Goal: Task Accomplishment & Management: Use online tool/utility

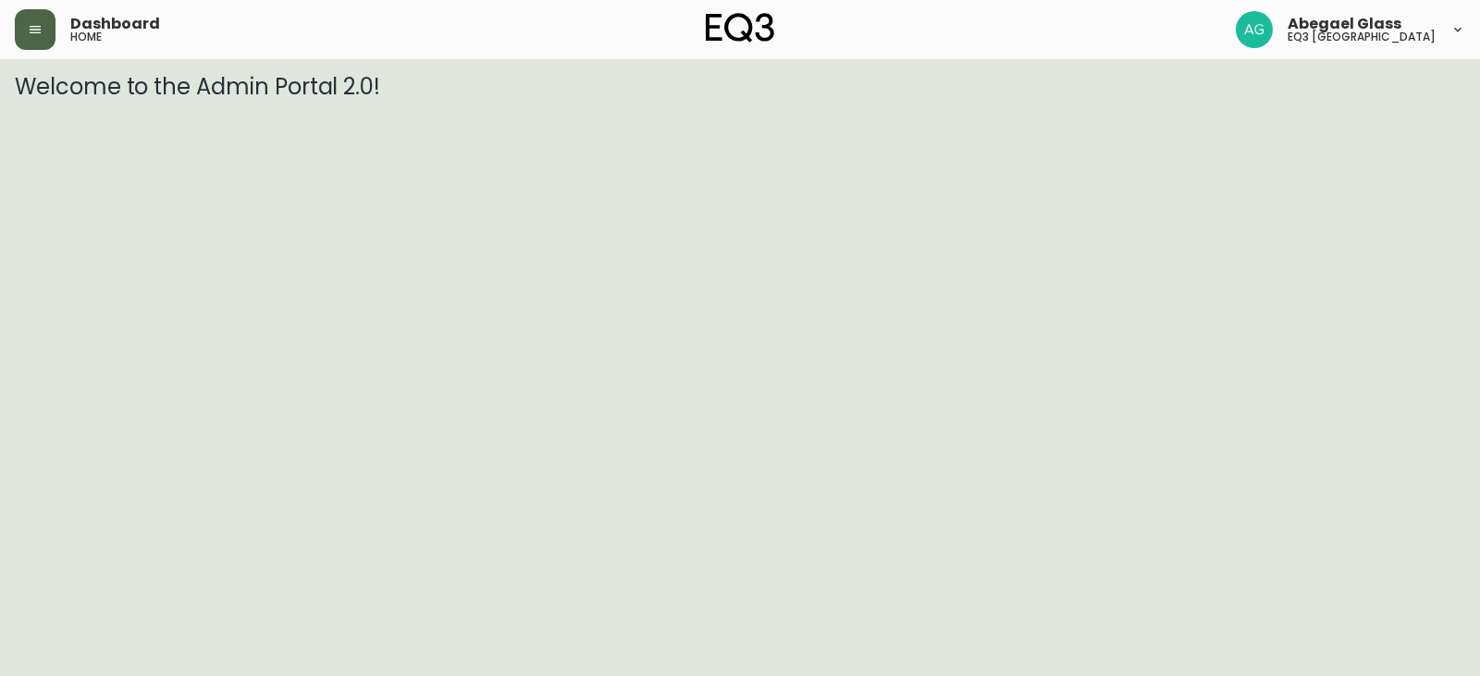
click at [53, 29] on button "button" at bounding box center [35, 29] width 41 height 41
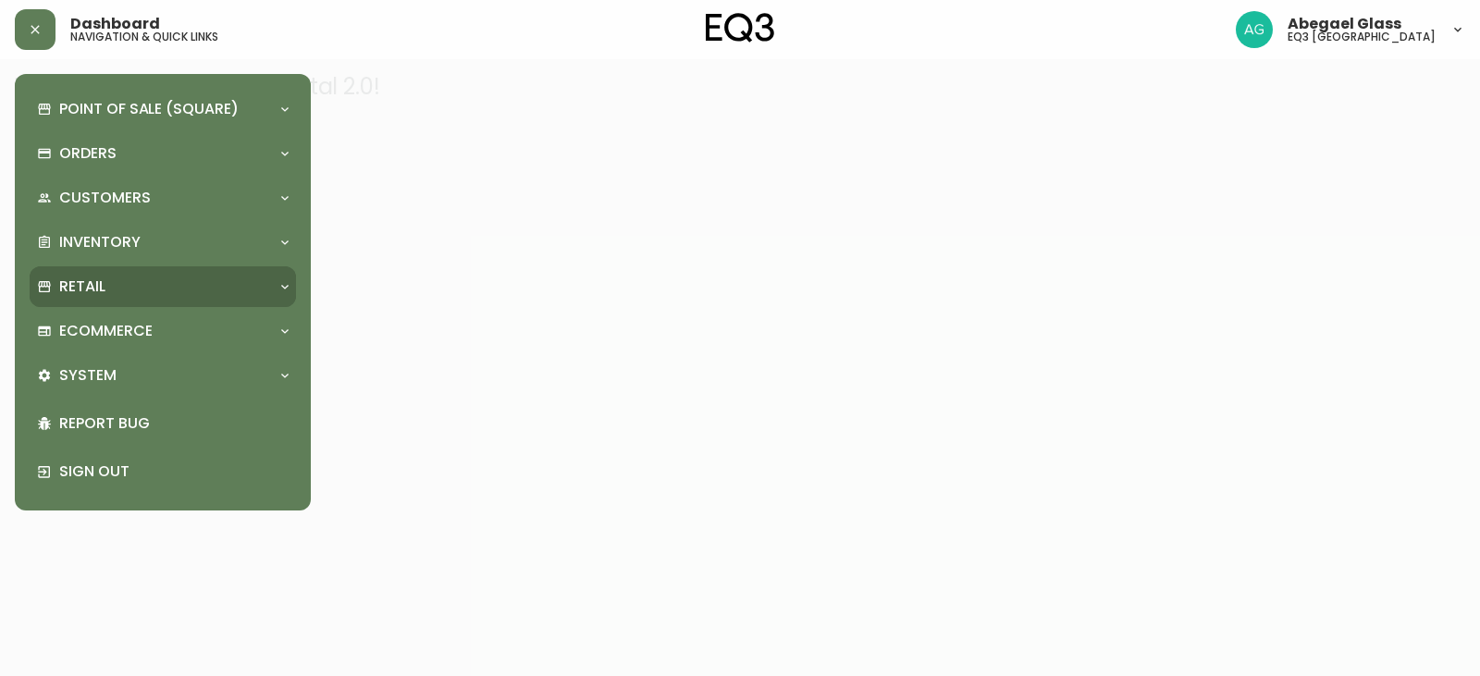
click at [193, 277] on div "Retail" at bounding box center [153, 287] width 233 height 20
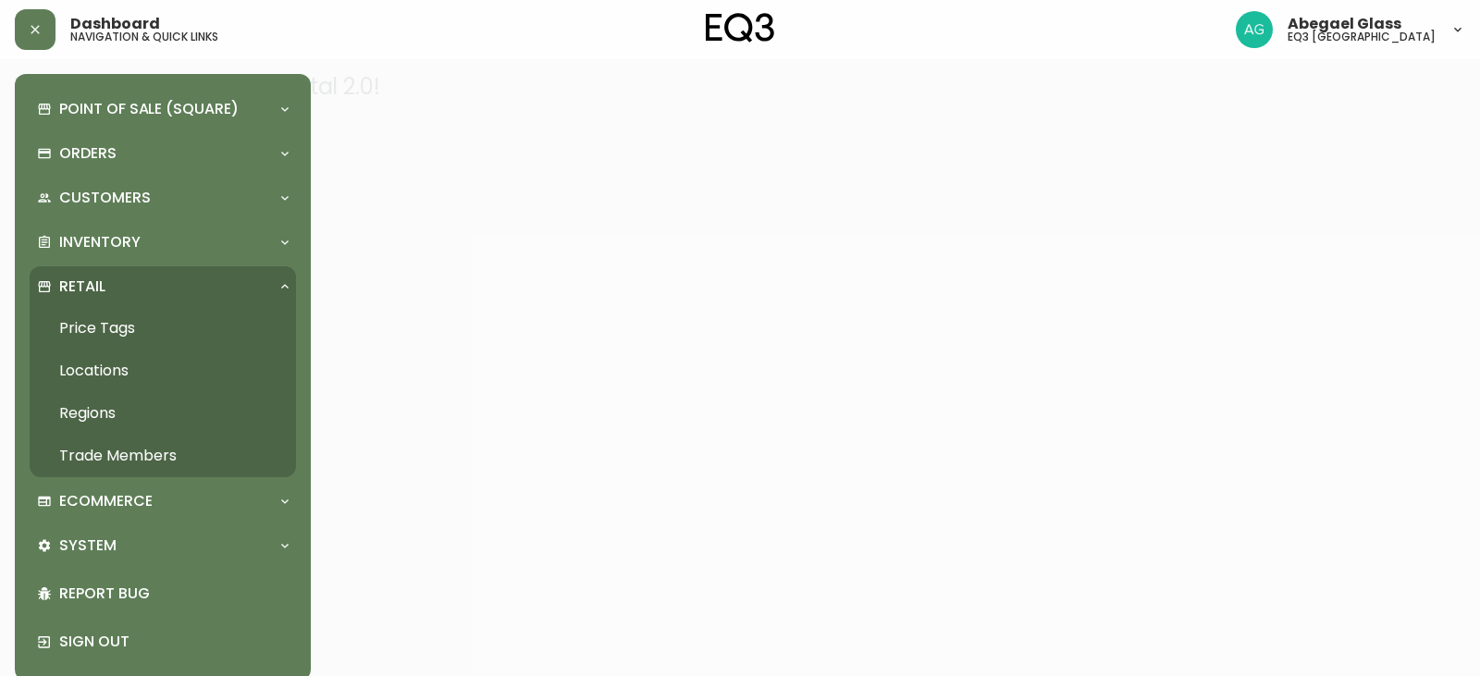
click at [116, 321] on link "Price Tags" at bounding box center [163, 328] width 266 height 43
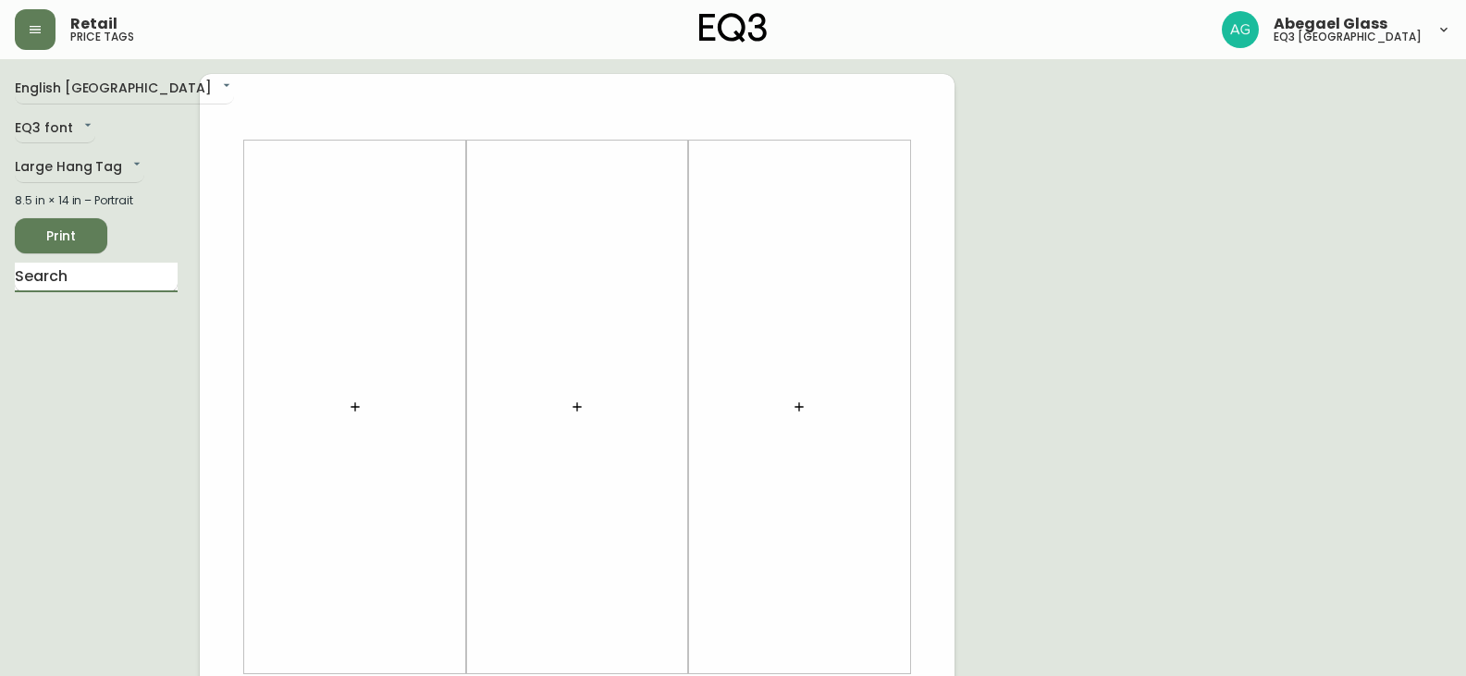
click at [105, 278] on input "text" at bounding box center [96, 278] width 163 height 30
type input "MESA"
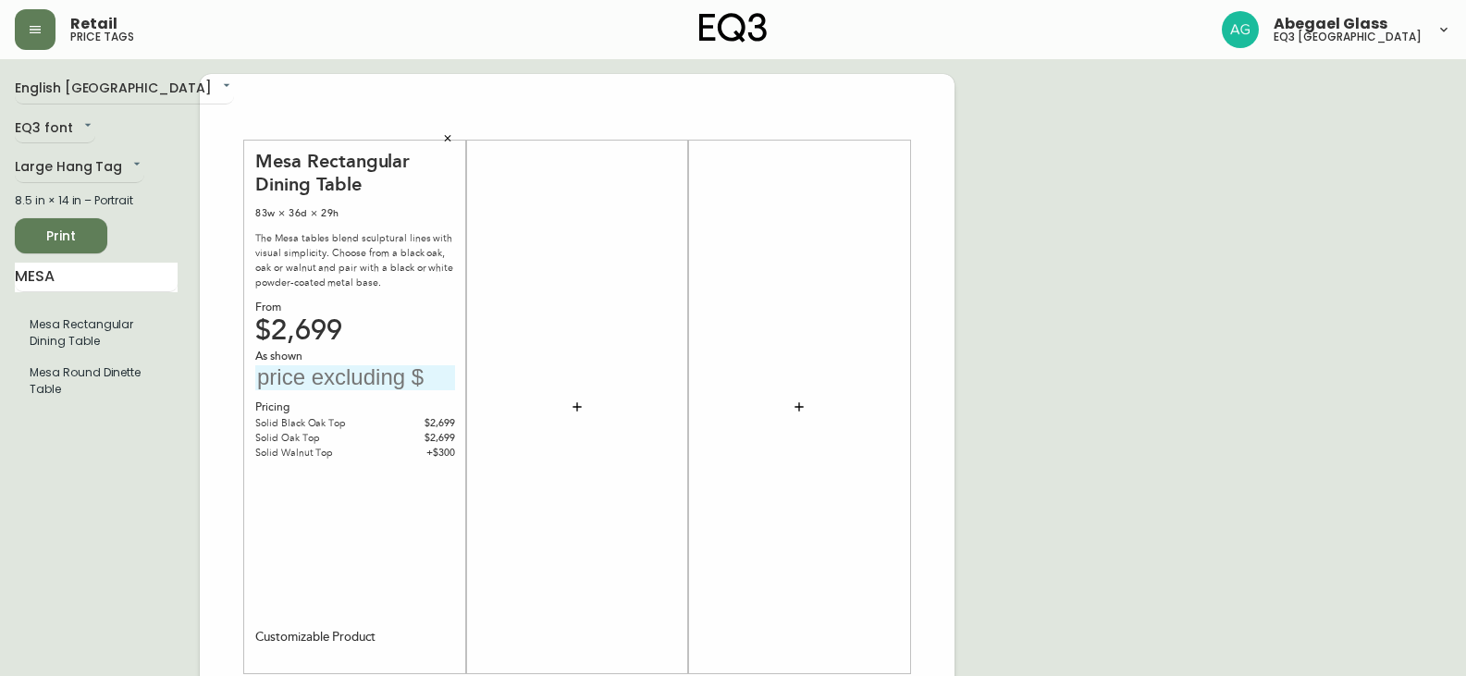
click at [383, 376] on input "text" at bounding box center [355, 377] width 200 height 25
type input "$2699"
click at [454, 554] on div "Mesa Rectangular Dining Table 83w × 36d × 29h The Mesa tables blend sculptural …" at bounding box center [355, 407] width 200 height 515
click at [81, 234] on span "Print" at bounding box center [61, 236] width 63 height 23
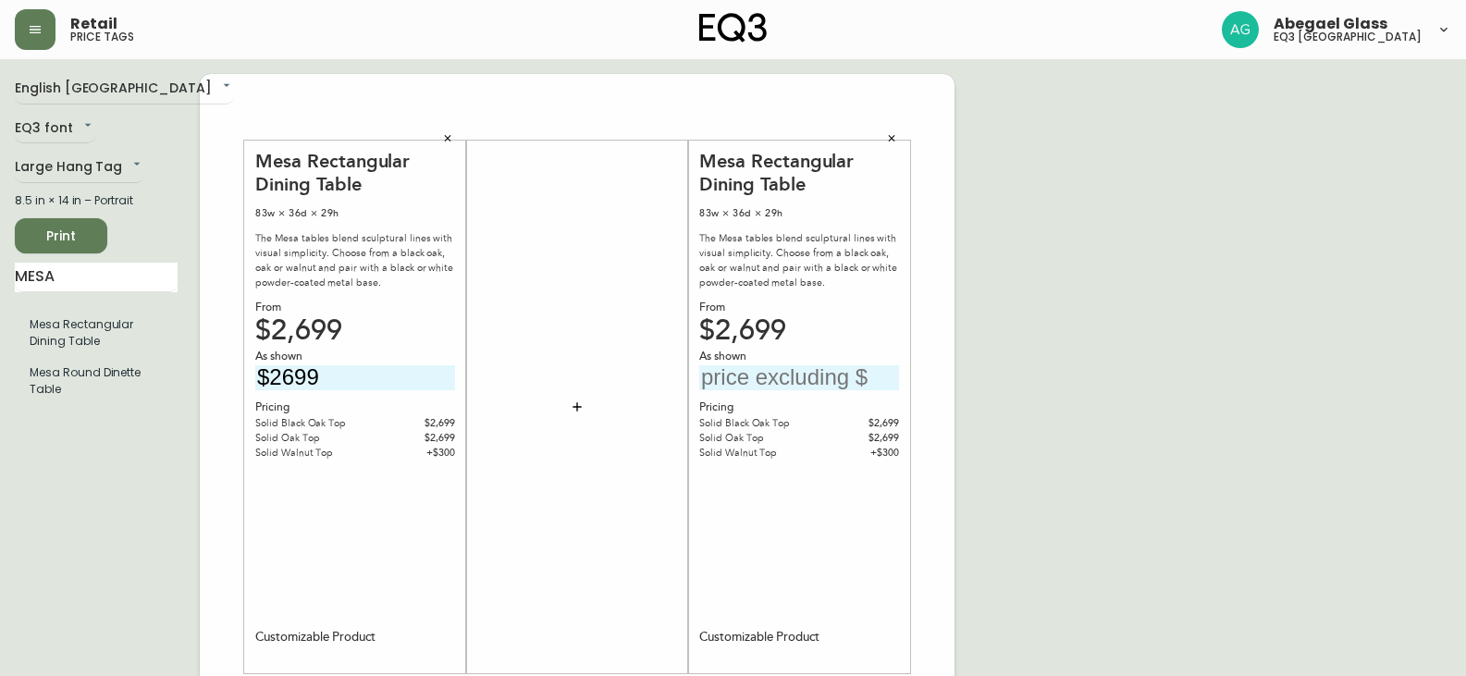
click at [816, 376] on input "text" at bounding box center [799, 377] width 200 height 25
type input "$2699"
click at [443, 137] on icon "button" at bounding box center [447, 138] width 11 height 11
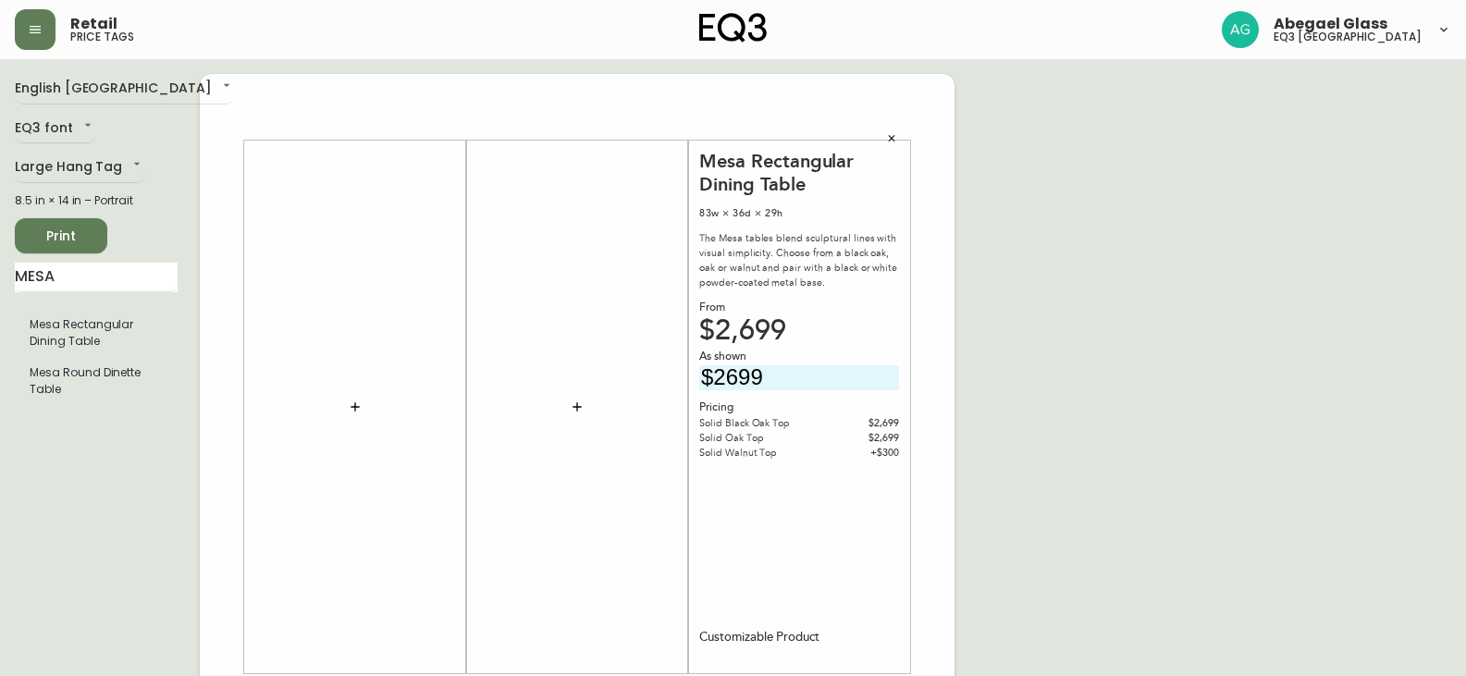
click at [52, 241] on span "Print" at bounding box center [61, 236] width 63 height 23
click at [898, 136] on button "button" at bounding box center [892, 139] width 28 height 28
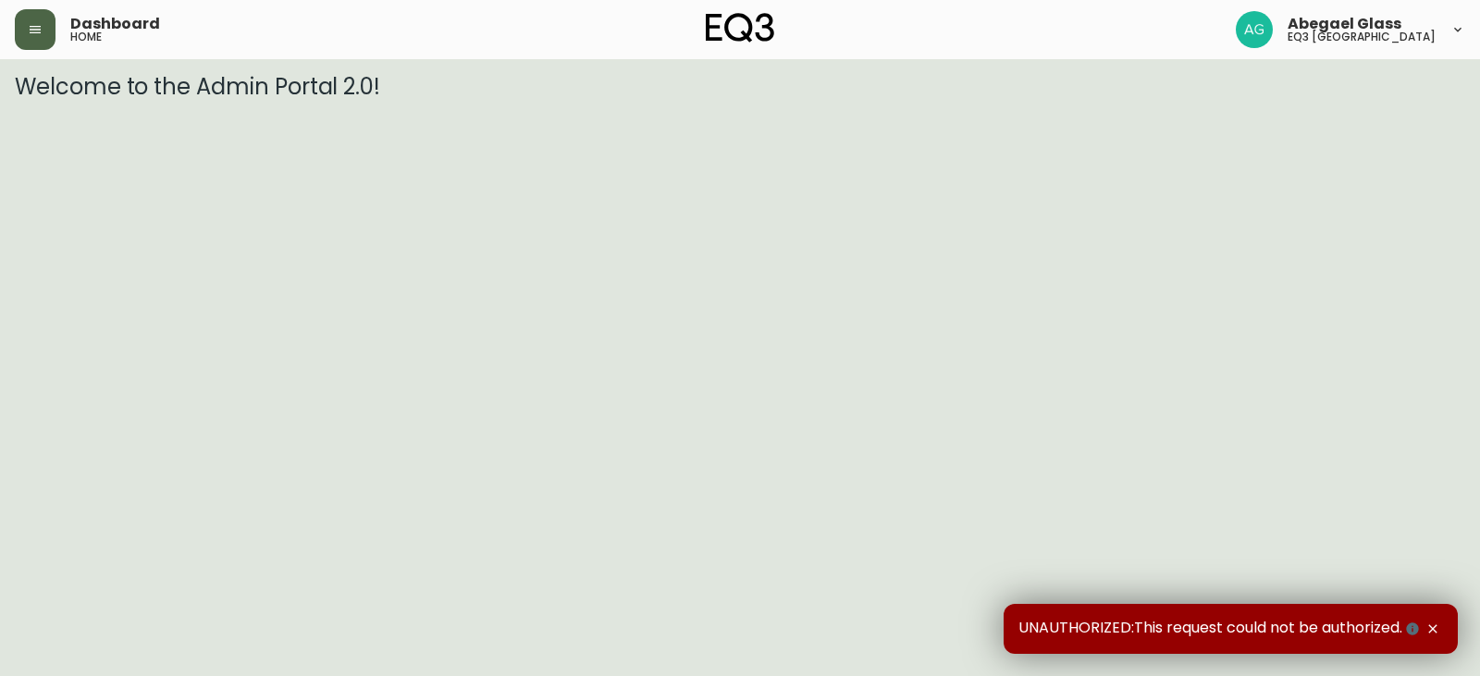
click at [51, 39] on button "button" at bounding box center [35, 29] width 41 height 41
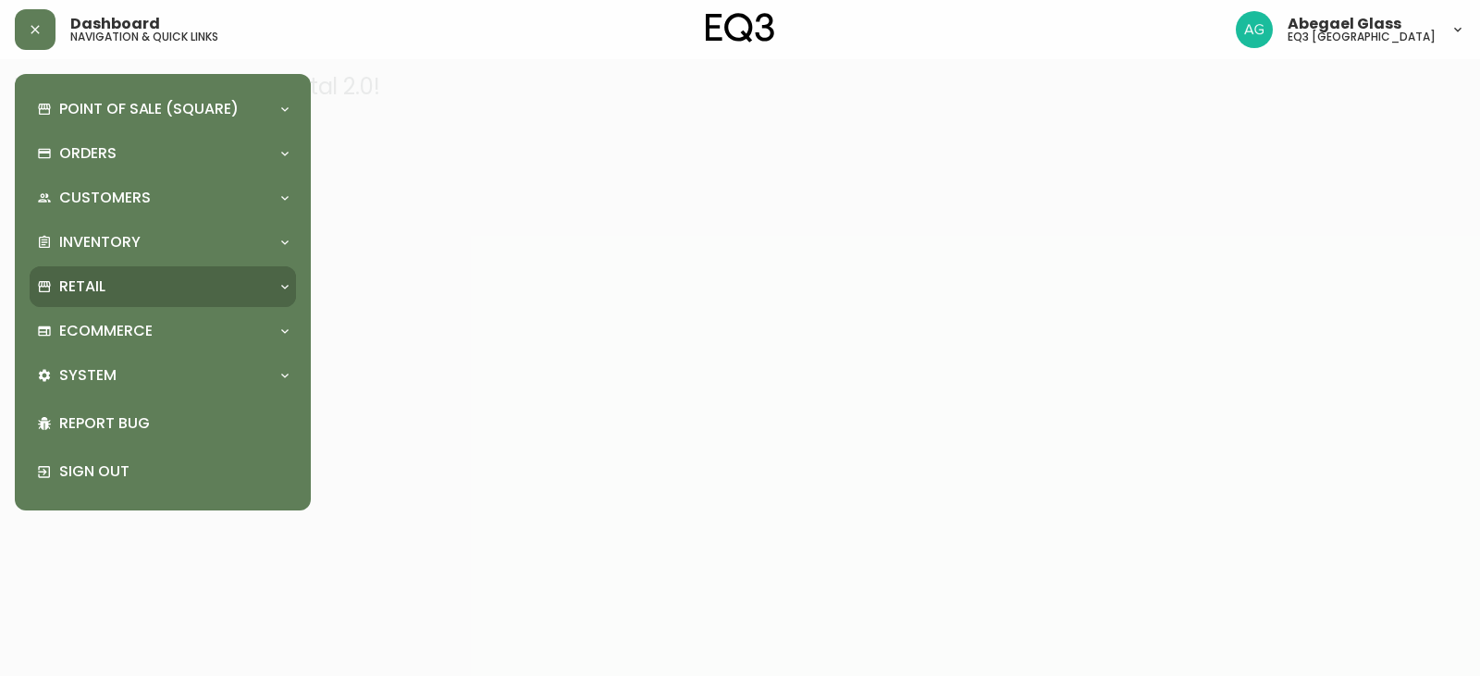
click at [142, 266] on div "Retail" at bounding box center [163, 286] width 266 height 41
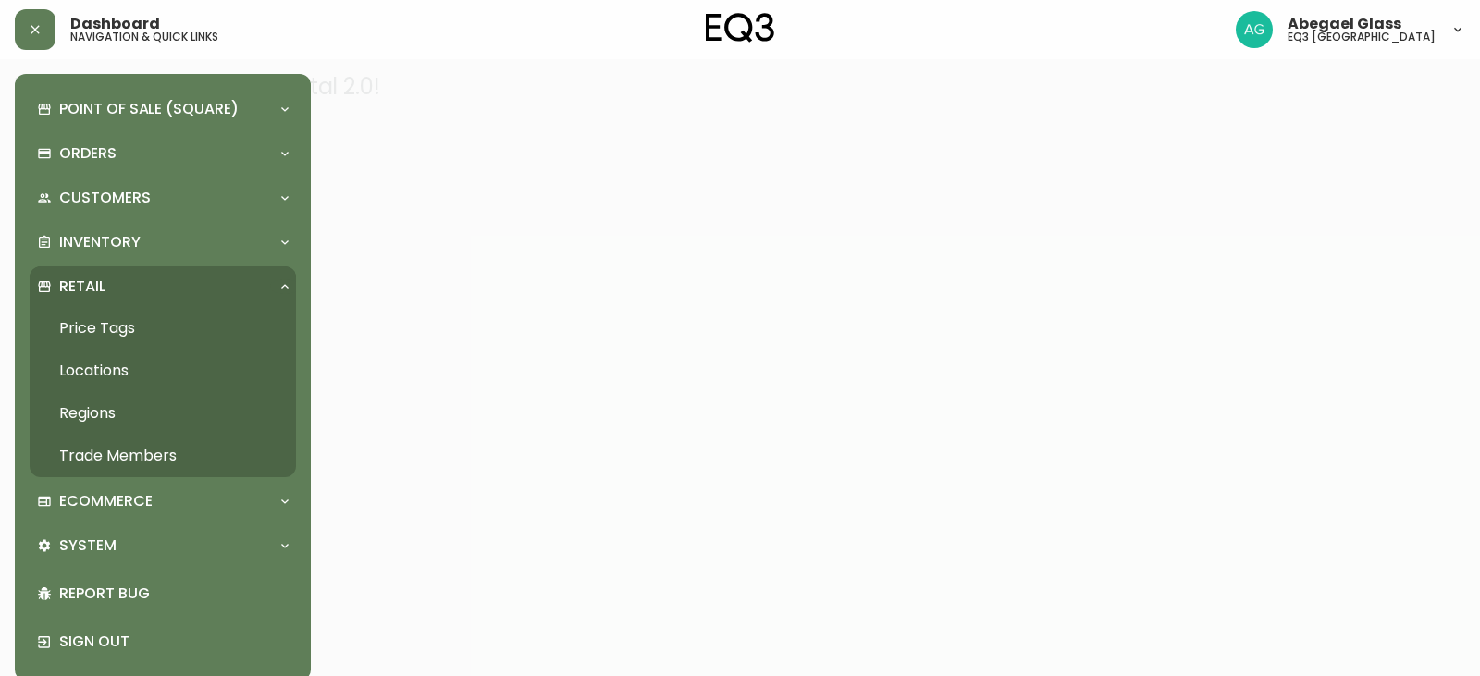
click at [133, 315] on link "Price Tags" at bounding box center [163, 328] width 266 height 43
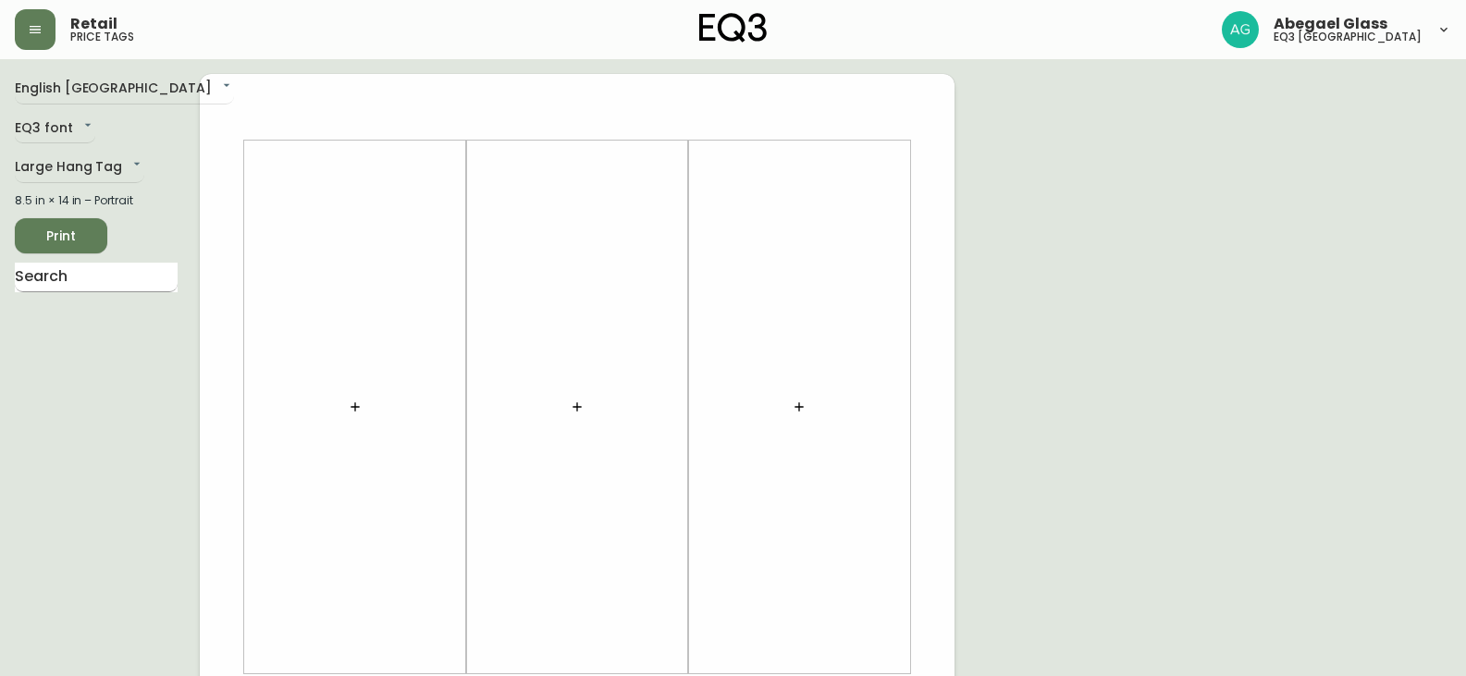
click at [80, 274] on input "text" at bounding box center [96, 278] width 163 height 30
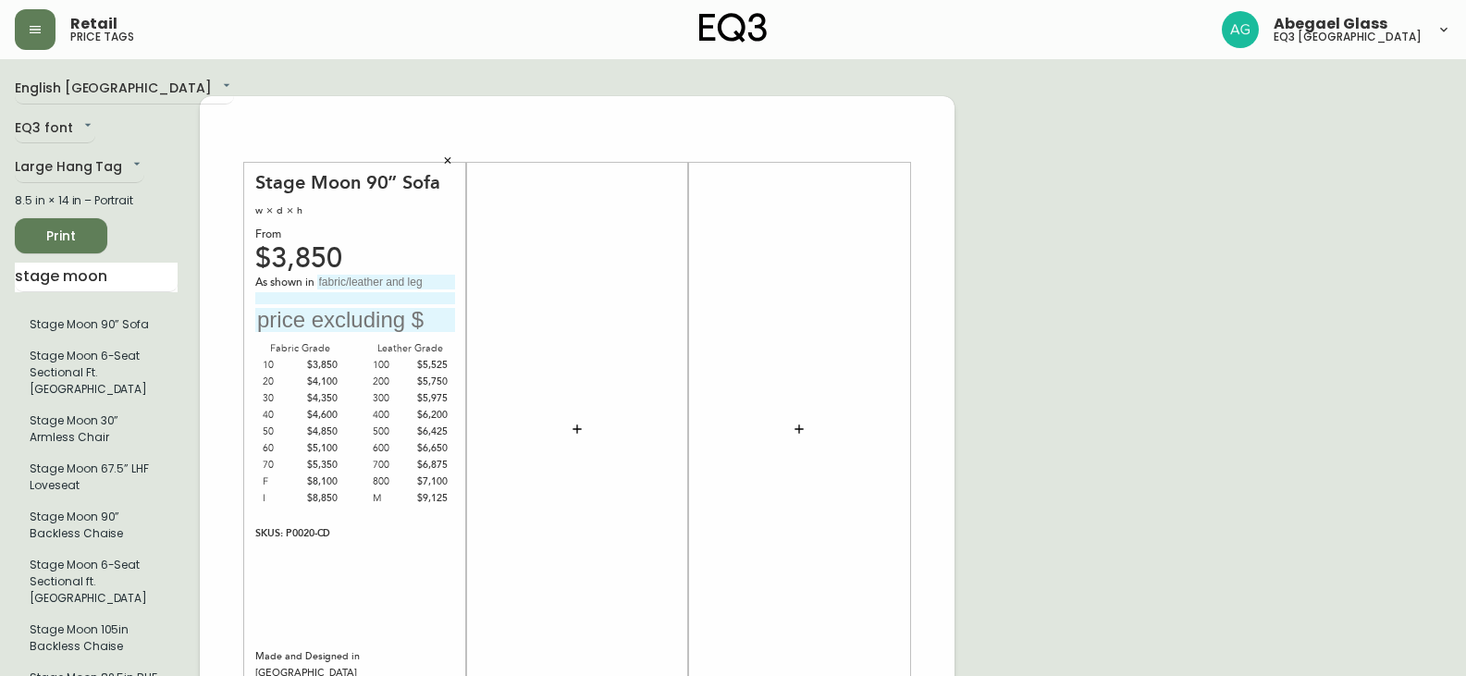
click at [264, 203] on div "w × d × h" at bounding box center [355, 211] width 200 height 17
click at [115, 279] on input "stage moon" at bounding box center [96, 278] width 163 height 30
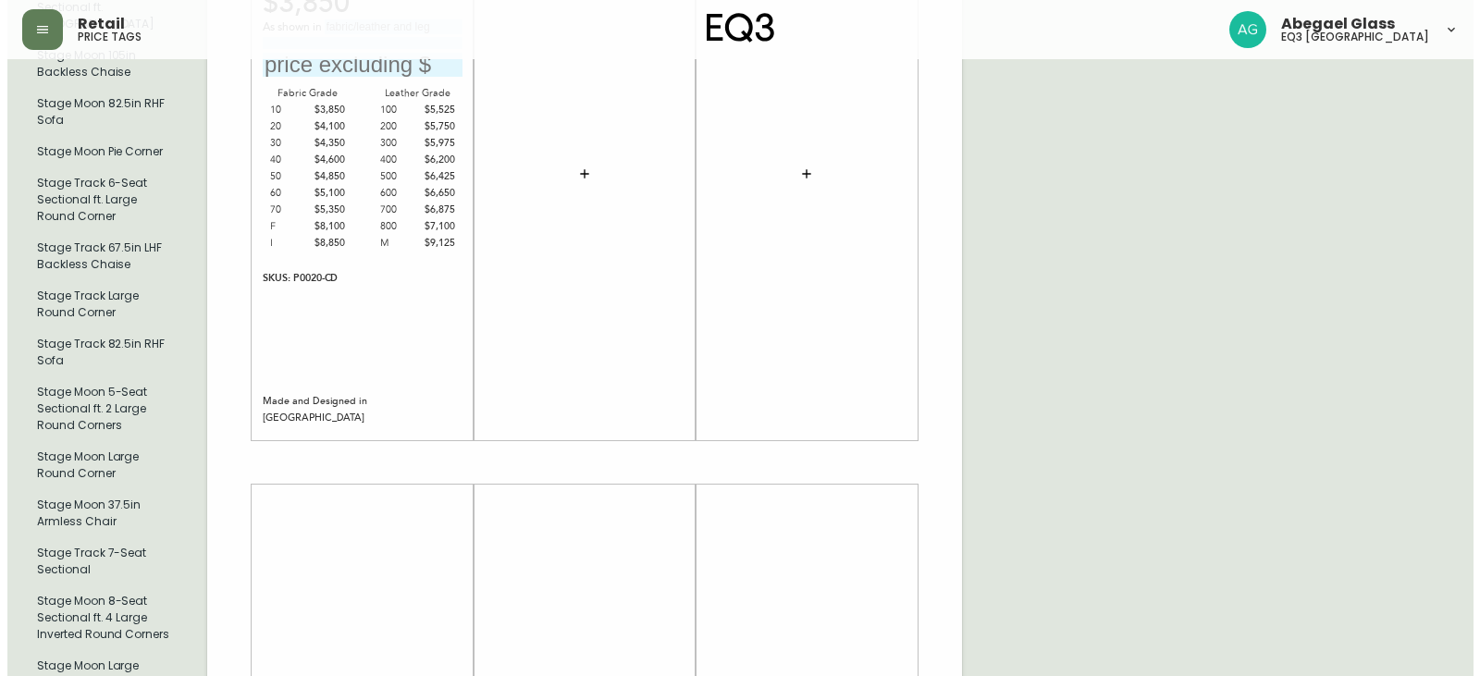
scroll to position [874, 0]
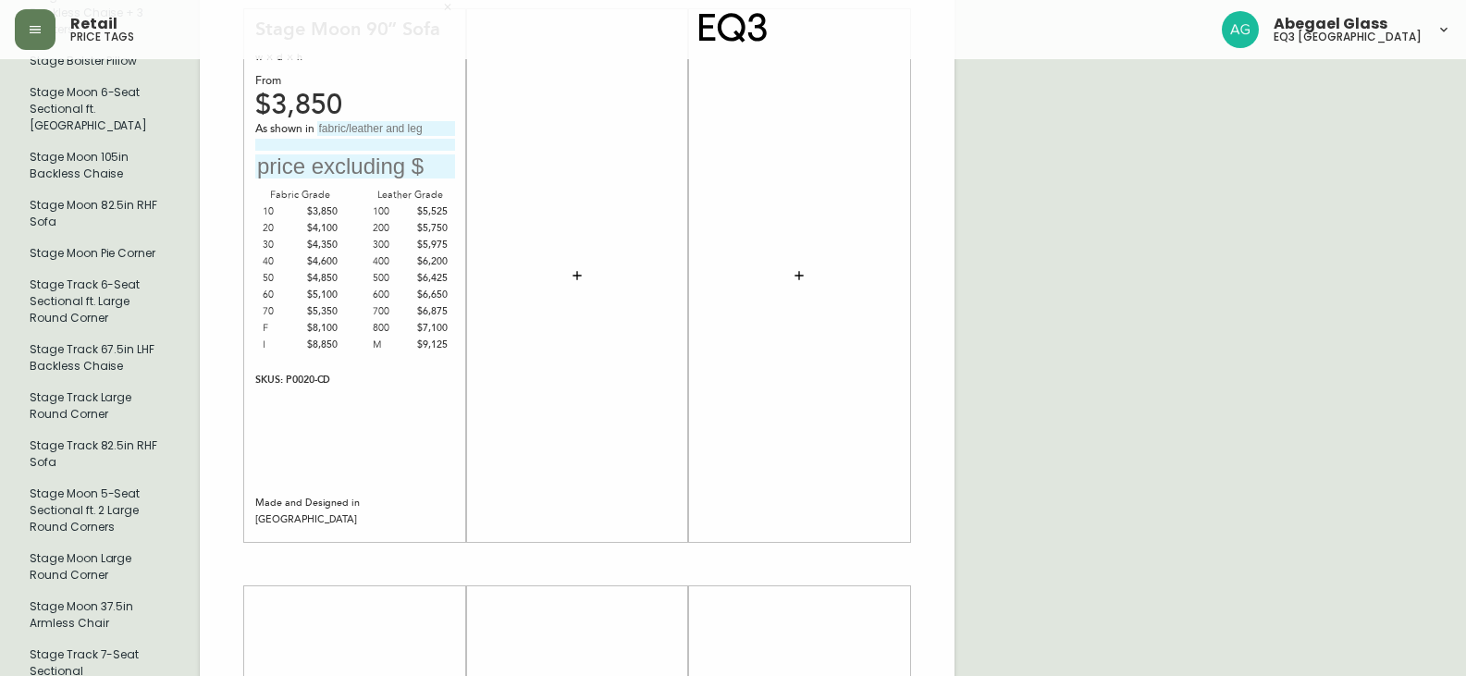
type input "stage"
click at [557, 222] on div at bounding box center [577, 275] width 200 height 515
click at [568, 257] on button "button" at bounding box center [577, 275] width 37 height 37
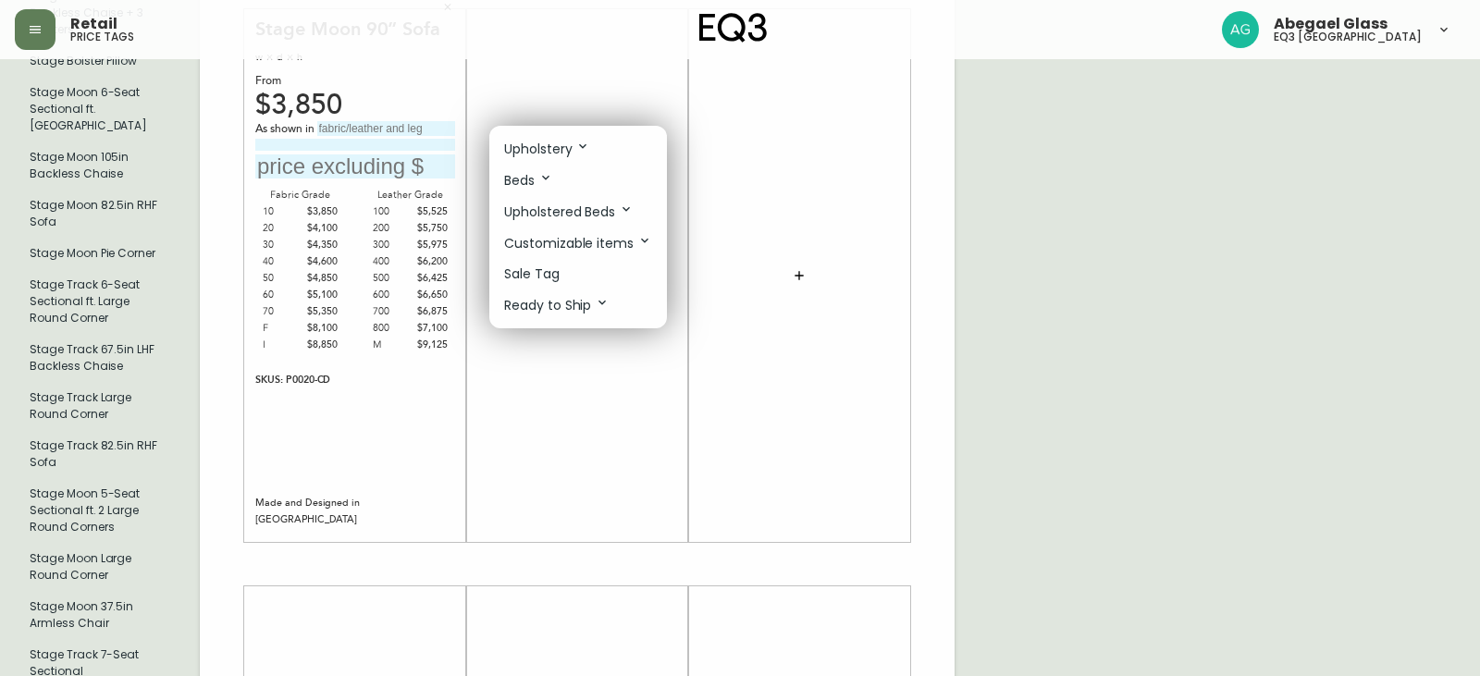
click at [597, 228] on li "Customizable items" at bounding box center [578, 243] width 178 height 31
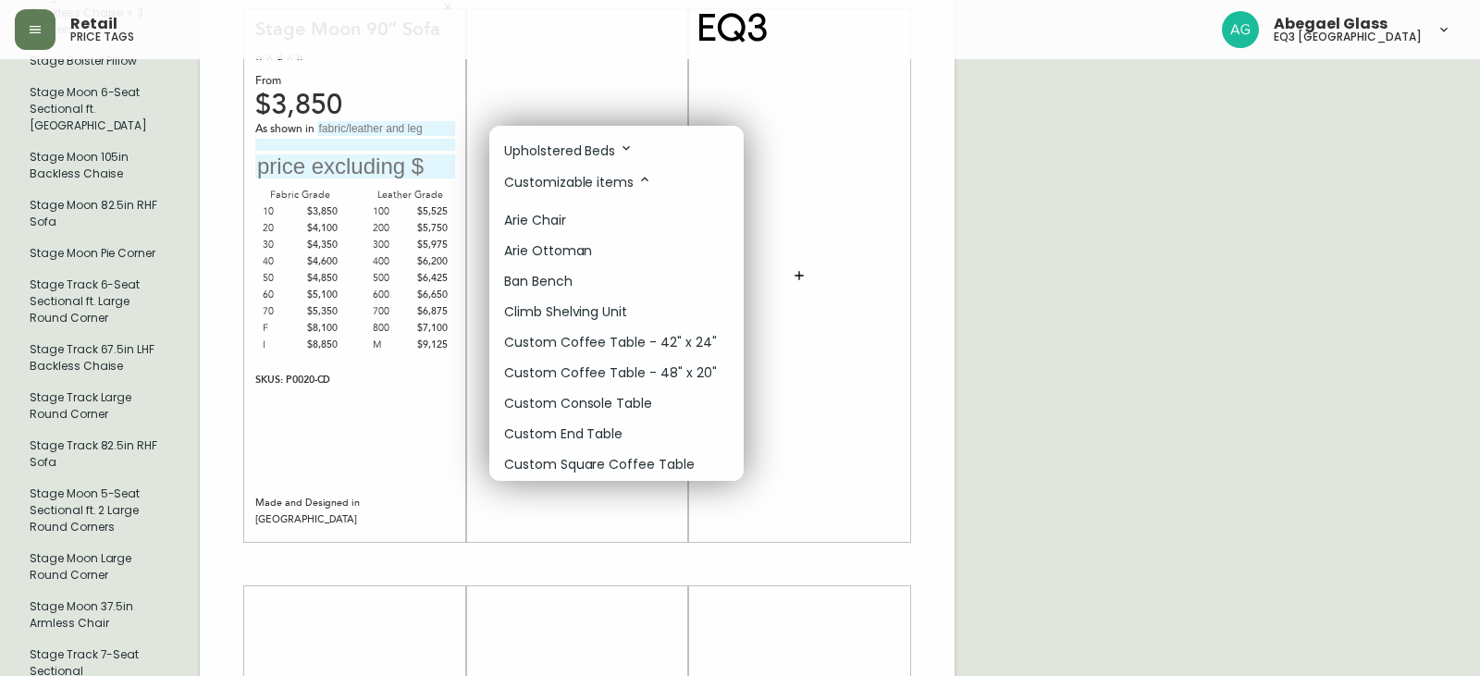
scroll to position [0, 0]
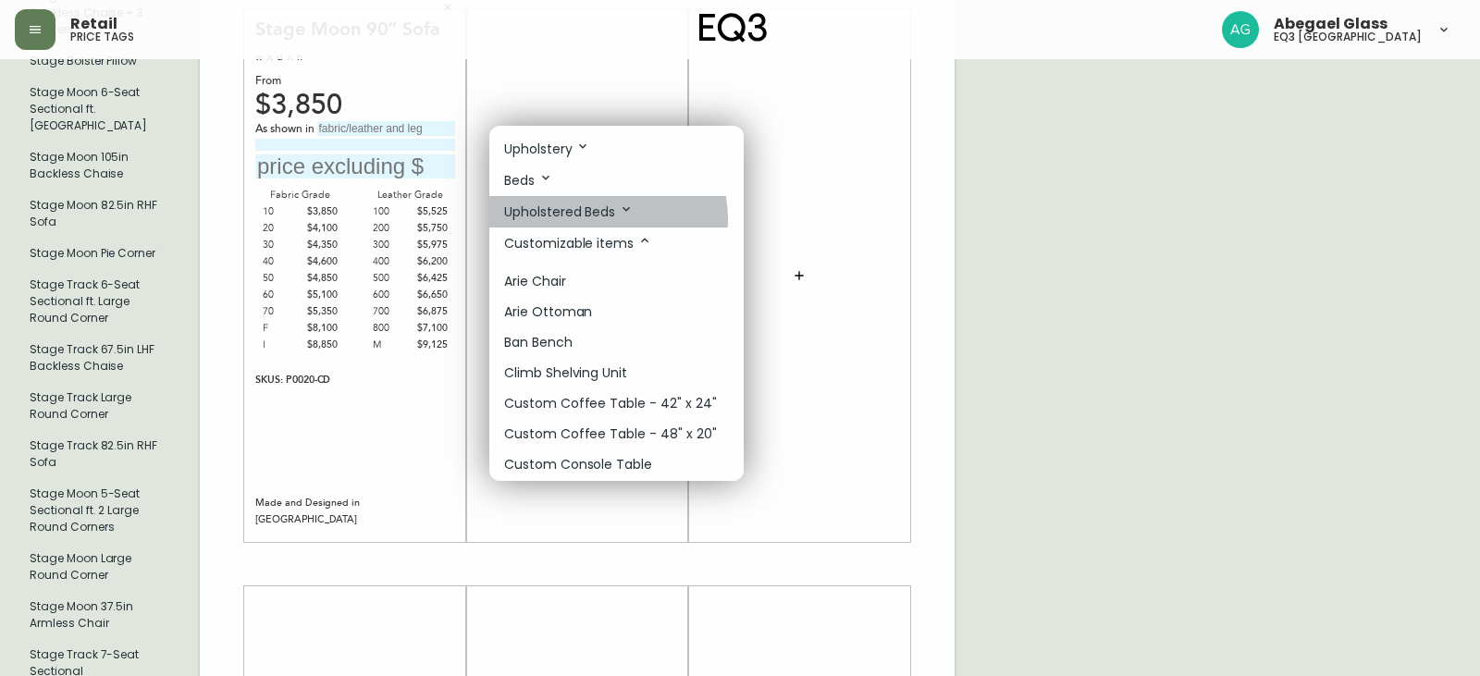
click at [585, 220] on p "Upholstered Beds" at bounding box center [568, 212] width 129 height 20
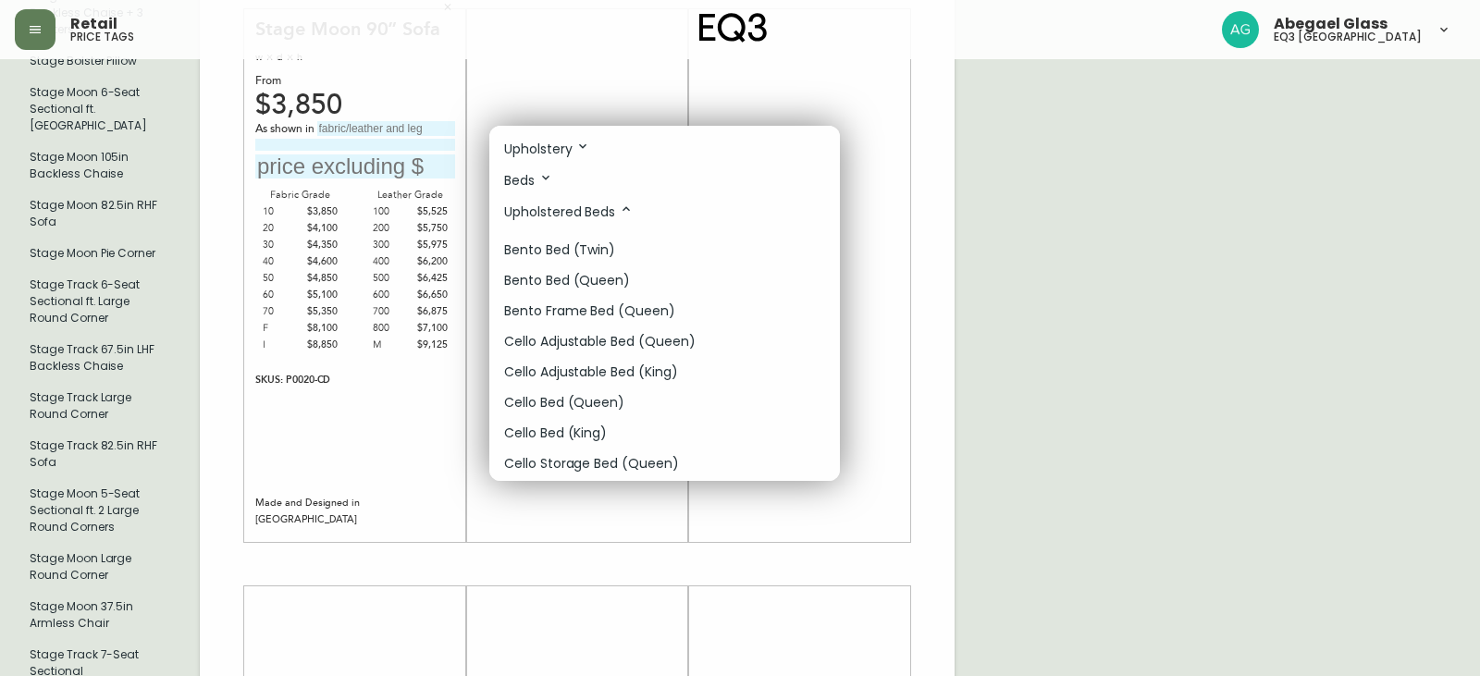
click at [550, 135] on li "Upholstery" at bounding box center [664, 148] width 351 height 31
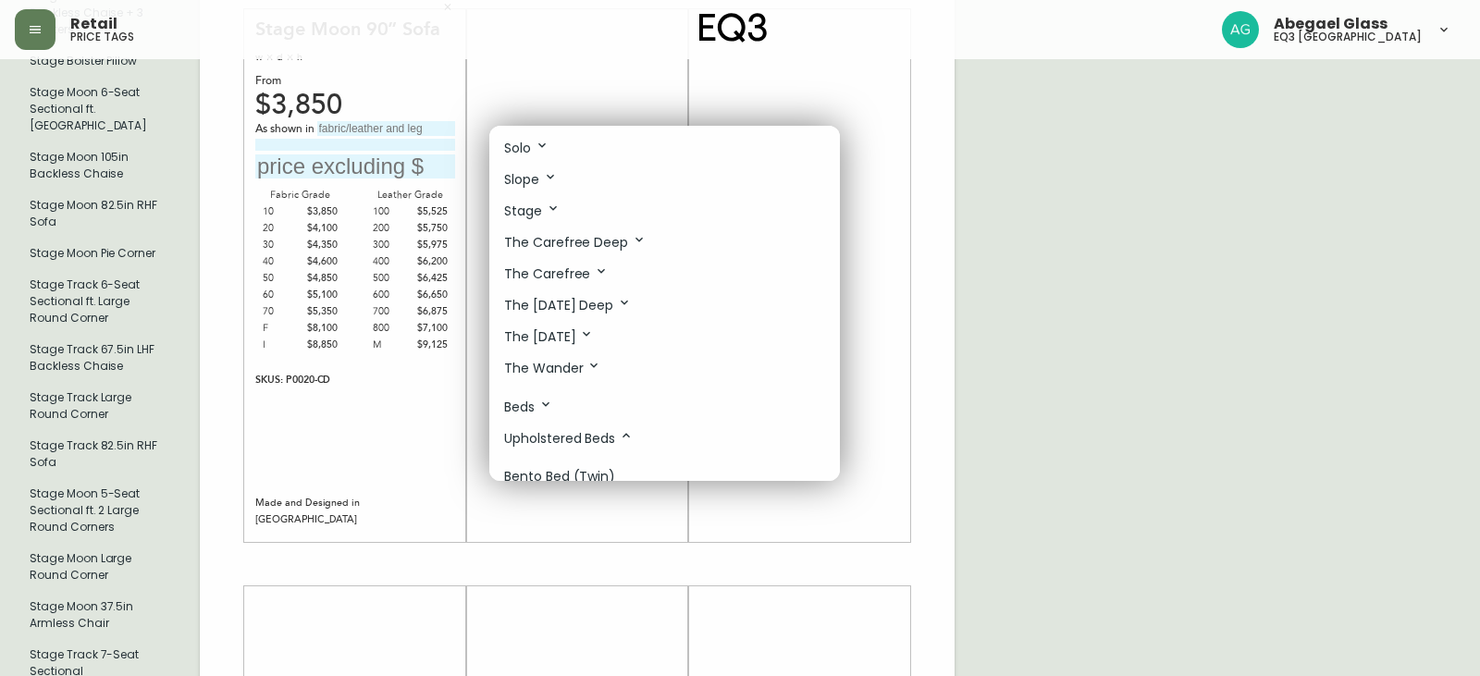
scroll to position [1110, 0]
click at [552, 212] on icon at bounding box center [553, 206] width 15 height 15
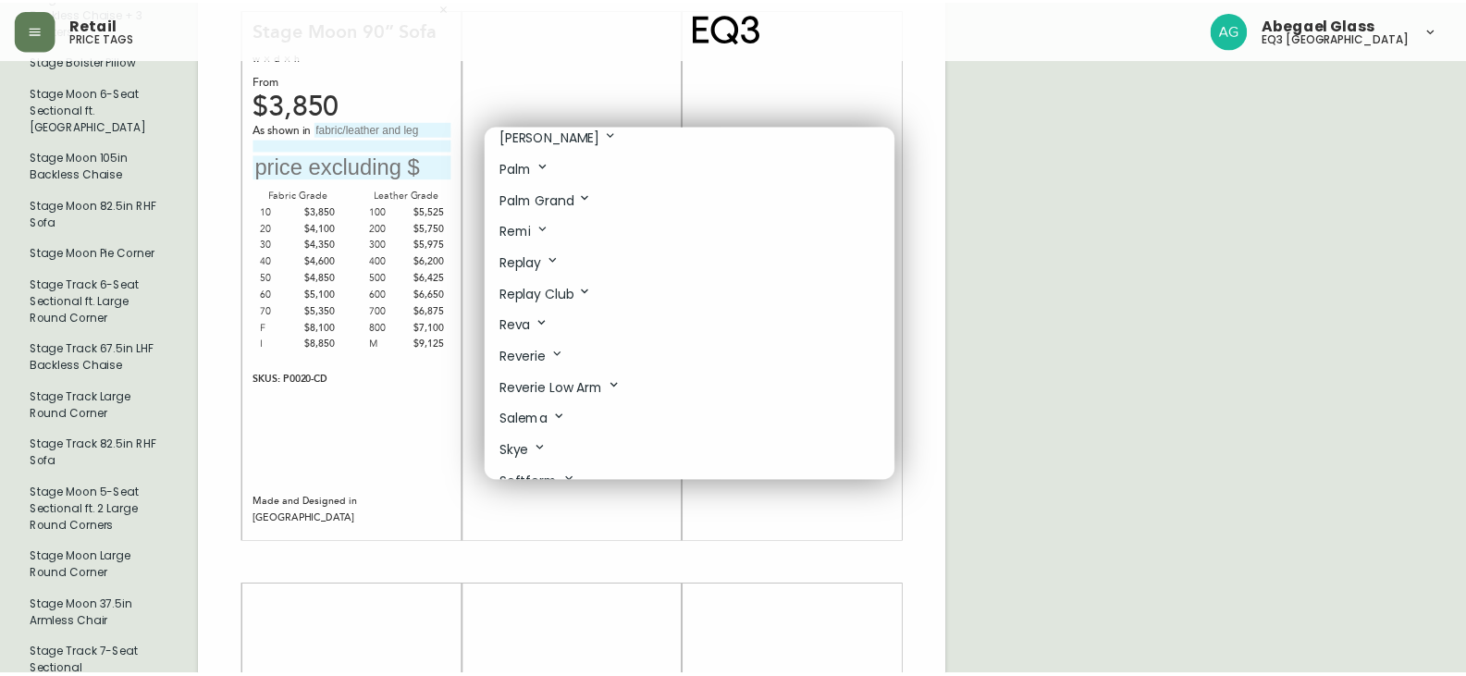
scroll to position [740, 0]
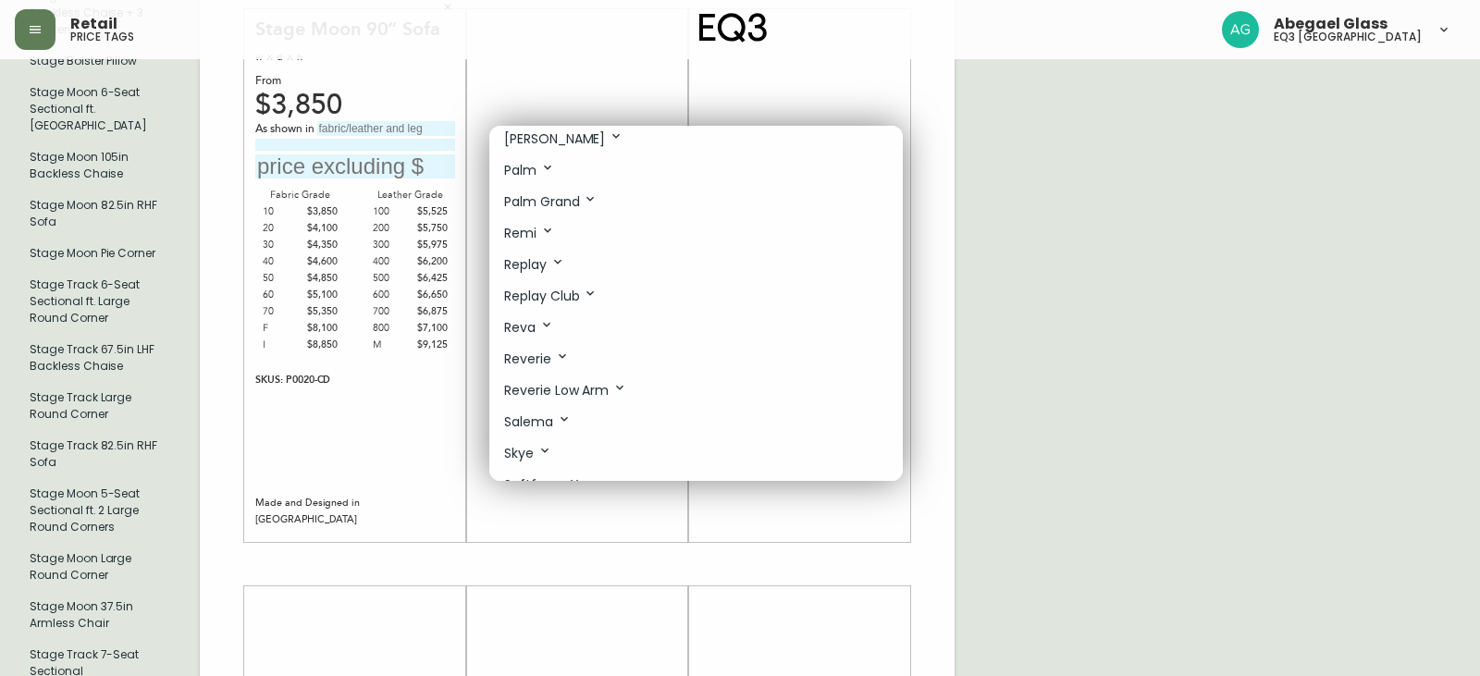
click at [1076, 314] on div at bounding box center [740, 338] width 1480 height 676
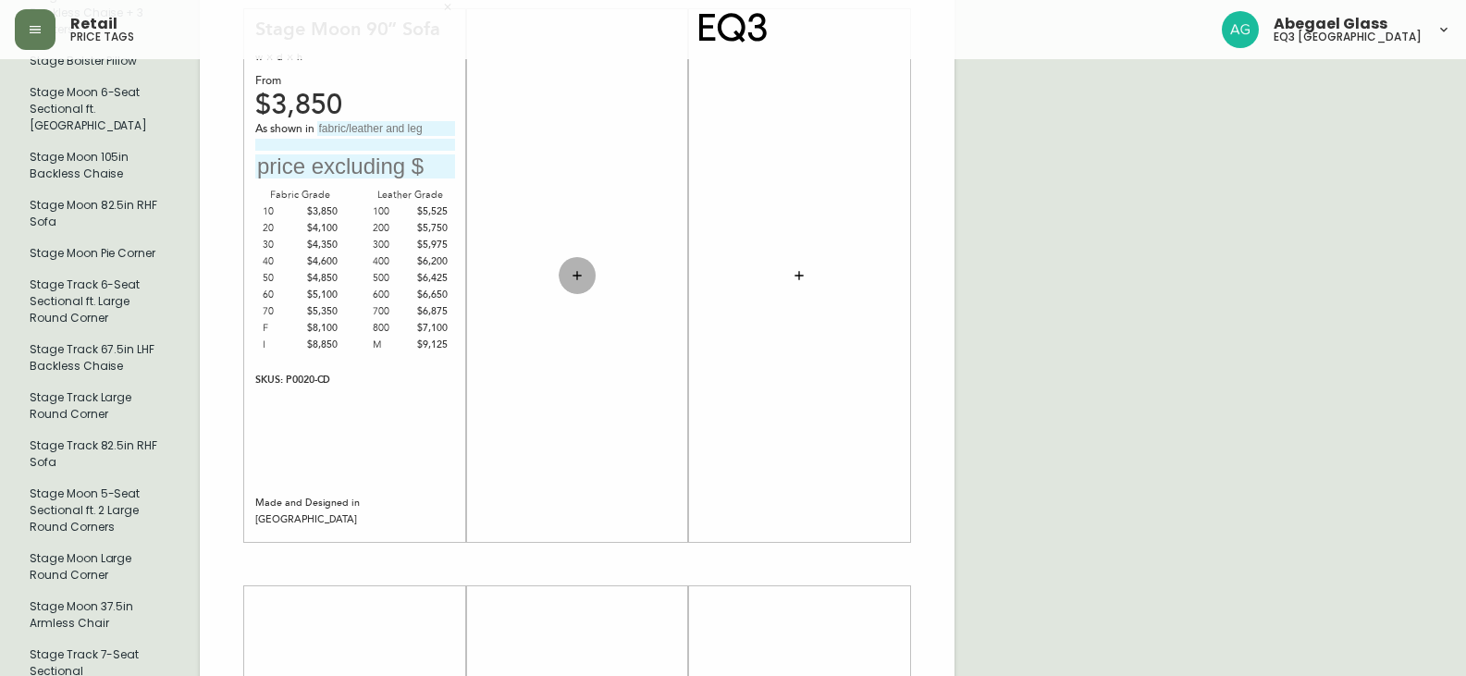
click at [590, 261] on button "button" at bounding box center [577, 275] width 37 height 37
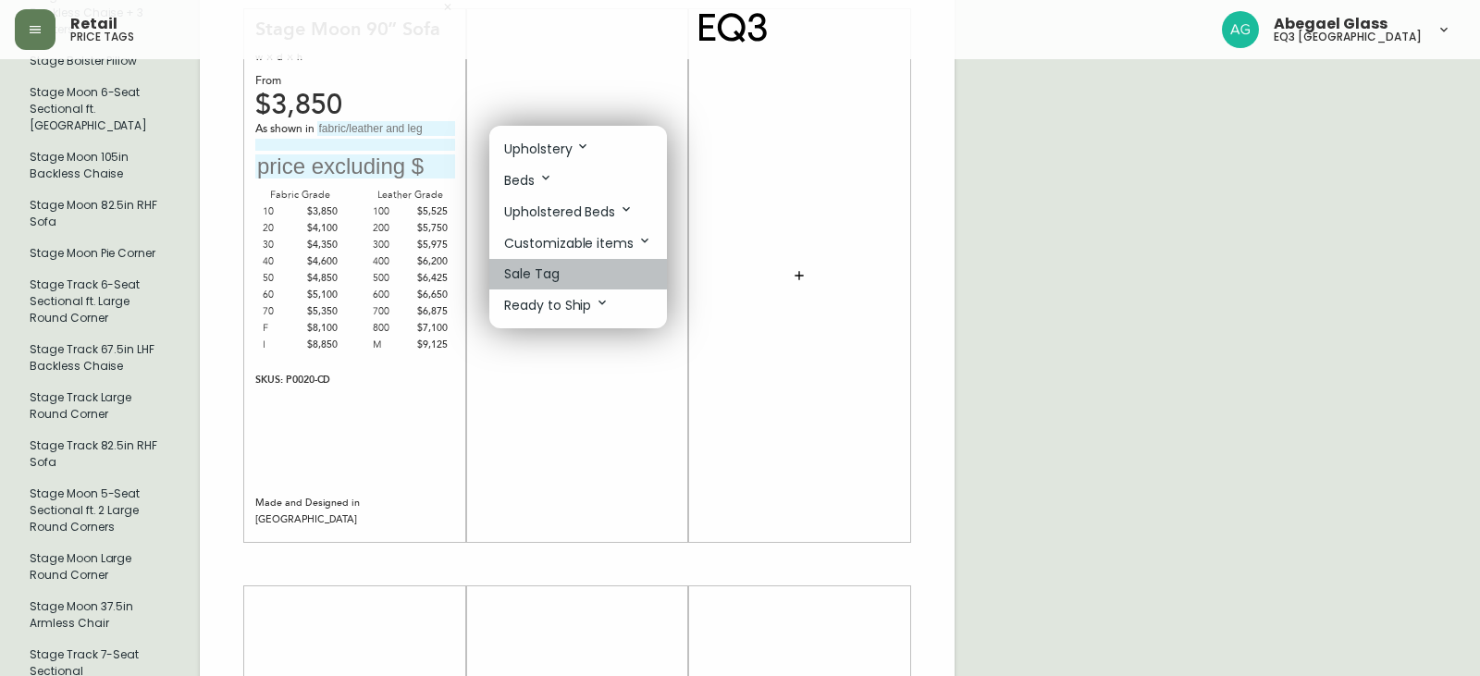
click at [566, 265] on li "Sale Tag" at bounding box center [578, 274] width 178 height 31
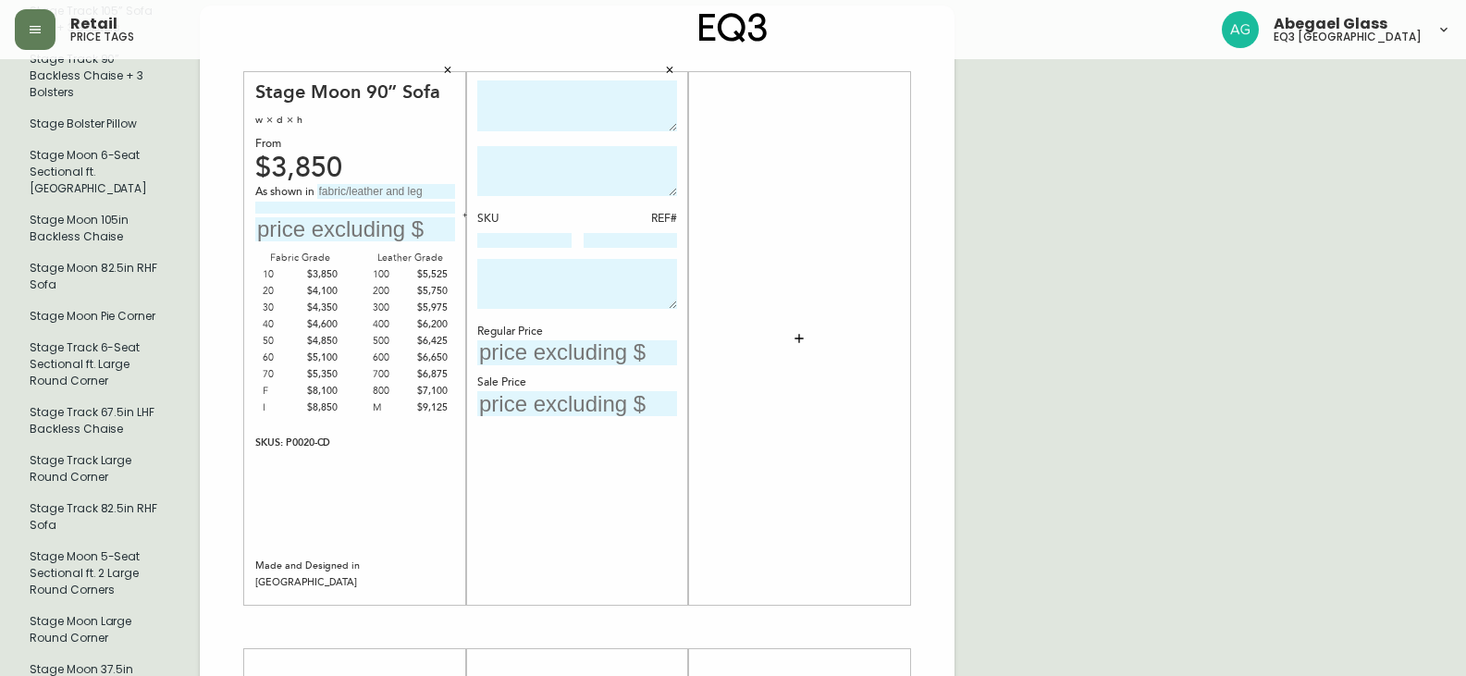
scroll to position [782, 0]
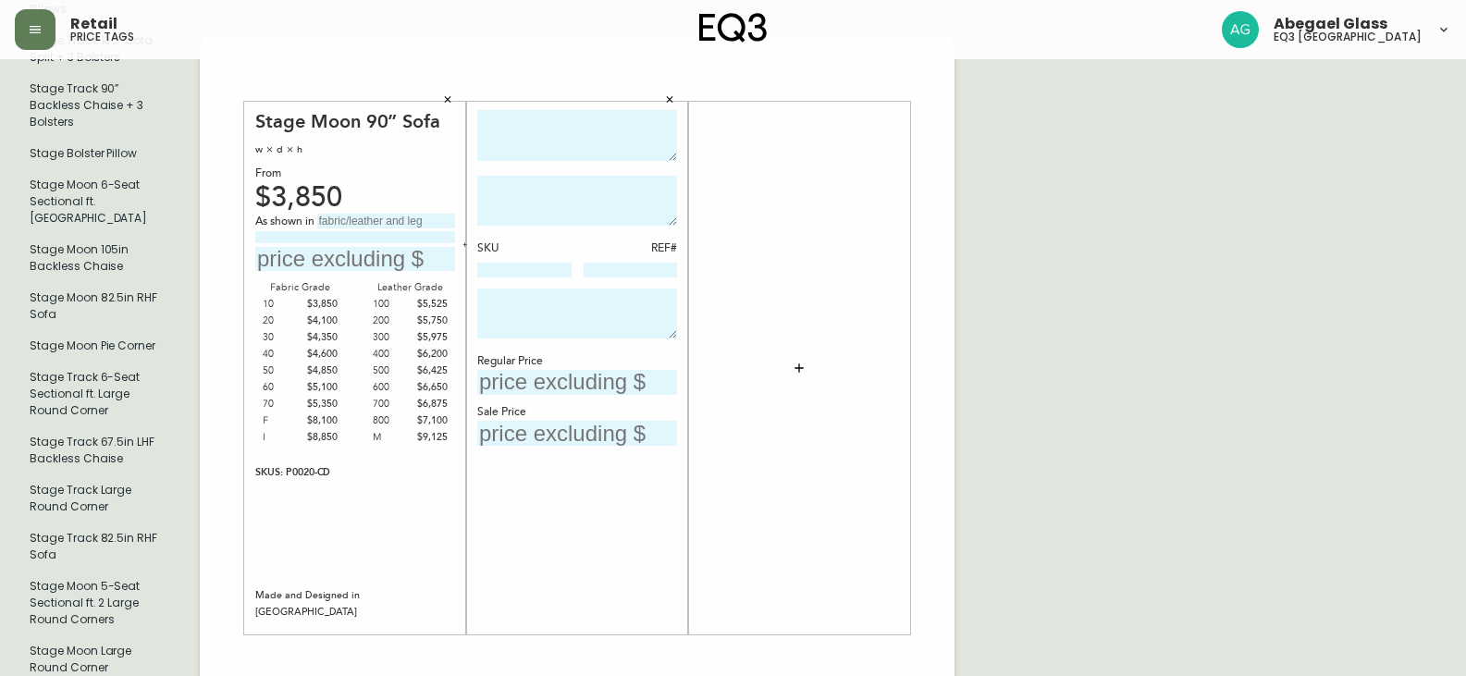
click at [544, 112] on textarea at bounding box center [577, 135] width 200 height 51
type textarea "Stage Moon 105" Sofa"
click at [525, 176] on textarea at bounding box center [577, 201] width 200 height 50
click at [508, 176] on textarea "105" x 37.5 "" at bounding box center [577, 201] width 200 height 50
click at [500, 176] on textarea "105" x 37.5 "" at bounding box center [577, 201] width 200 height 50
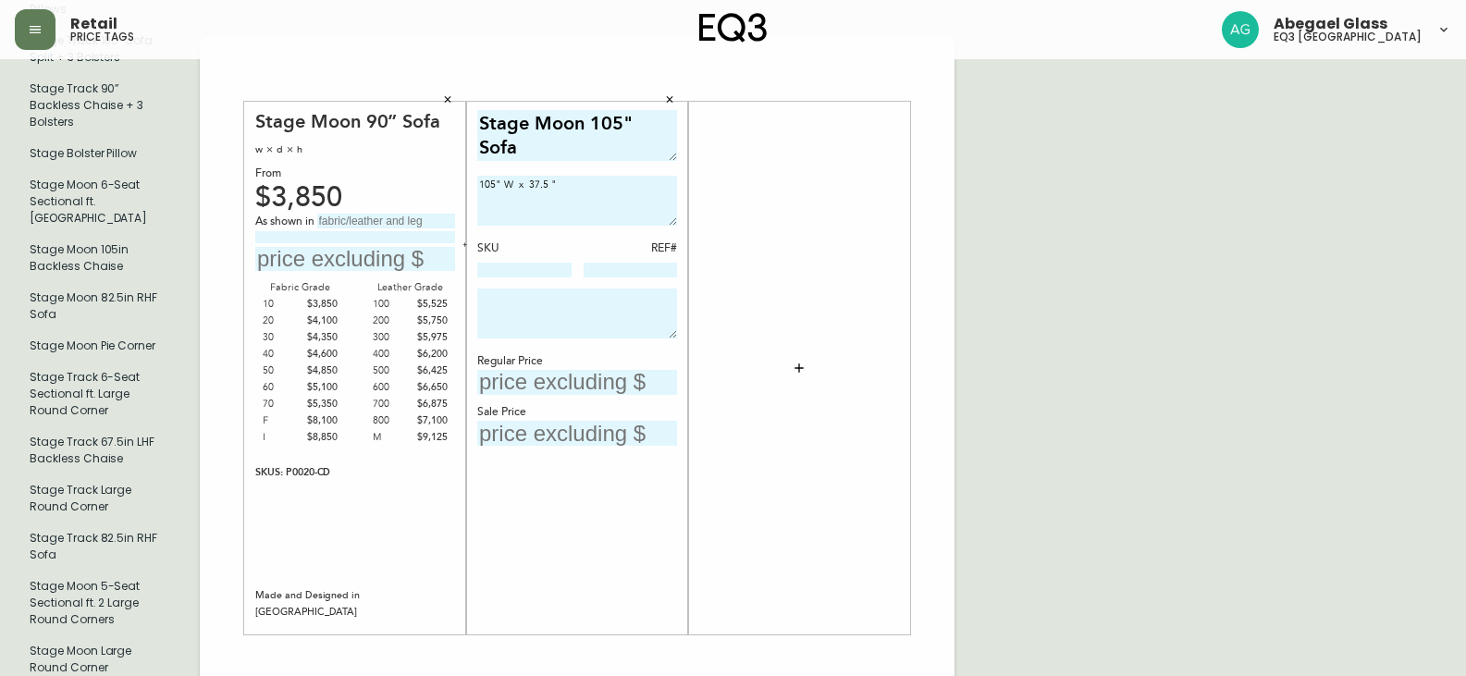
click at [577, 176] on textarea "105" W x 37.5 "" at bounding box center [577, 201] width 200 height 50
click at [548, 176] on textarea "105" W x 37.5 "D" at bounding box center [577, 201] width 200 height 50
click at [598, 176] on textarea "105" W x 37.5" D" at bounding box center [577, 201] width 200 height 50
type textarea "105" W x 37.5" D x 35" H"
click at [518, 263] on input at bounding box center [524, 270] width 94 height 15
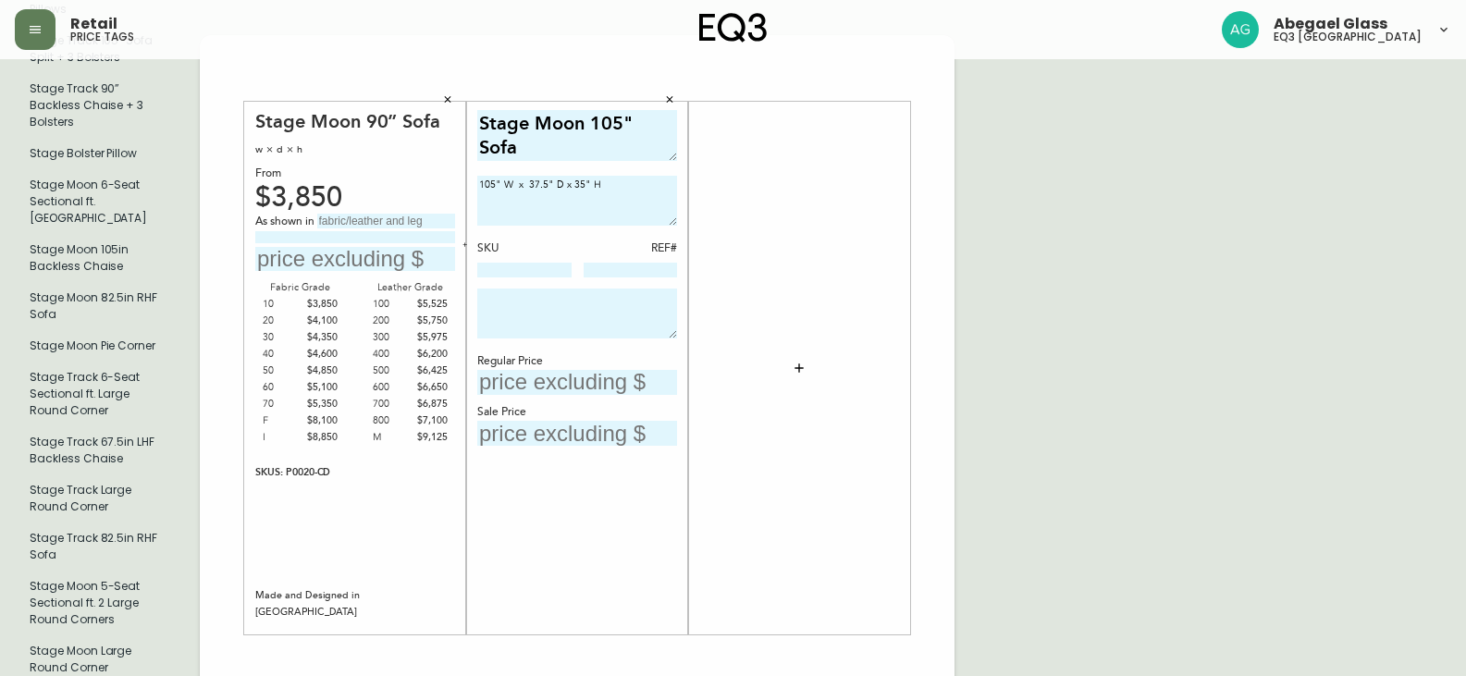
click at [489, 289] on textarea at bounding box center [577, 314] width 200 height 50
click at [540, 240] on div "SKU REF#" at bounding box center [577, 259] width 200 height 39
click at [489, 263] on input at bounding box center [524, 270] width 94 height 15
paste input "P0020-CN"
type input "P0020-CN"
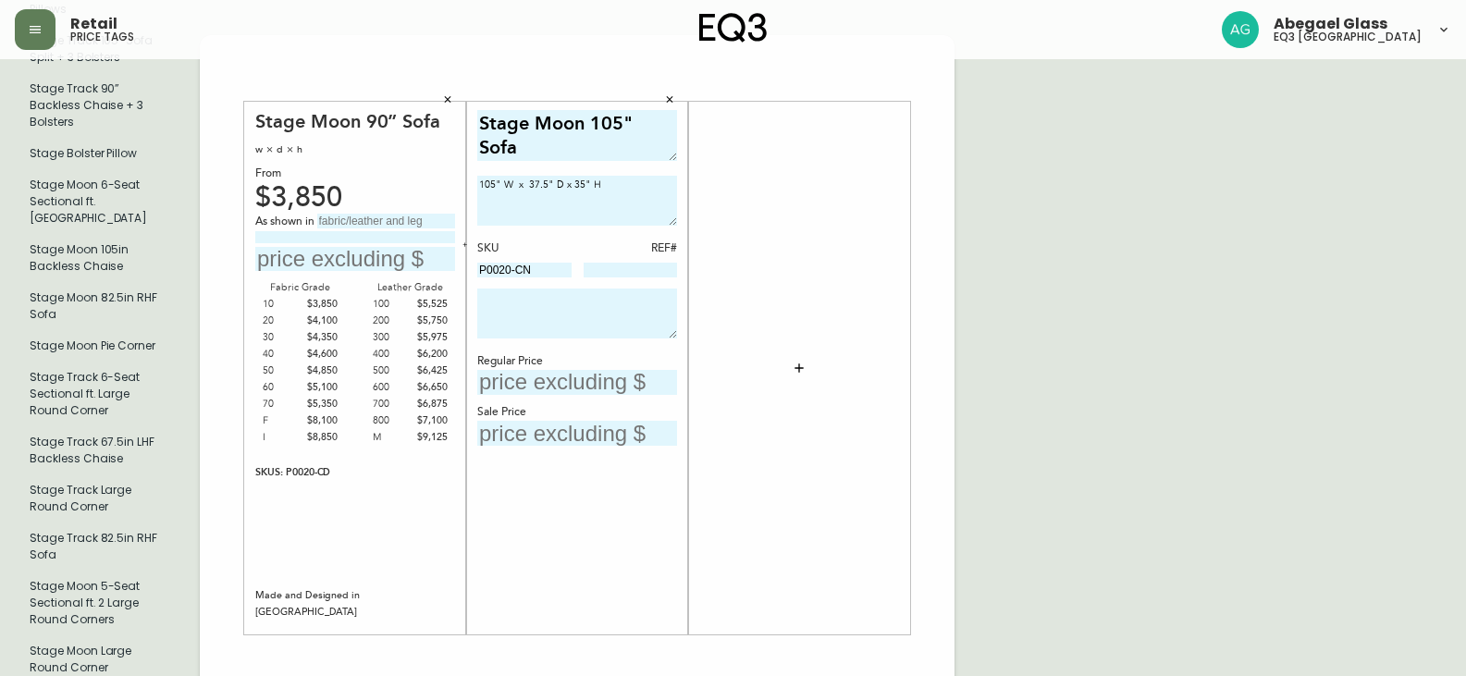
click at [623, 263] on input at bounding box center [631, 270] width 94 height 15
click at [545, 289] on textarea at bounding box center [577, 314] width 200 height 50
click at [514, 188] on textarea "105" W x 37.5" D x 35" H" at bounding box center [577, 201] width 200 height 50
click at [632, 176] on textarea "105" W x 37.5" D x 35" H" at bounding box center [577, 201] width 200 height 50
click at [499, 289] on textarea at bounding box center [577, 314] width 200 height 50
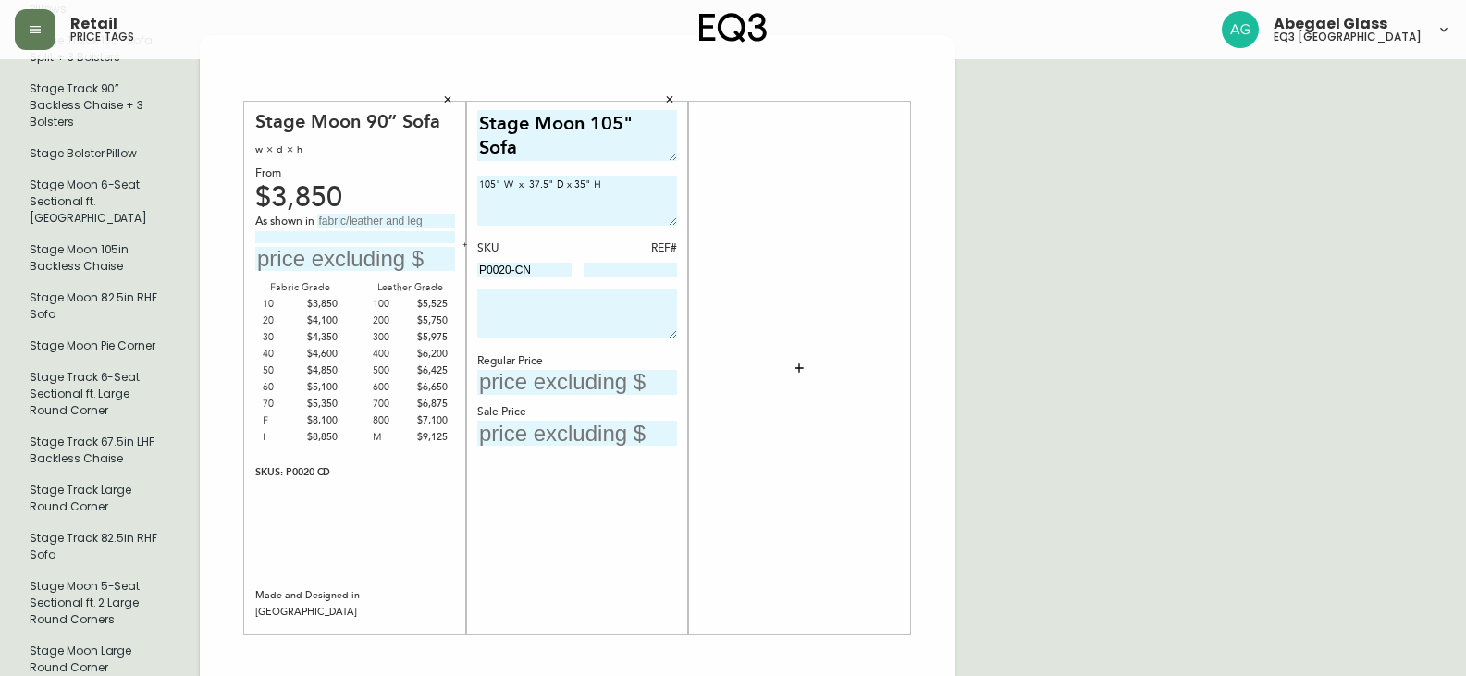
click at [551, 370] on input "text" at bounding box center [577, 382] width 200 height 25
type input "$3600"
click at [485, 404] on div "Sale Price" at bounding box center [577, 412] width 200 height 17
click at [490, 404] on div "Sale Price" at bounding box center [577, 412] width 200 height 17
click at [494, 404] on div "Sale Price" at bounding box center [577, 412] width 200 height 17
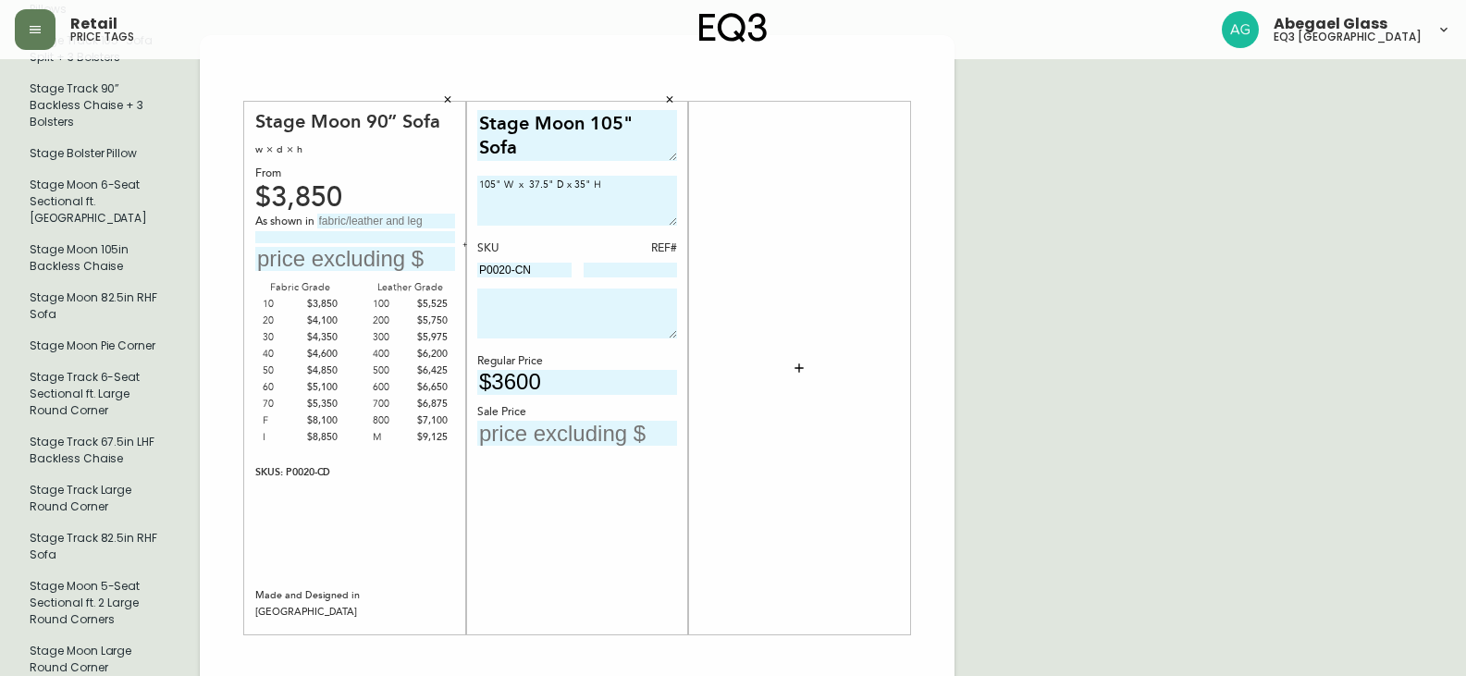
click at [517, 421] on input "text" at bounding box center [577, 433] width 200 height 25
click at [537, 289] on textarea at bounding box center [577, 314] width 200 height 50
type textarea "Grade 30 - Cedar Light Grey"
click at [585, 421] on input "text" at bounding box center [577, 433] width 200 height 25
type input "$4120"
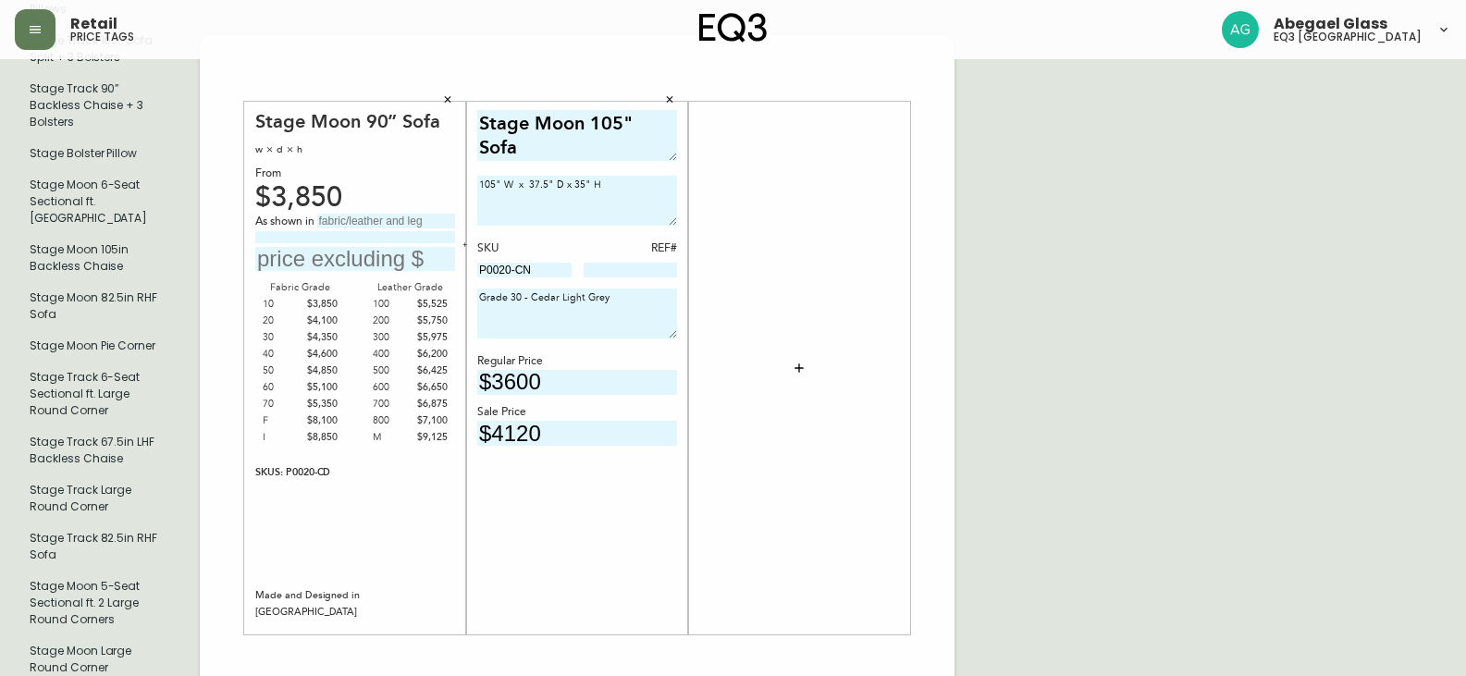
click at [626, 263] on input at bounding box center [631, 270] width 94 height 15
click at [598, 299] on textarea "Grade 30 - Cedar Light Grey" at bounding box center [577, 314] width 200 height 50
click at [546, 370] on input "$3600" at bounding box center [577, 382] width 200 height 25
type input "$3"
type input "$4120"
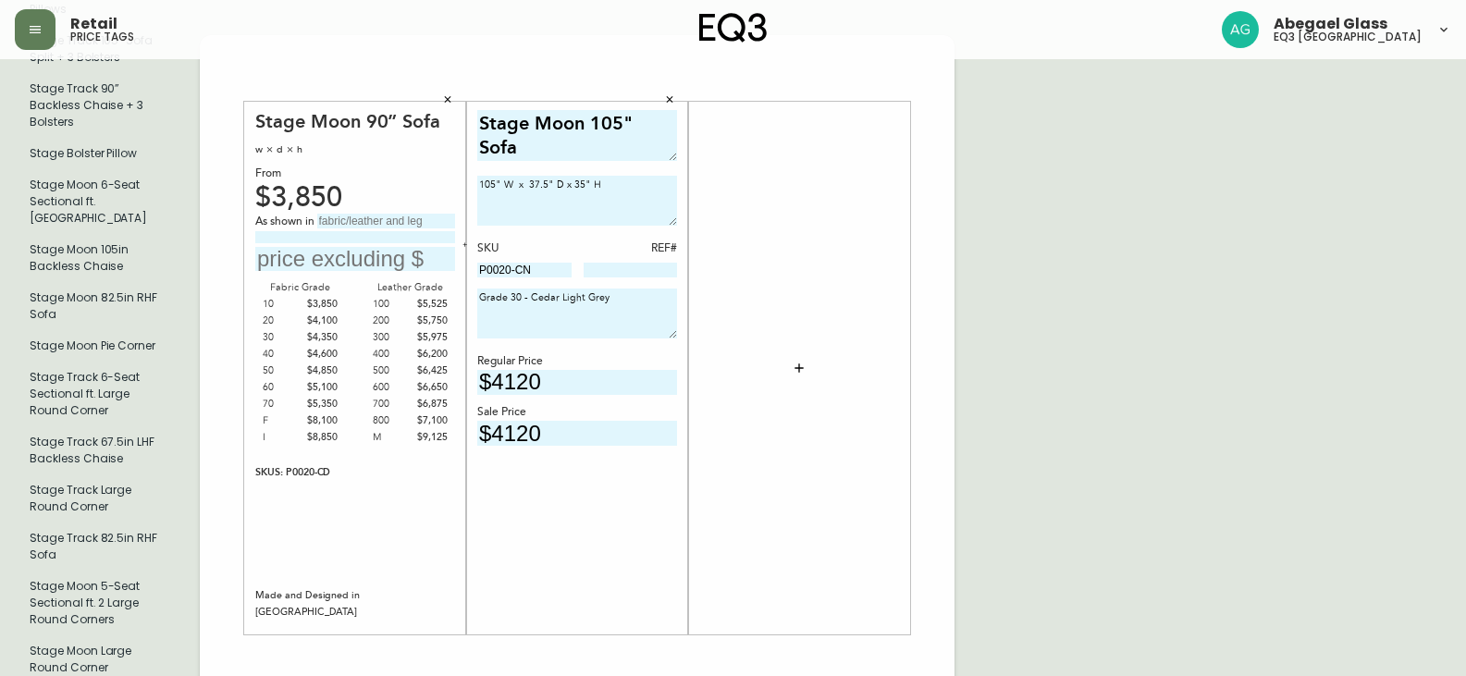
drag, startPoint x: 553, startPoint y: 418, endPoint x: 457, endPoint y: 412, distance: 96.3
click at [467, 412] on div "Stage Moon 105" Sofa 105" W x 37.5" D x 35" H SKU REF# P0020-CN Grade 30 - Ceda…" at bounding box center [577, 368] width 222 height 533
click at [555, 421] on input "text" at bounding box center [577, 433] width 200 height 25
type input "$2472"
click at [809, 350] on button "button" at bounding box center [799, 368] width 37 height 37
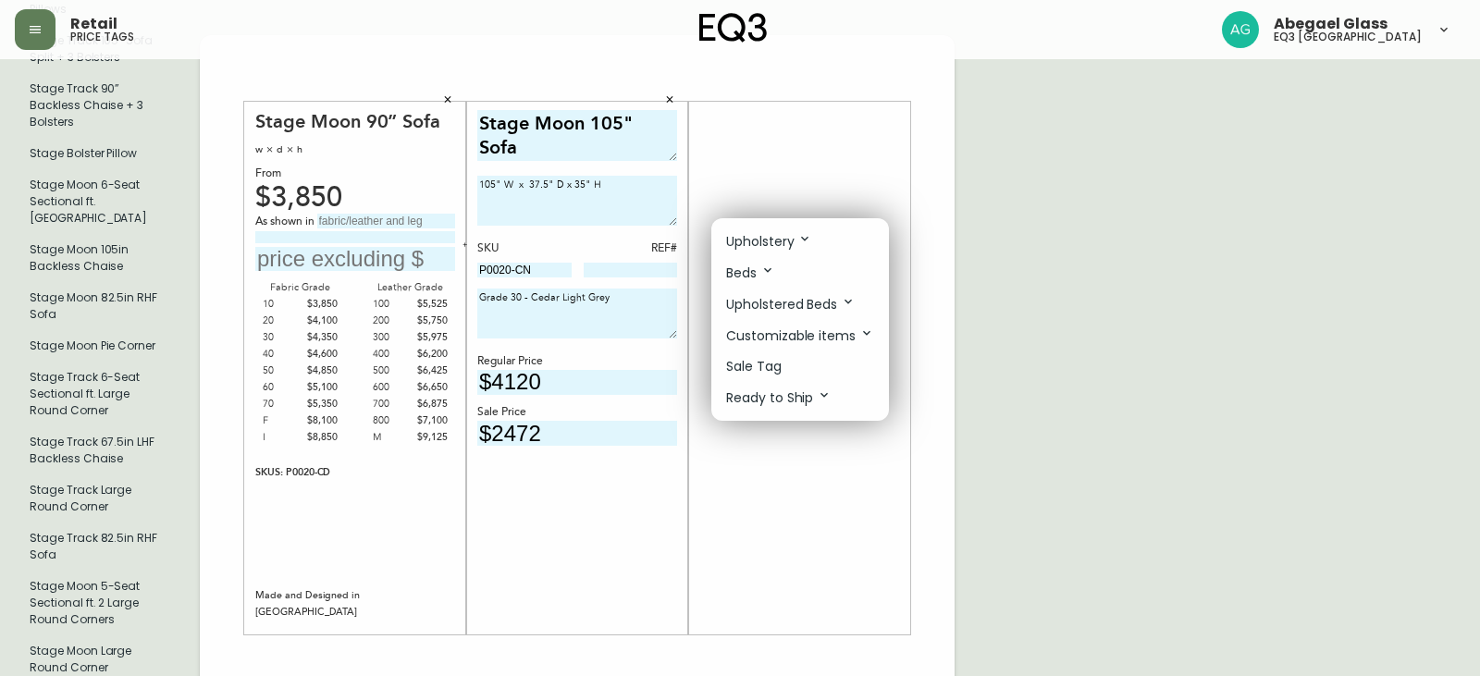
click at [790, 368] on li "Sale Tag" at bounding box center [800, 366] width 178 height 31
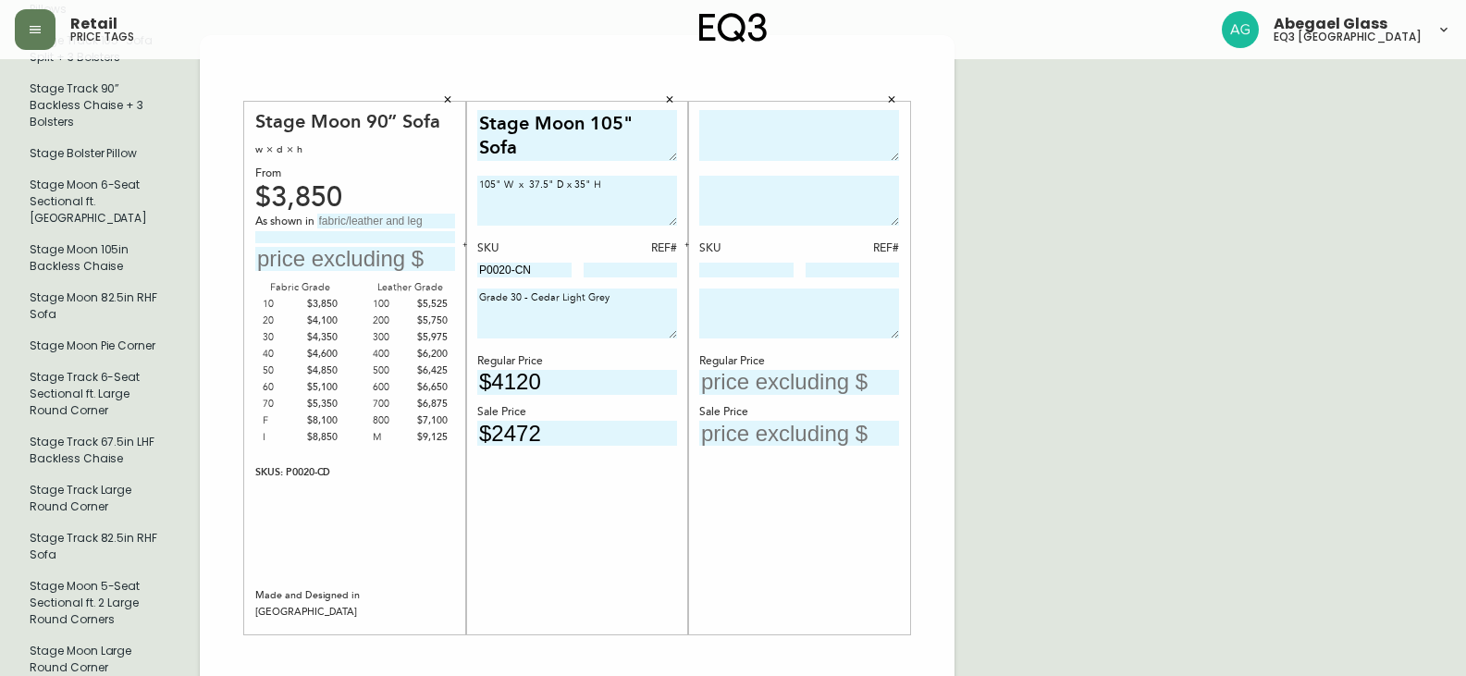
click at [726, 117] on textarea at bounding box center [799, 135] width 200 height 51
type textarea "S"
click at [893, 93] on icon "button" at bounding box center [891, 98] width 11 height 11
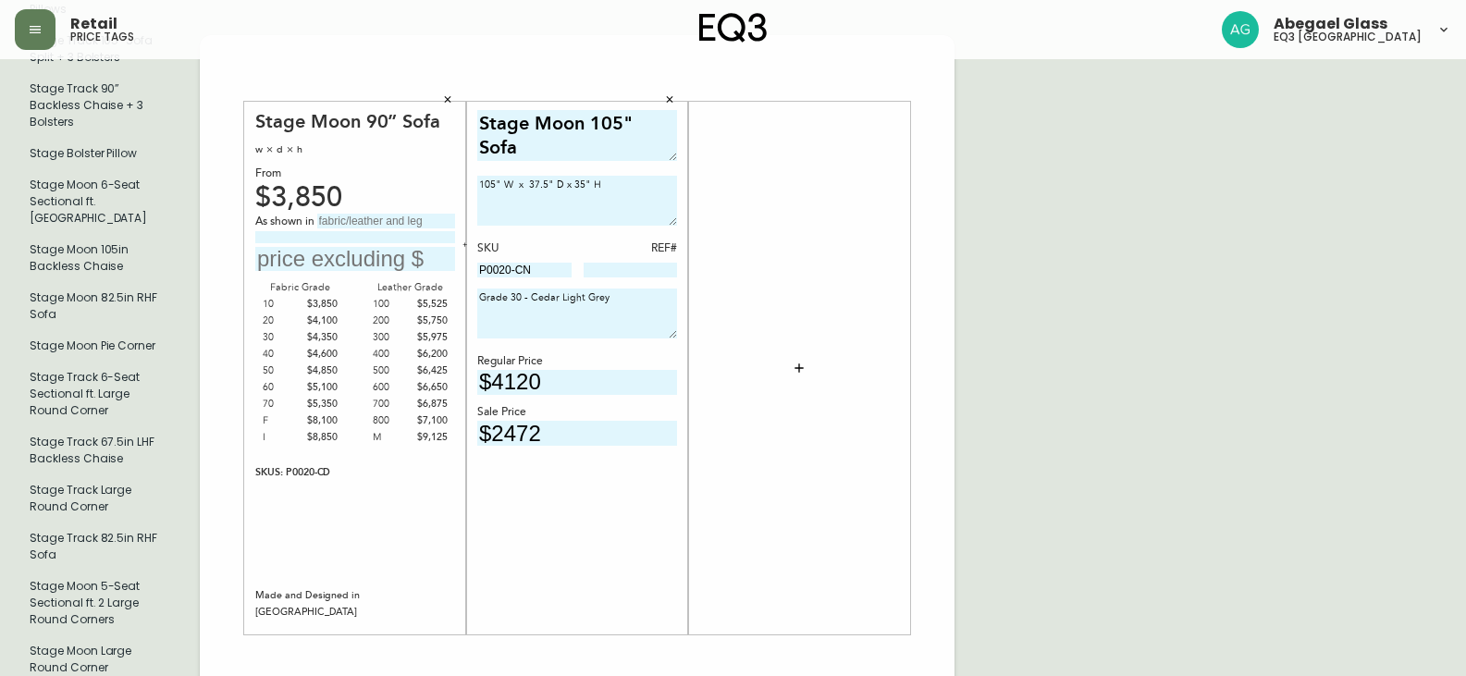
click at [351, 214] on div "As shown in" at bounding box center [355, 222] width 200 height 17
click at [353, 214] on input "text" at bounding box center [386, 221] width 138 height 15
type input "Grade 30 - Cedar Light Grey"
click at [348, 247] on input "text" at bounding box center [355, 259] width 200 height 25
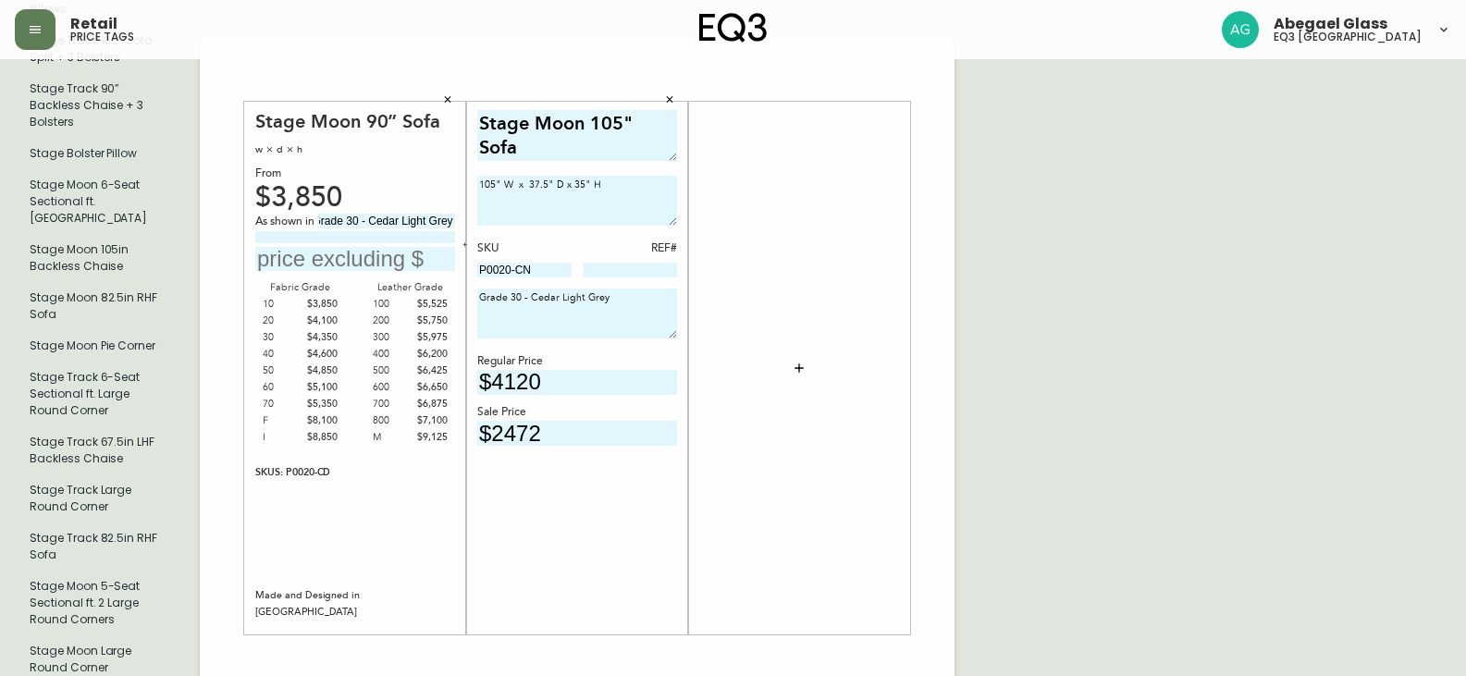
scroll to position [0, 0]
click at [380, 214] on input "Grade 30 - Cedar Light Grey" at bounding box center [386, 221] width 138 height 15
click at [377, 214] on input "Grade 30 - Cedar Light Grey" at bounding box center [386, 221] width 138 height 15
drag, startPoint x: 322, startPoint y: 193, endPoint x: 470, endPoint y: 189, distance: 148.1
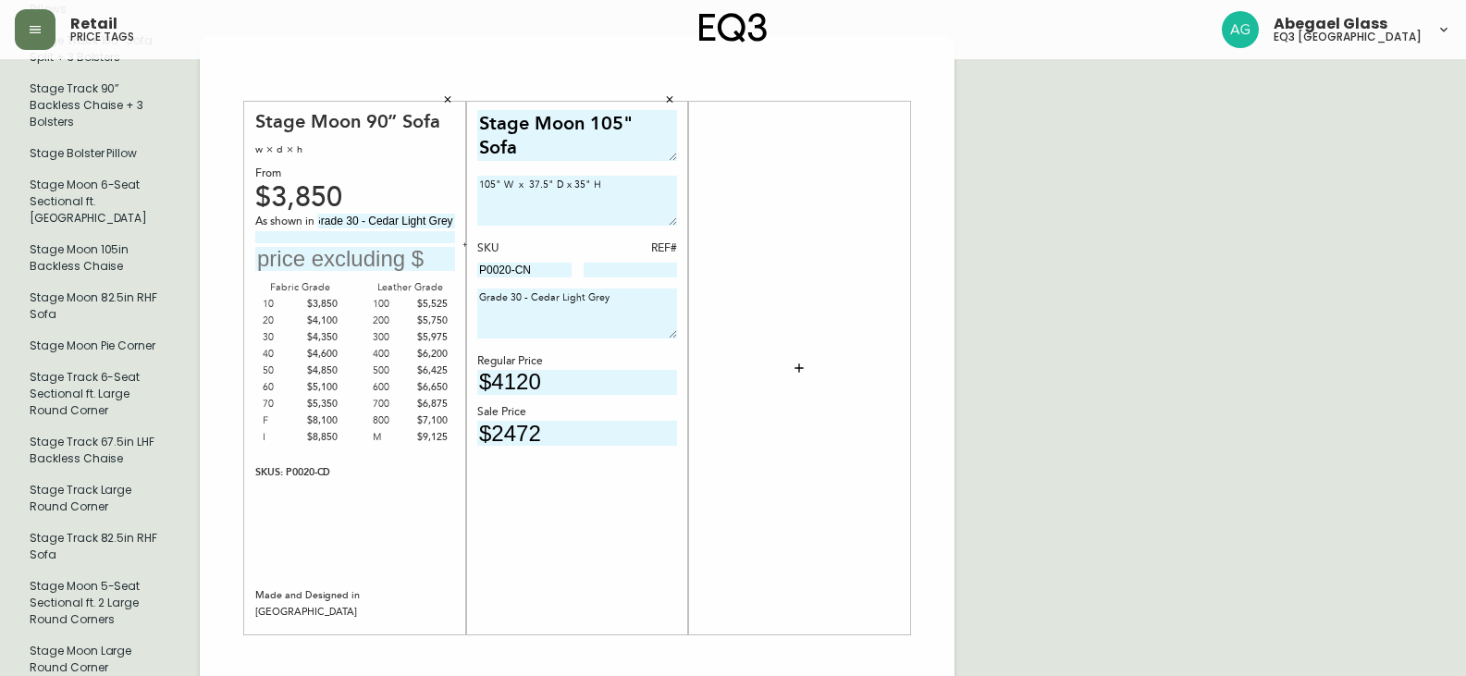
click at [470, 189] on div "Stage Moon 90” Sofa w × d × h From $3,850 As shown in Grade 30 - Cedar Light Gr…" at bounding box center [577, 656] width 755 height 1243
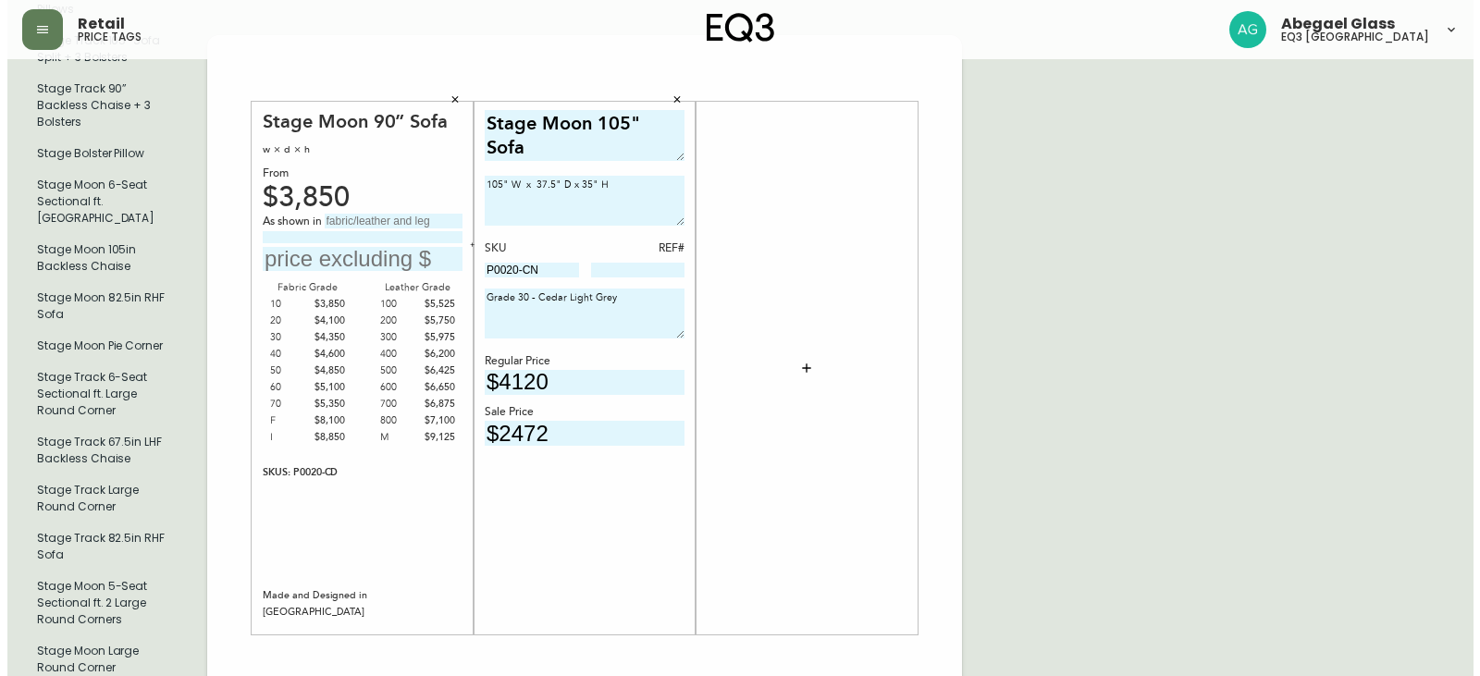
scroll to position [0, 0]
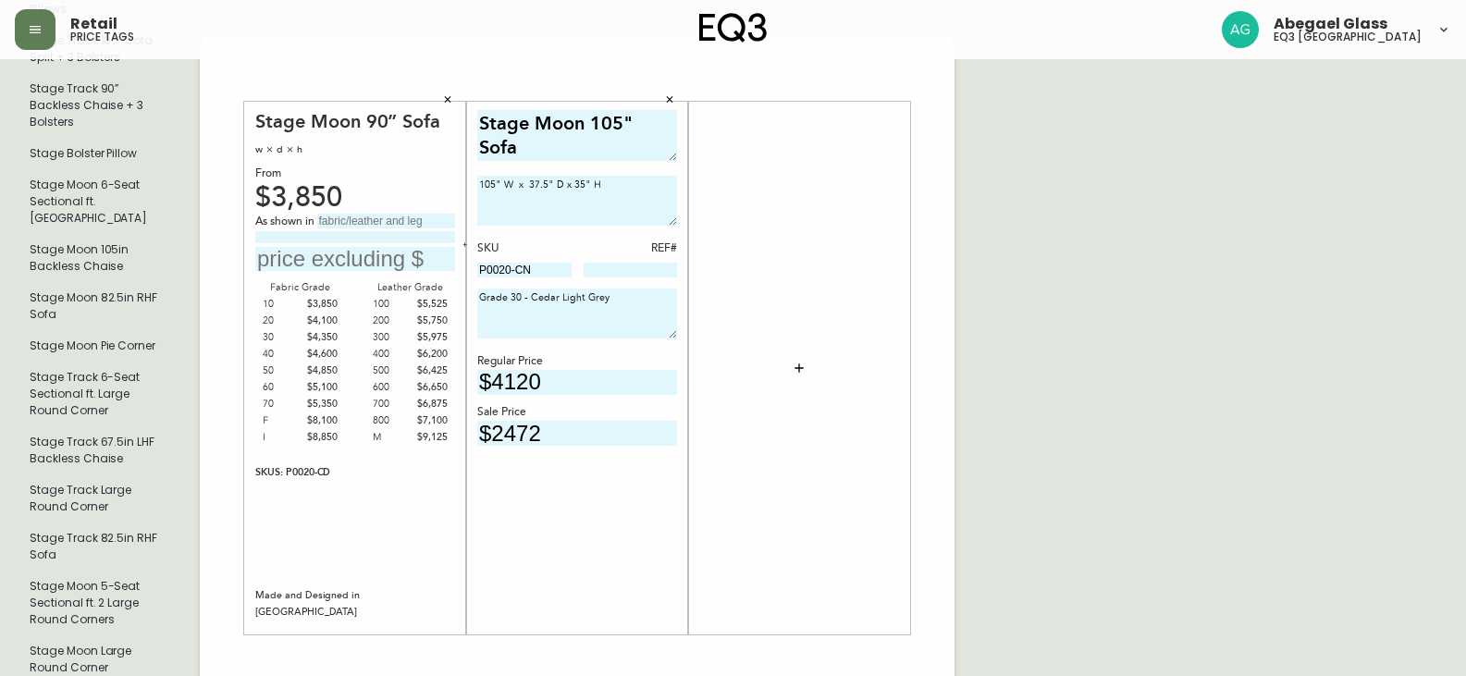
click at [399, 231] on input at bounding box center [355, 237] width 200 height 12
paste input "Grade 30 - Cedar Light Grey"
type input "Grade 30 - Cedar Light Grey"
click at [376, 247] on input "text" at bounding box center [355, 259] width 200 height 25
type input "$4350"
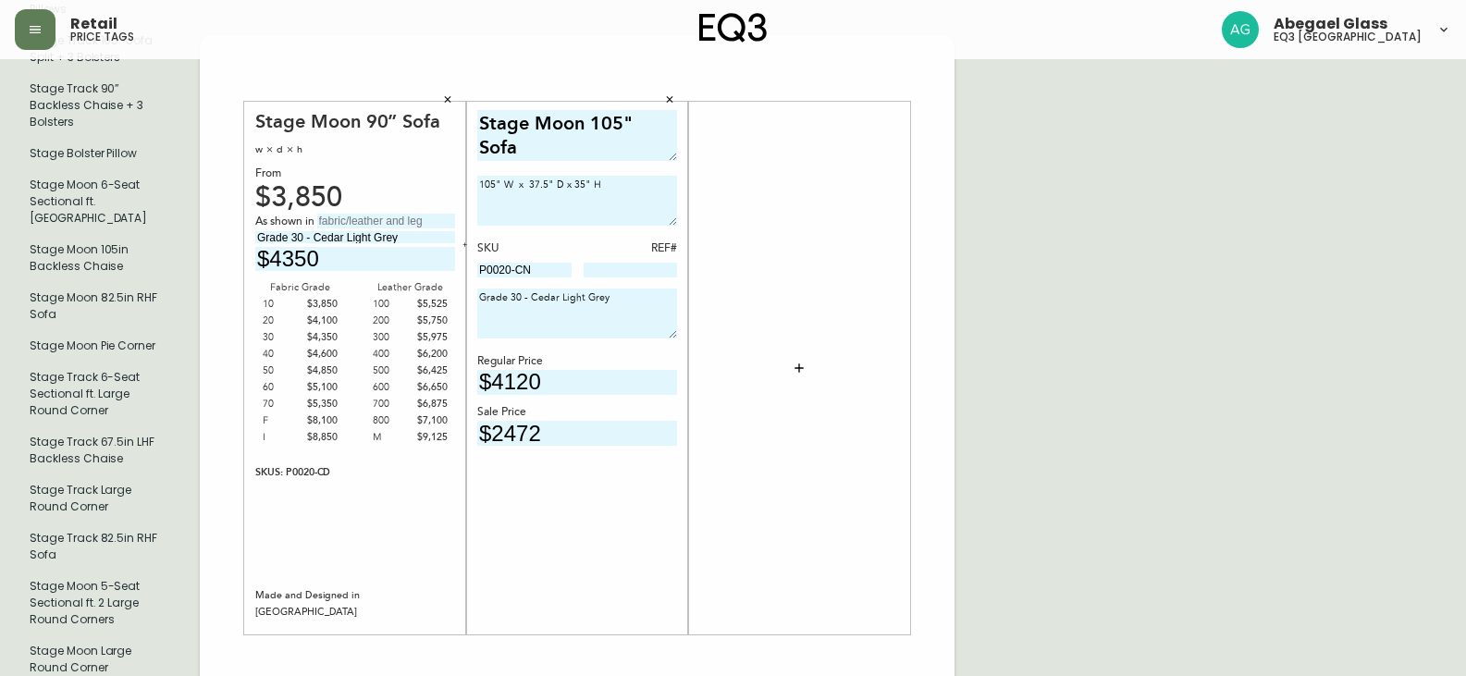
click at [334, 464] on div "SKUS: P0020-CD" at bounding box center [355, 472] width 200 height 17
click at [323, 464] on div "SKUS: P0020-CD" at bounding box center [355, 472] width 200 height 17
click at [455, 85] on button "button" at bounding box center [448, 99] width 28 height 28
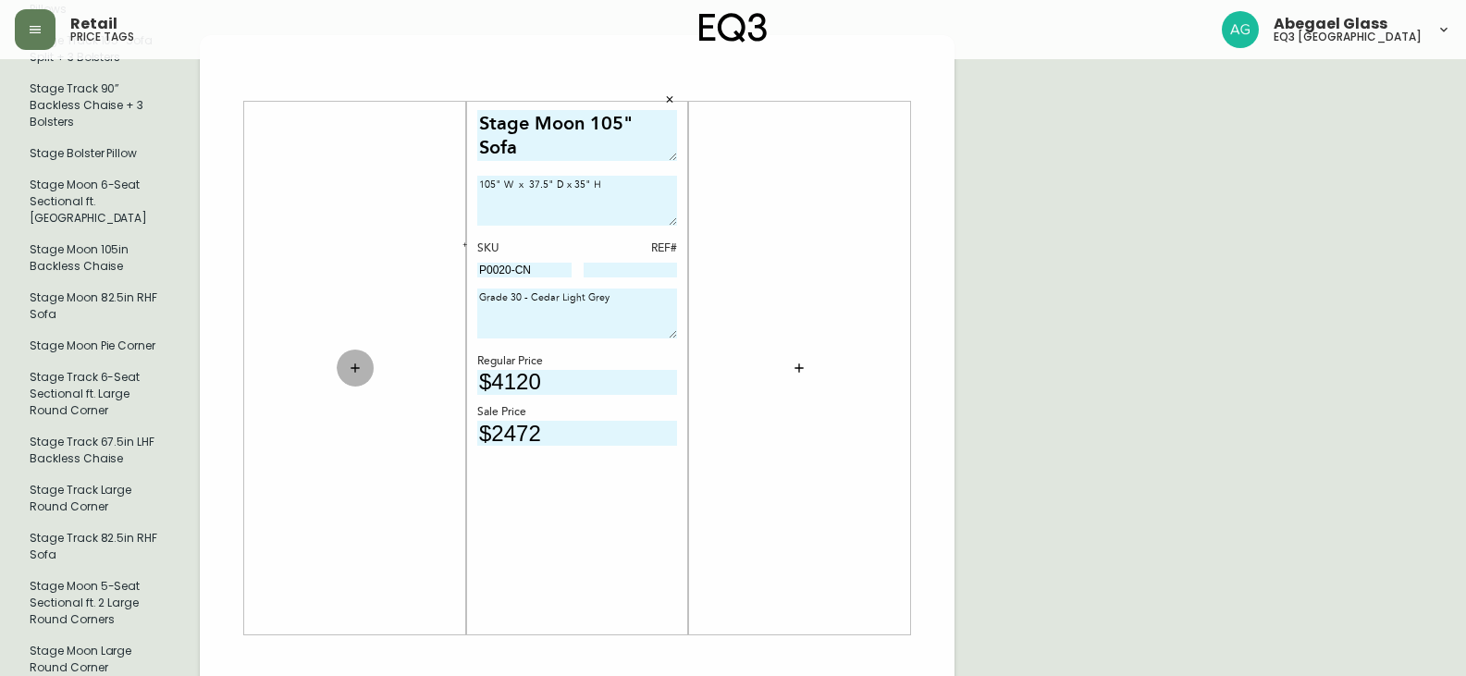
click at [357, 361] on icon "button" at bounding box center [355, 368] width 15 height 15
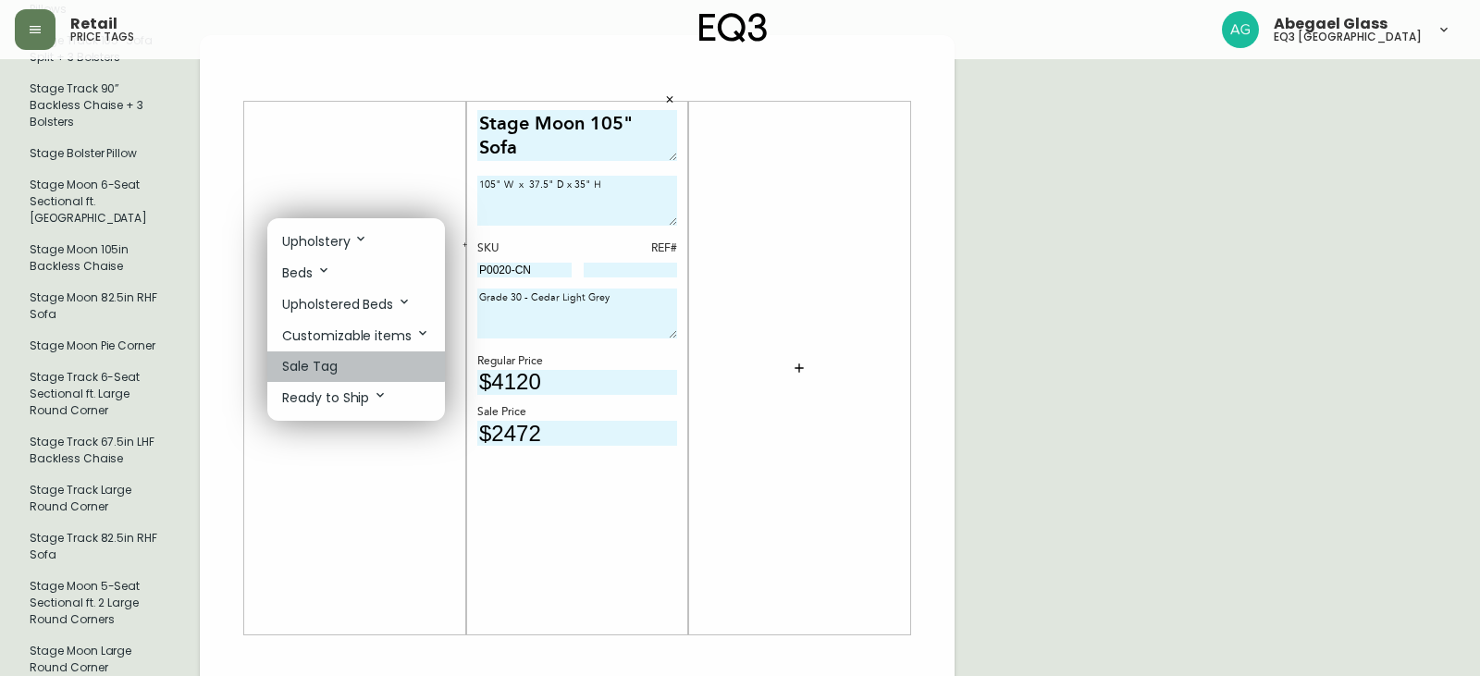
click at [351, 362] on li "Sale Tag" at bounding box center [356, 366] width 178 height 31
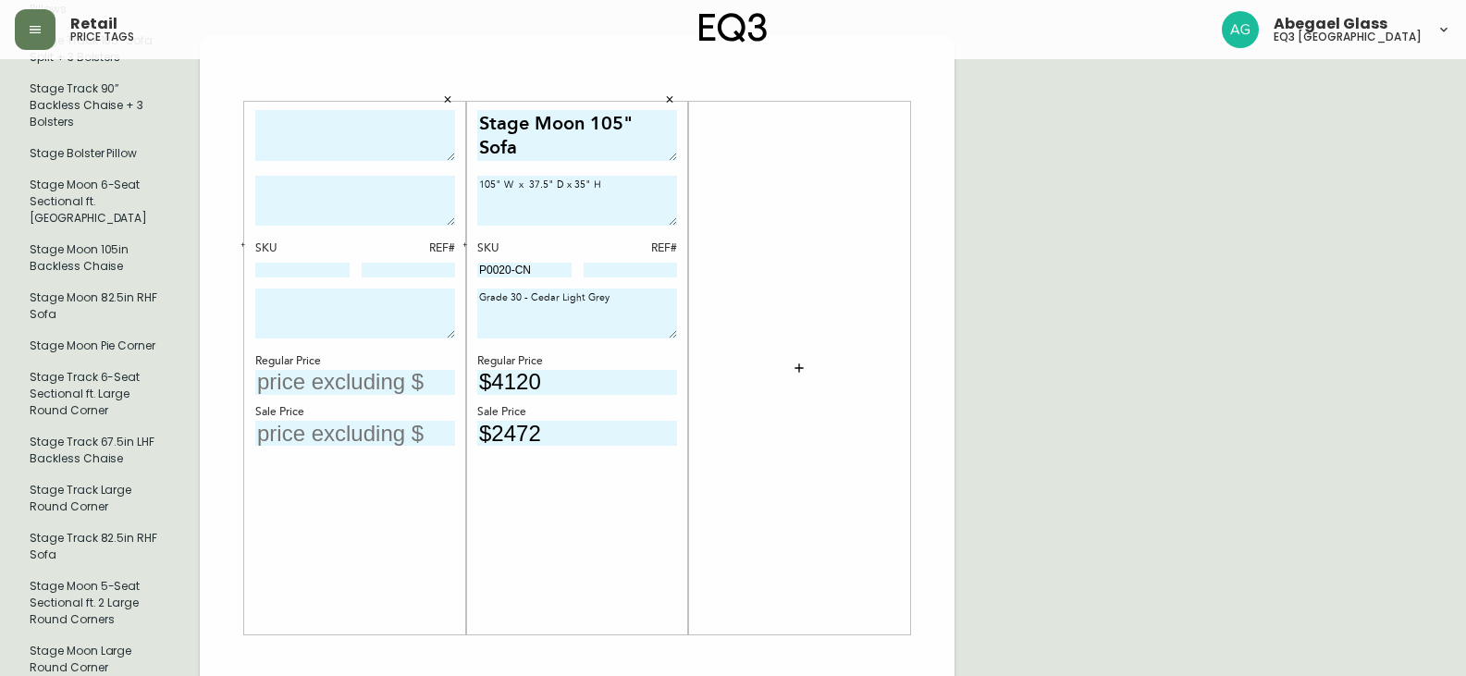
click at [300, 110] on textarea at bounding box center [355, 135] width 200 height 51
type textarea "s"
type textarea "Stage Moon 90" Armless Sofa"
click at [276, 176] on textarea at bounding box center [355, 201] width 200 height 50
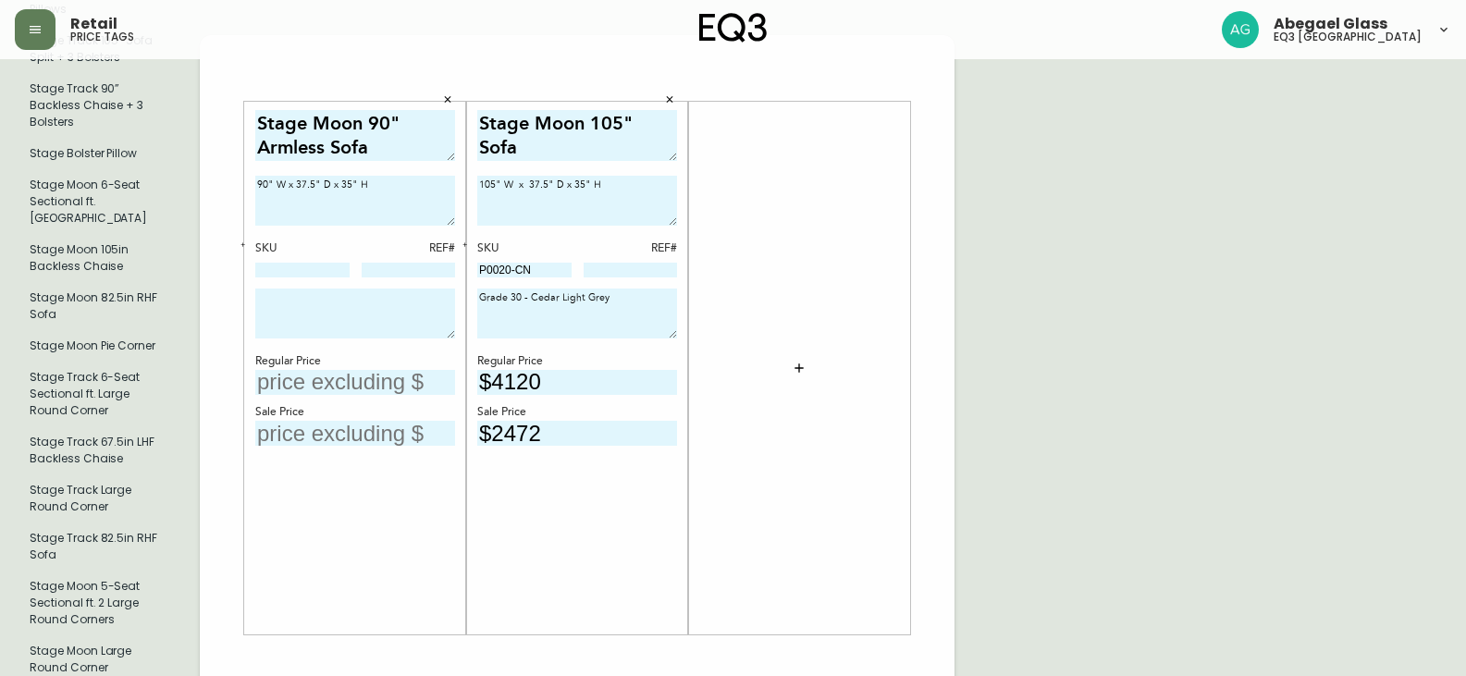
type textarea "90" W x 37.5" D x 35" H"
click at [296, 263] on input at bounding box center [302, 270] width 94 height 15
type input "p"
type input "P0020- CE"
click at [389, 289] on textarea at bounding box center [355, 314] width 200 height 50
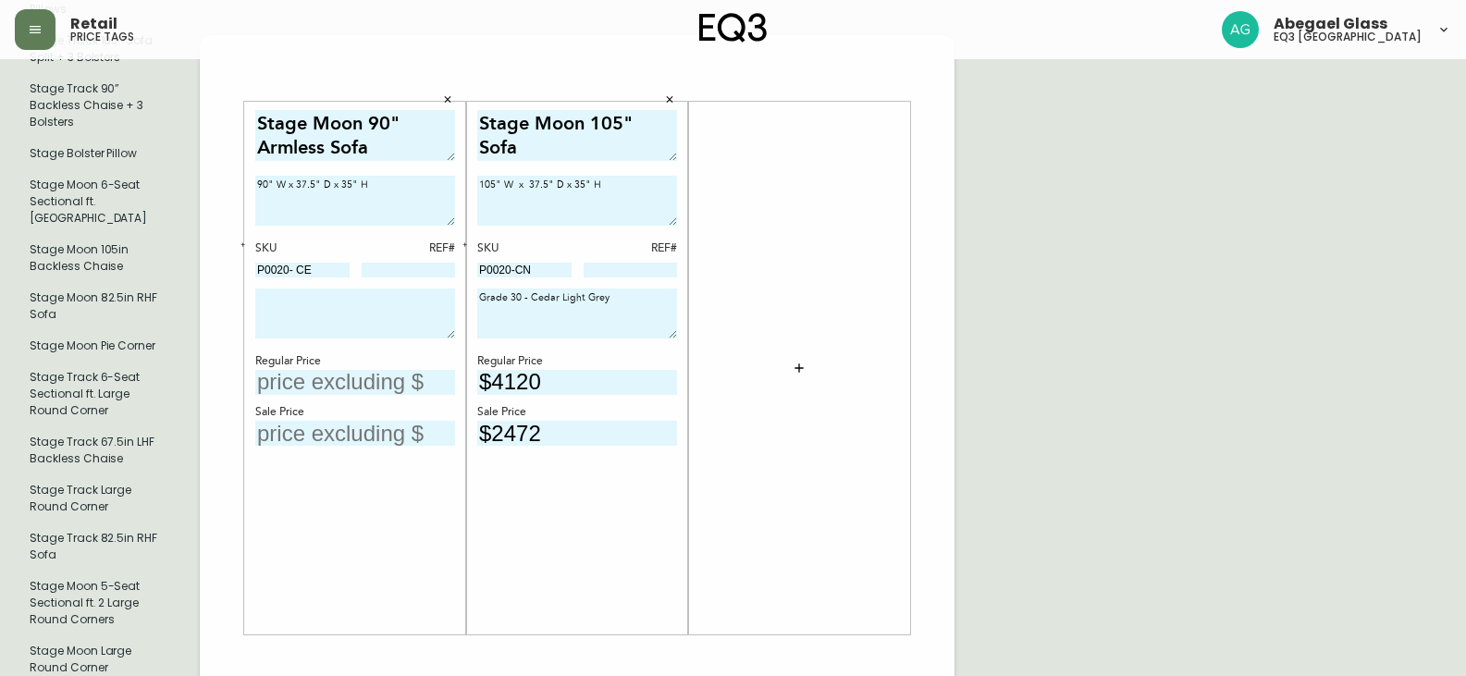
drag, startPoint x: 614, startPoint y: 284, endPoint x: 410, endPoint y: 297, distance: 204.8
click at [434, 295] on div "Stage Moon 90" Armless Sofa 90" W x 37.5" D x 35" H SKU REF# P0020- CE Regular …" at bounding box center [577, 656] width 755 height 1243
click at [267, 289] on textarea at bounding box center [355, 314] width 200 height 50
paste textarea "Grade 30 - Cedar Light Grey"
type textarea "Grade 30 - Cedar Light Grey"
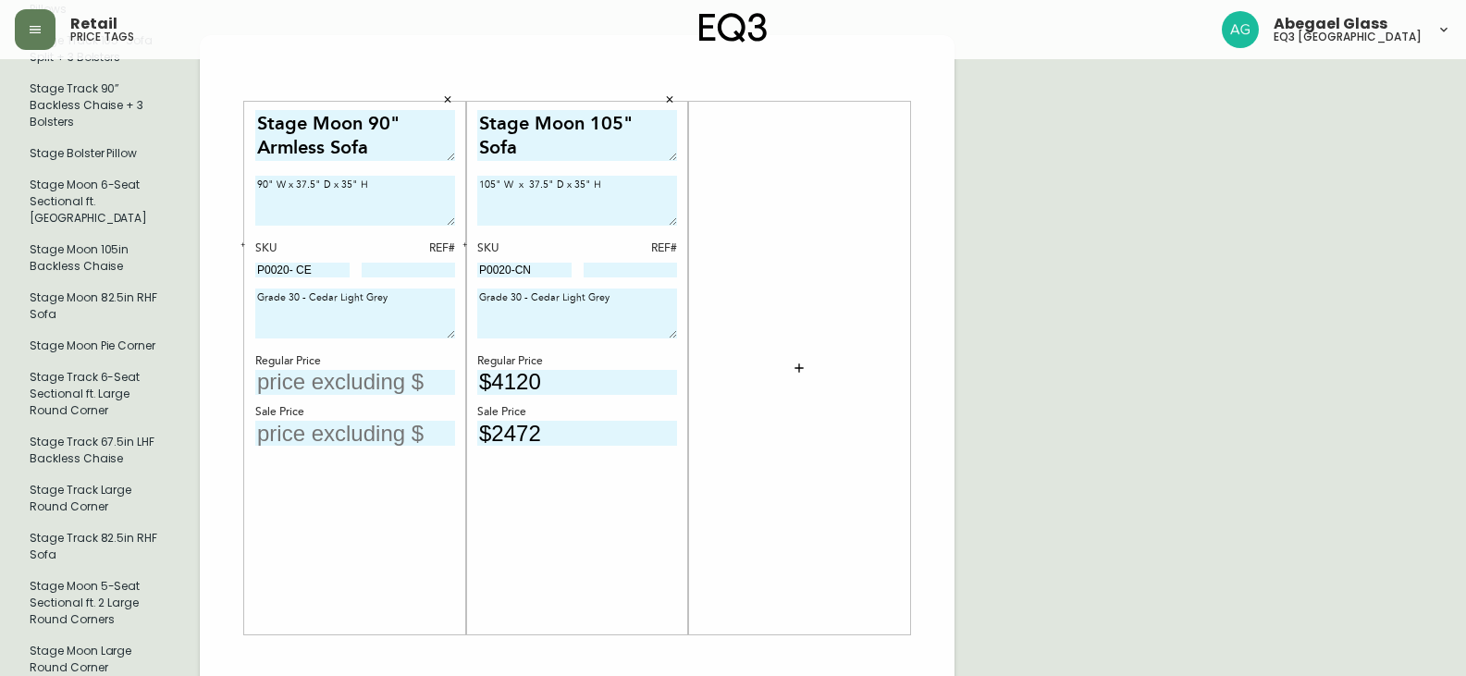
click at [384, 370] on input "text" at bounding box center [355, 382] width 200 height 25
click at [781, 328] on div at bounding box center [799, 367] width 200 height 515
drag, startPoint x: 785, startPoint y: 328, endPoint x: 794, endPoint y: 334, distance: 10.8
click at [787, 328] on div at bounding box center [799, 367] width 200 height 515
click at [796, 361] on icon "button" at bounding box center [799, 368] width 15 height 15
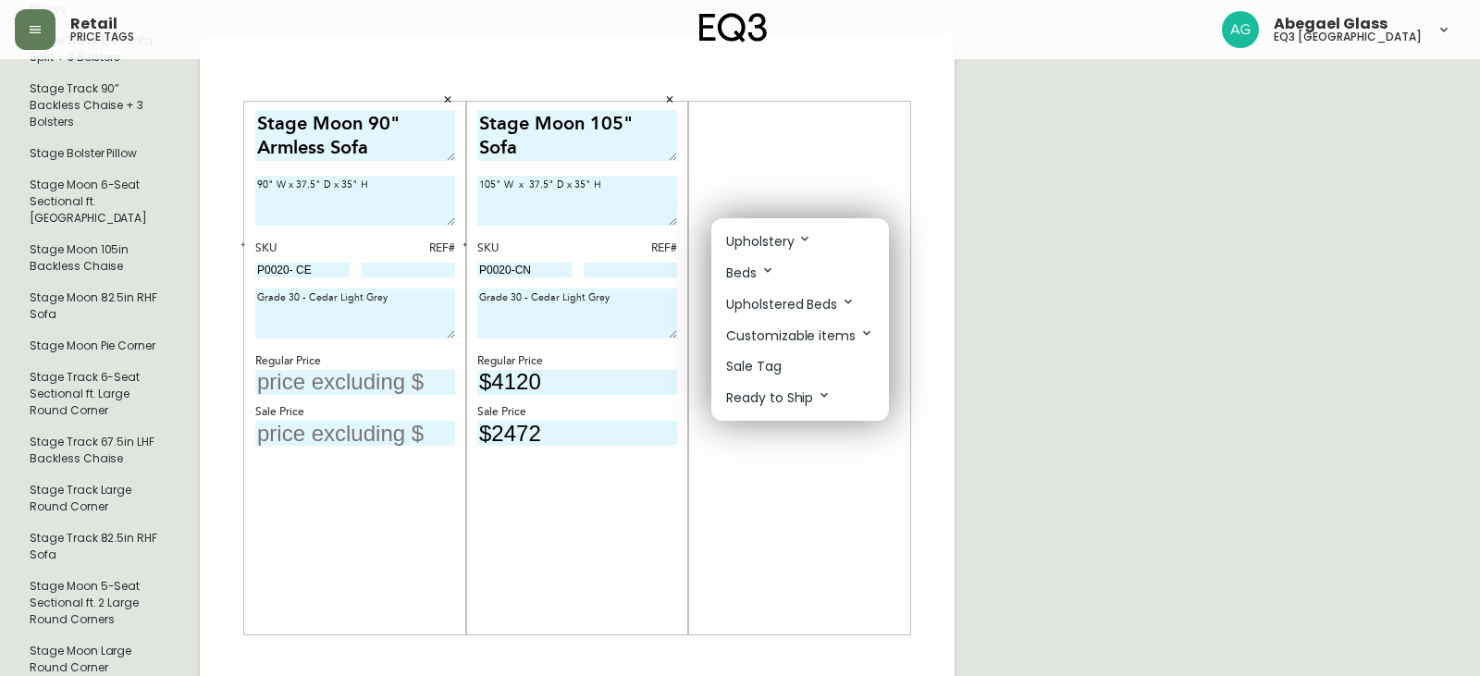
click at [777, 289] on li "Upholstered Beds" at bounding box center [800, 304] width 178 height 31
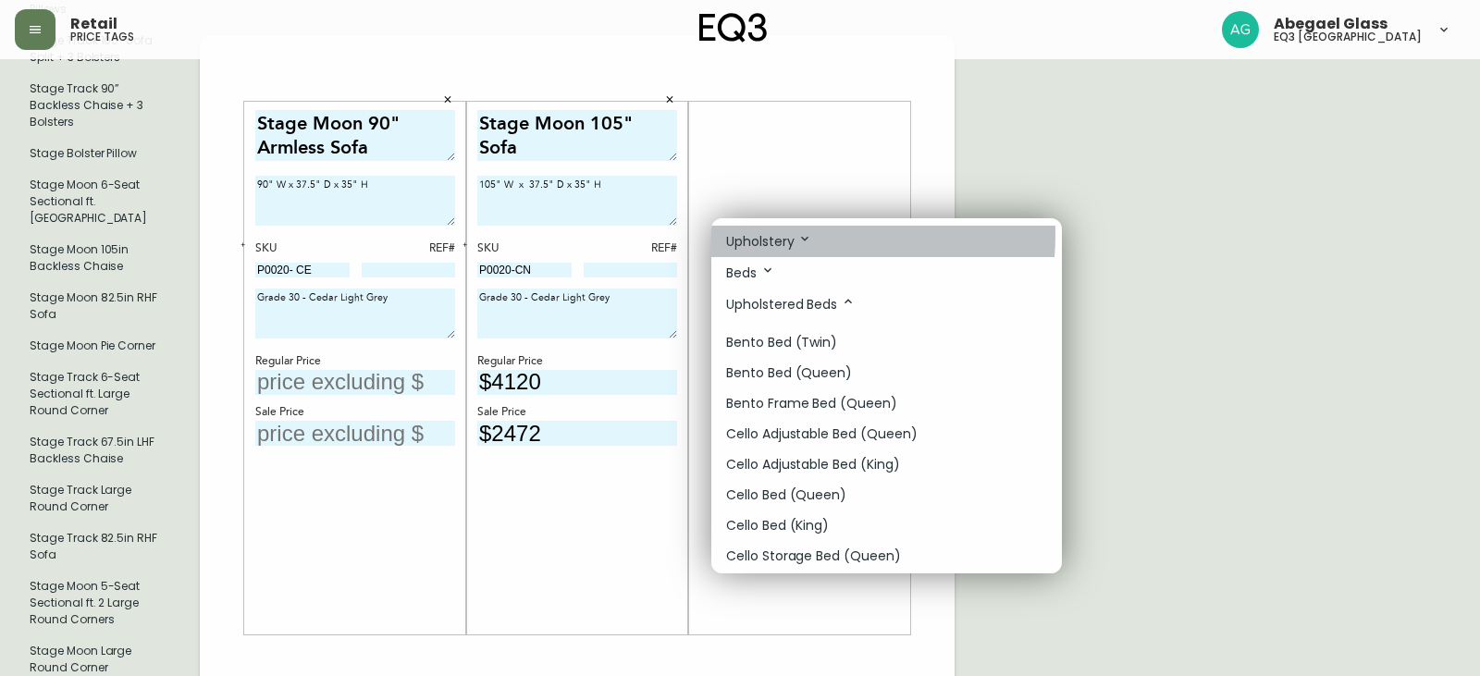
click at [761, 234] on p "Upholstery" at bounding box center [769, 241] width 86 height 20
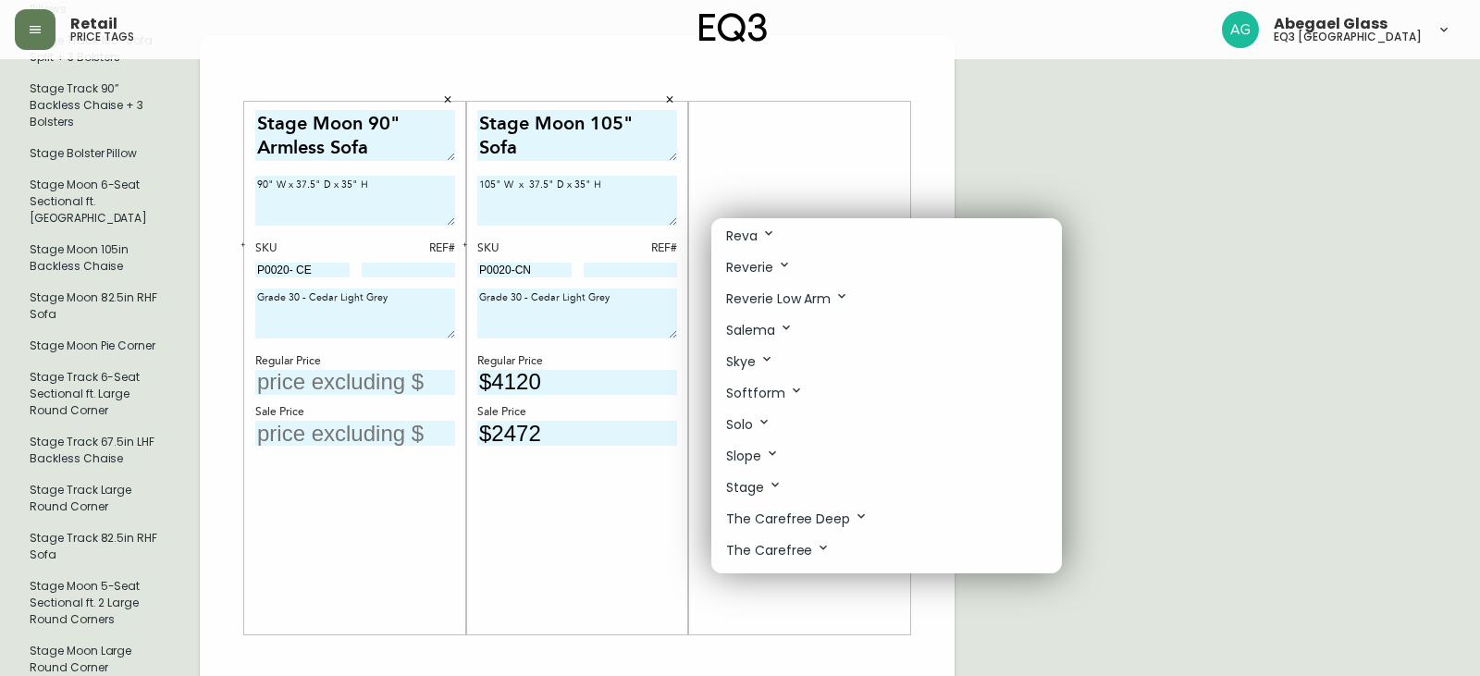
scroll to position [925, 0]
click at [776, 480] on icon at bounding box center [775, 483] width 15 height 15
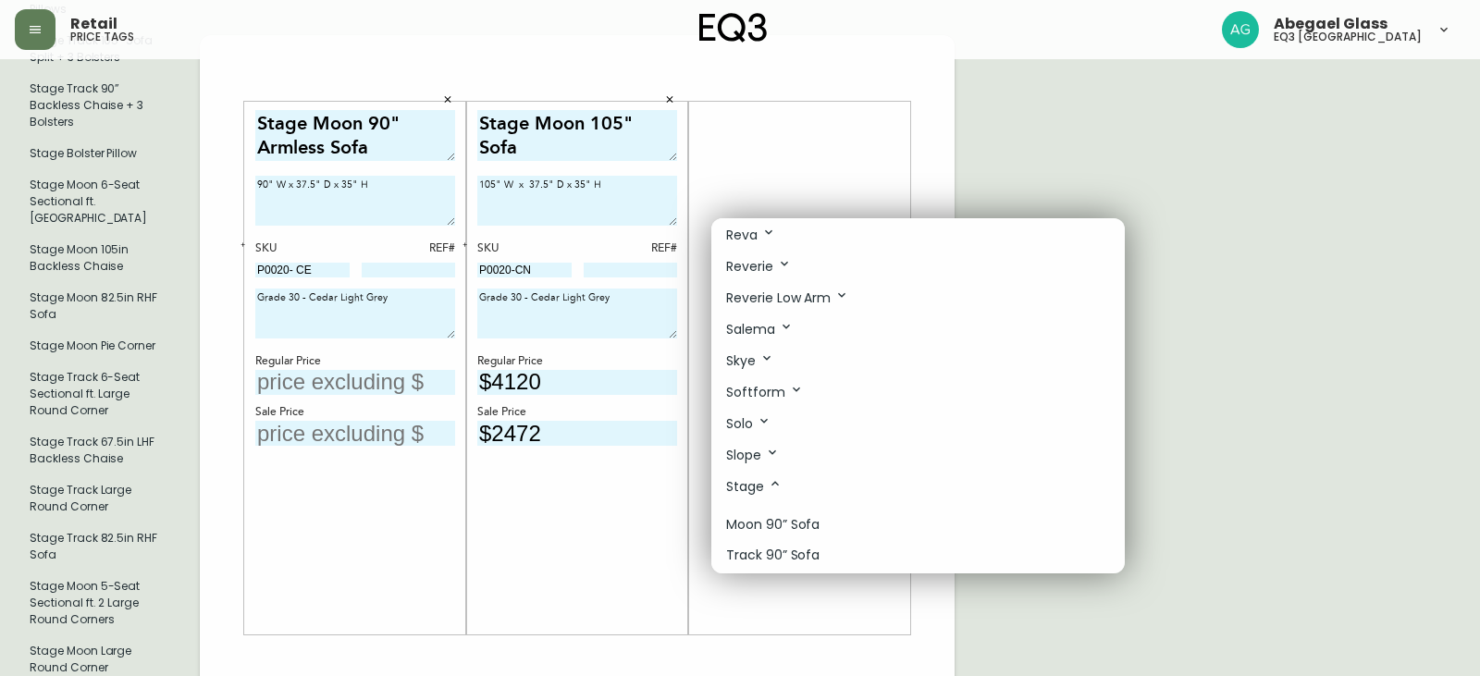
scroll to position [1017, 0]
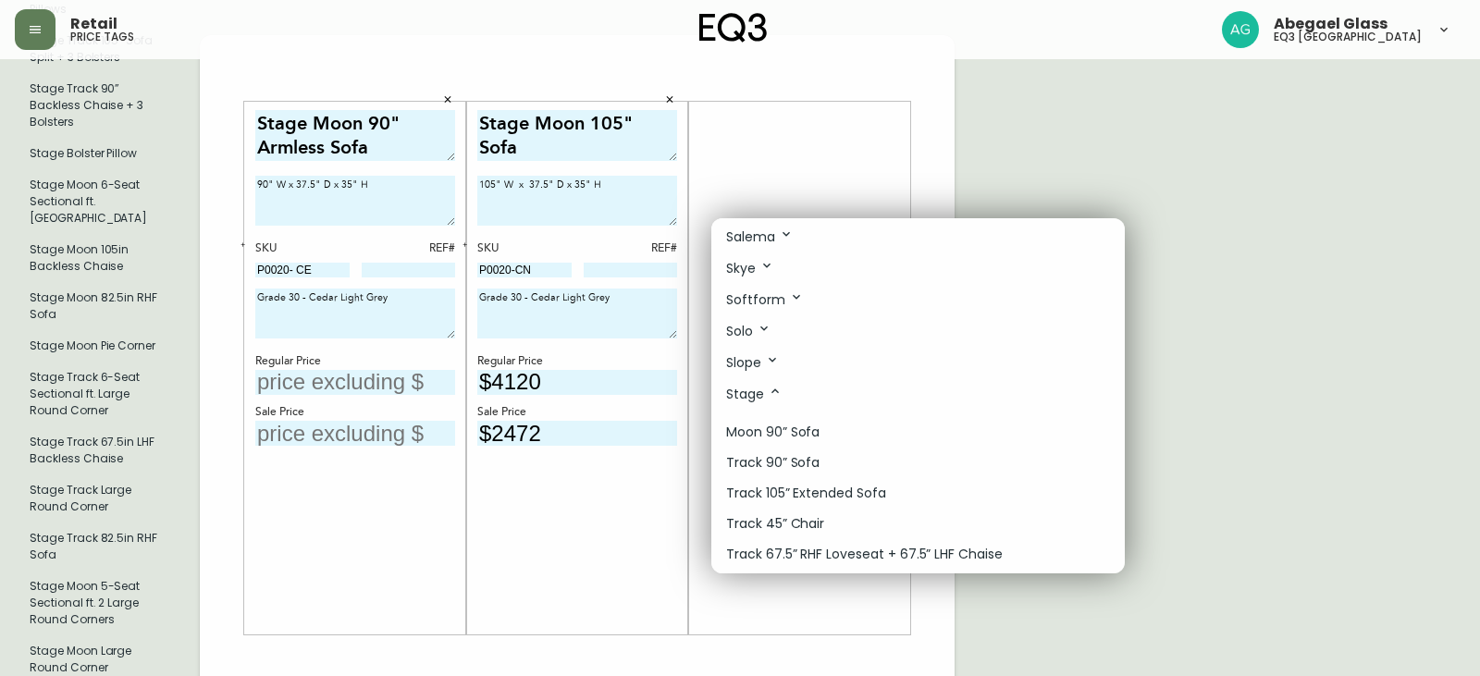
click at [788, 437] on p "Moon 90” Sofa" at bounding box center [772, 432] width 93 height 19
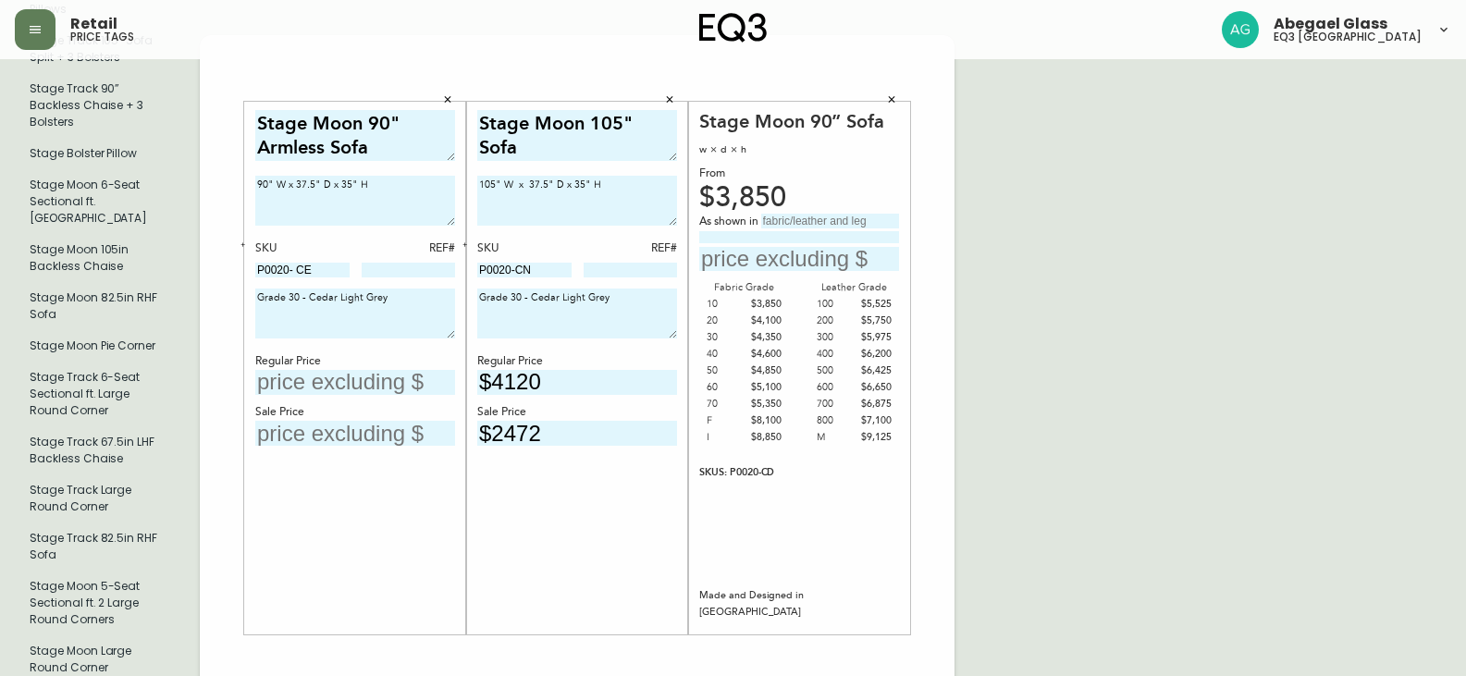
click at [370, 370] on input "text" at bounding box center [355, 382] width 200 height 25
type input "$4350"
click at [893, 96] on icon "button" at bounding box center [892, 99] width 6 height 6
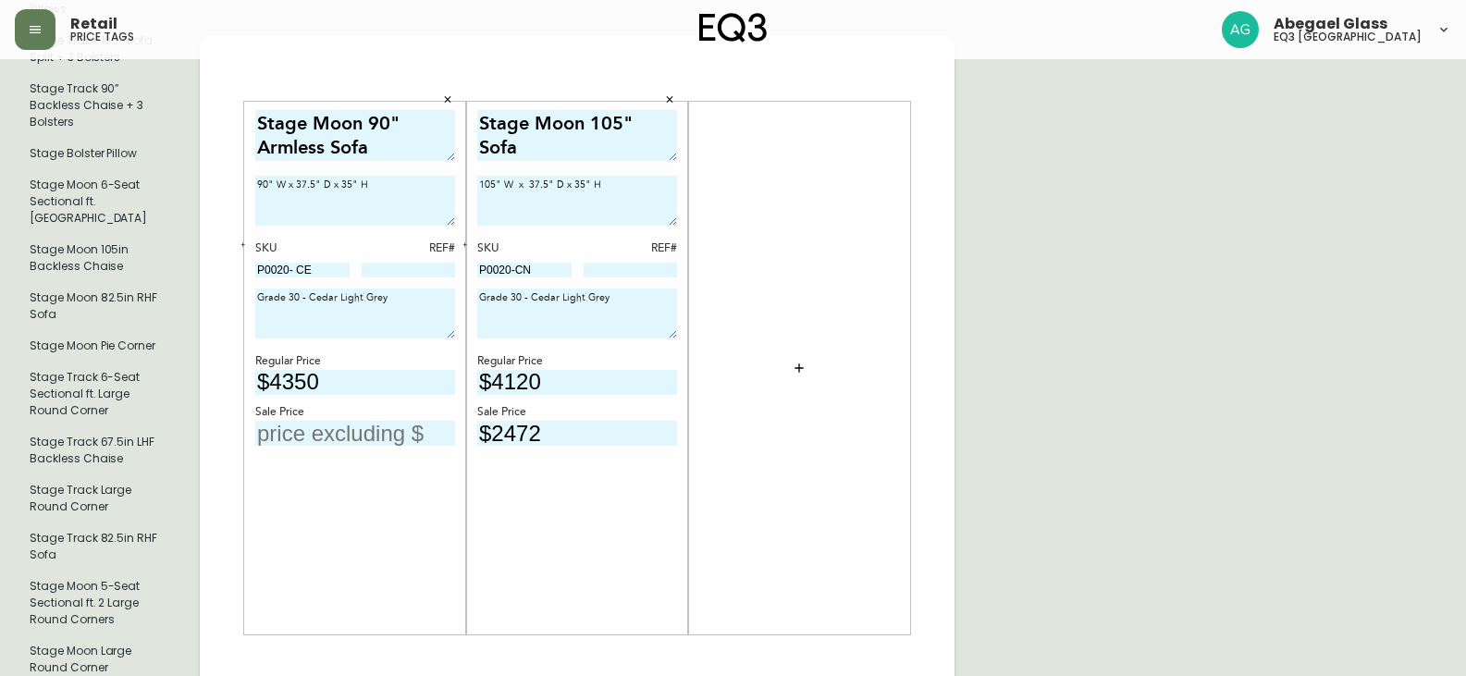
click at [344, 421] on input "text" at bounding box center [355, 433] width 200 height 25
type input "$2610"
click at [768, 331] on div at bounding box center [799, 367] width 200 height 515
drag, startPoint x: 788, startPoint y: 315, endPoint x: 793, endPoint y: 330, distance: 15.5
click at [789, 320] on div at bounding box center [799, 367] width 200 height 515
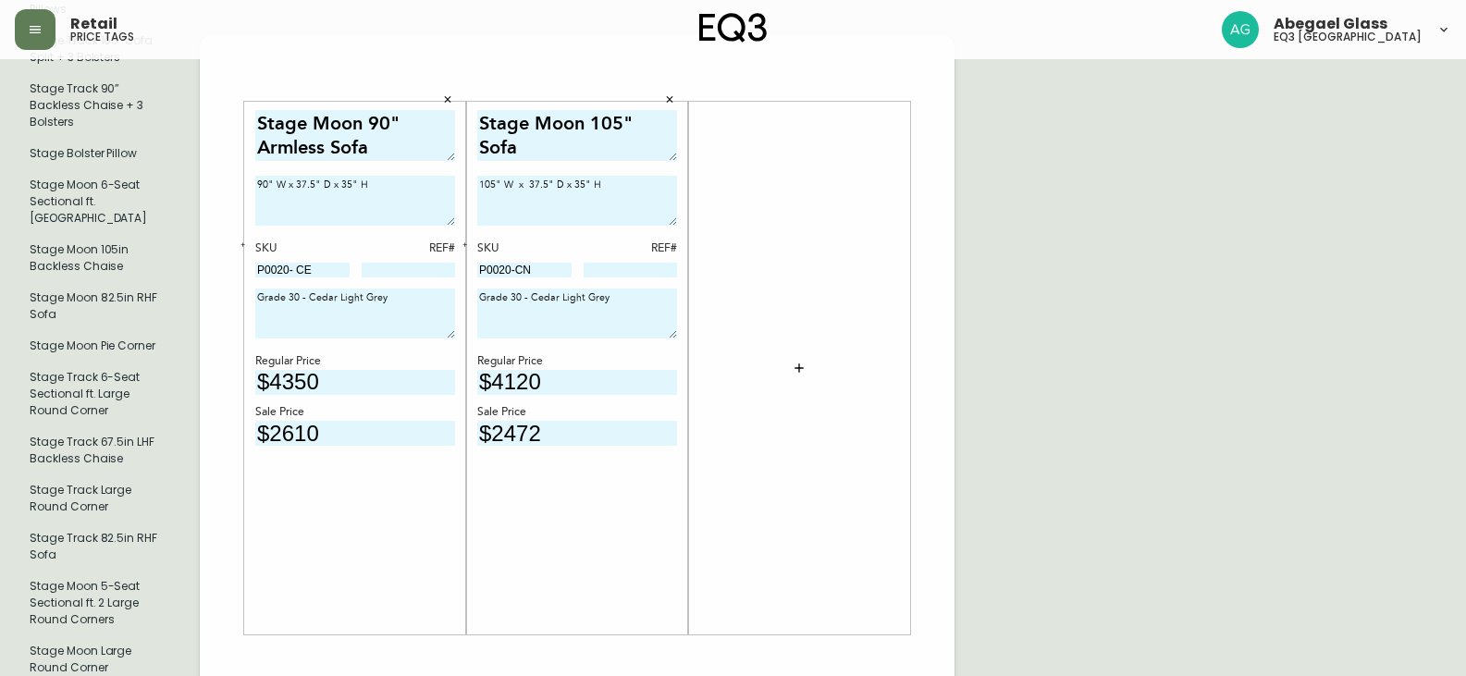
click at [794, 350] on button "button" at bounding box center [799, 368] width 37 height 37
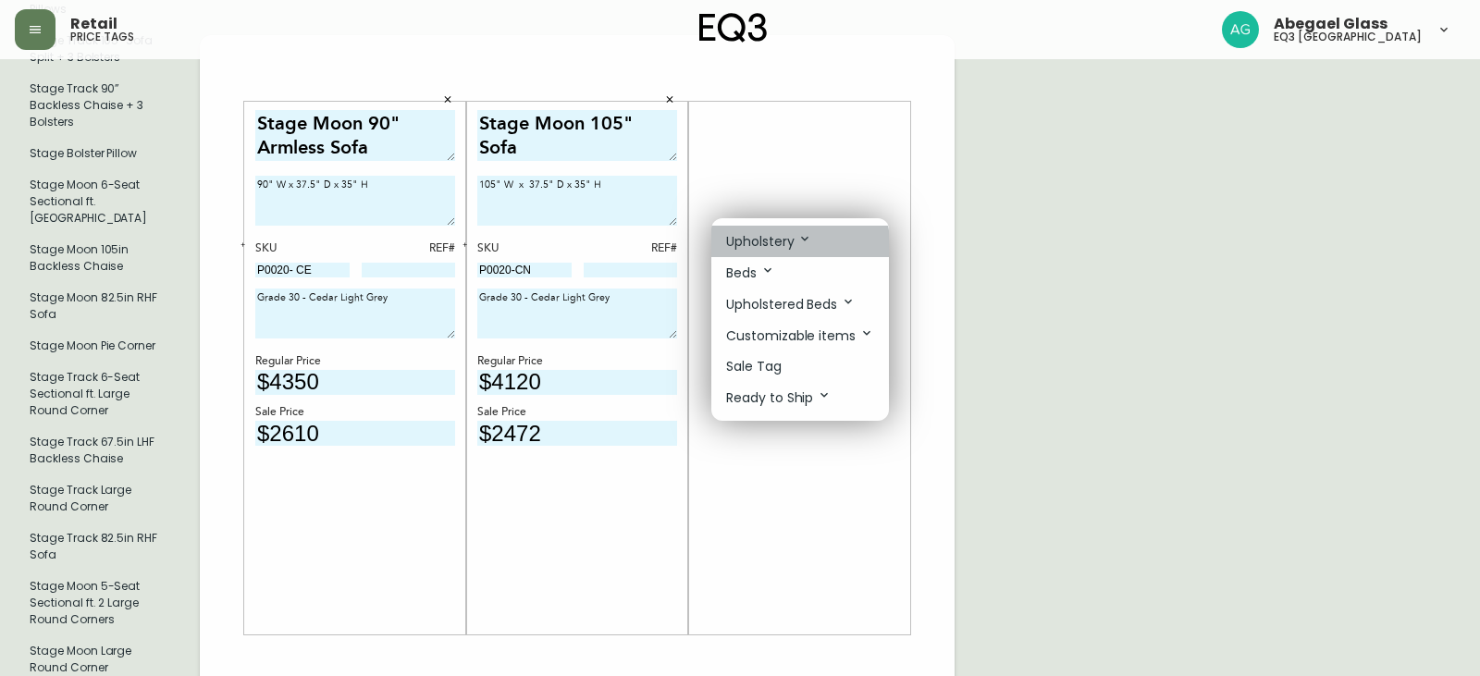
click at [789, 244] on p "Upholstery" at bounding box center [769, 241] width 86 height 20
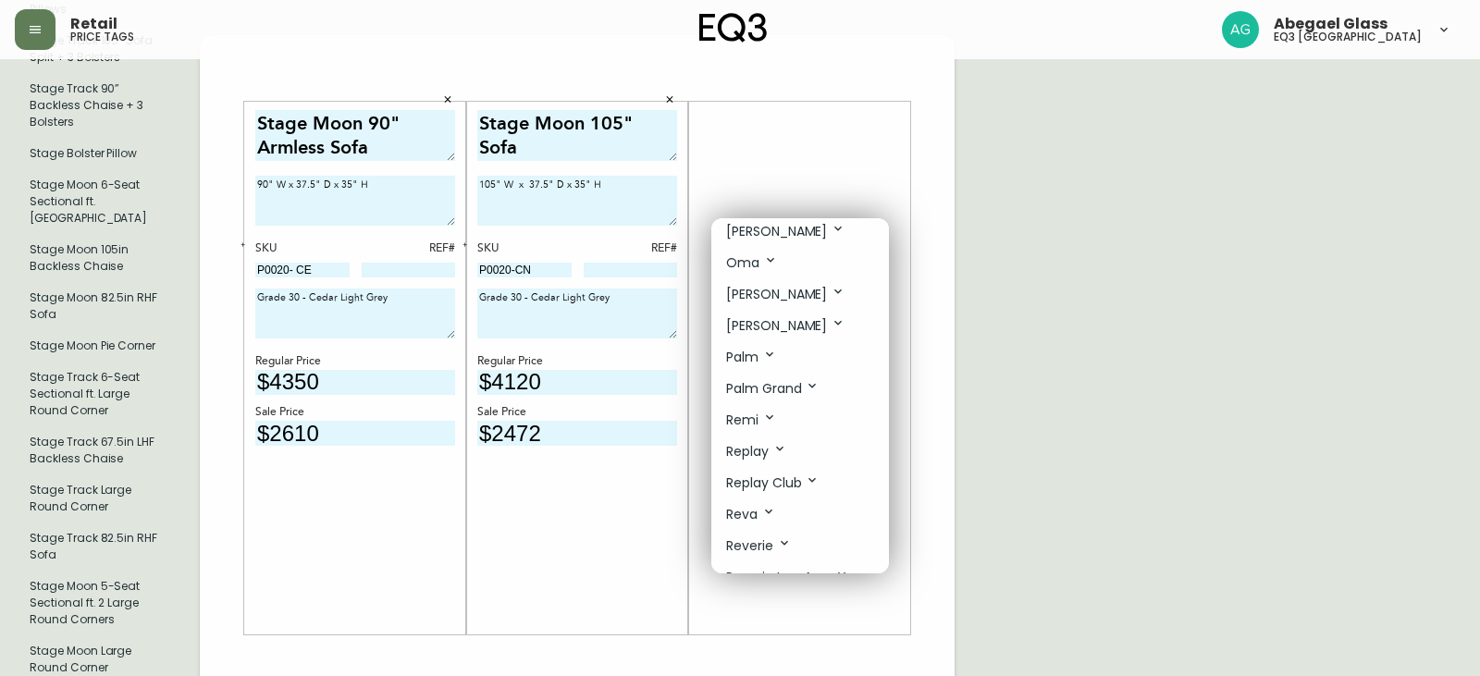
scroll to position [647, 0]
click at [772, 342] on li "Palm" at bounding box center [800, 354] width 178 height 31
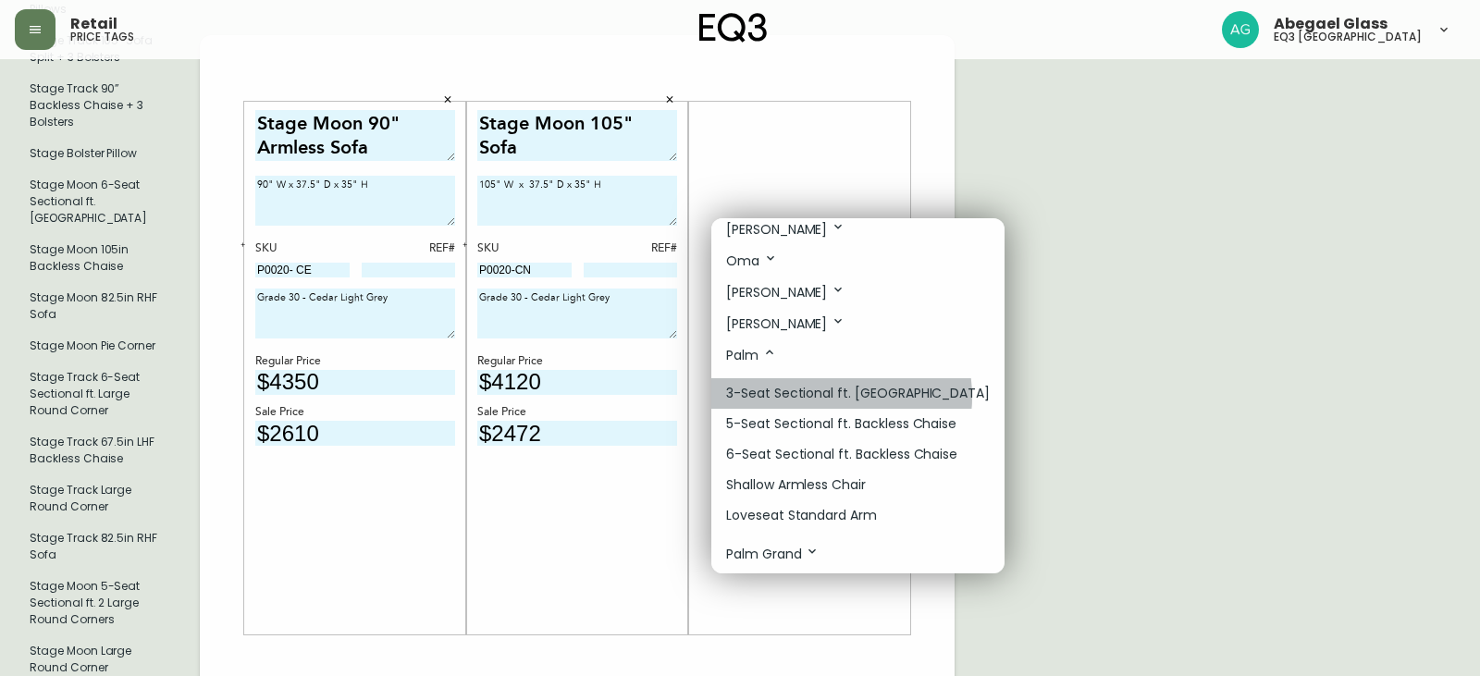
click at [826, 397] on p "3-Seat Sectional ft. Chaise" at bounding box center [858, 393] width 264 height 19
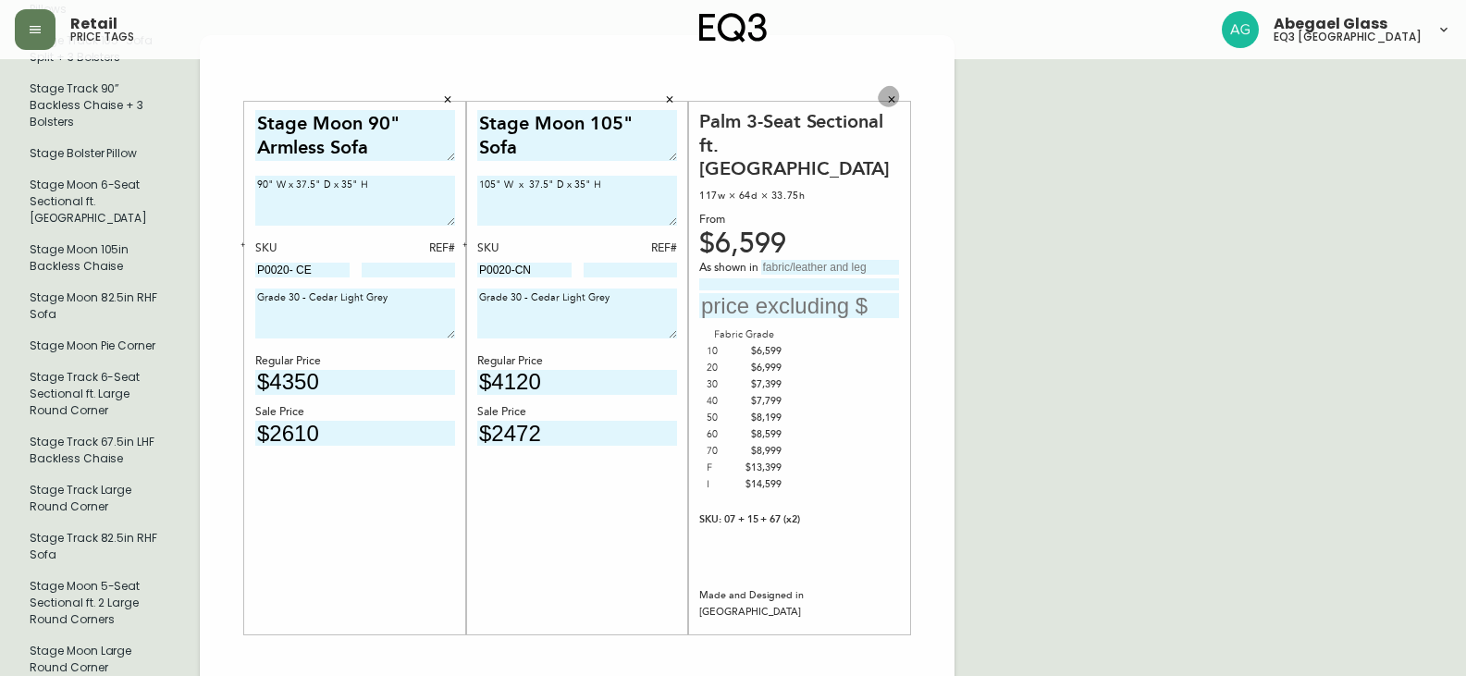
click at [893, 93] on icon "button" at bounding box center [891, 98] width 11 height 11
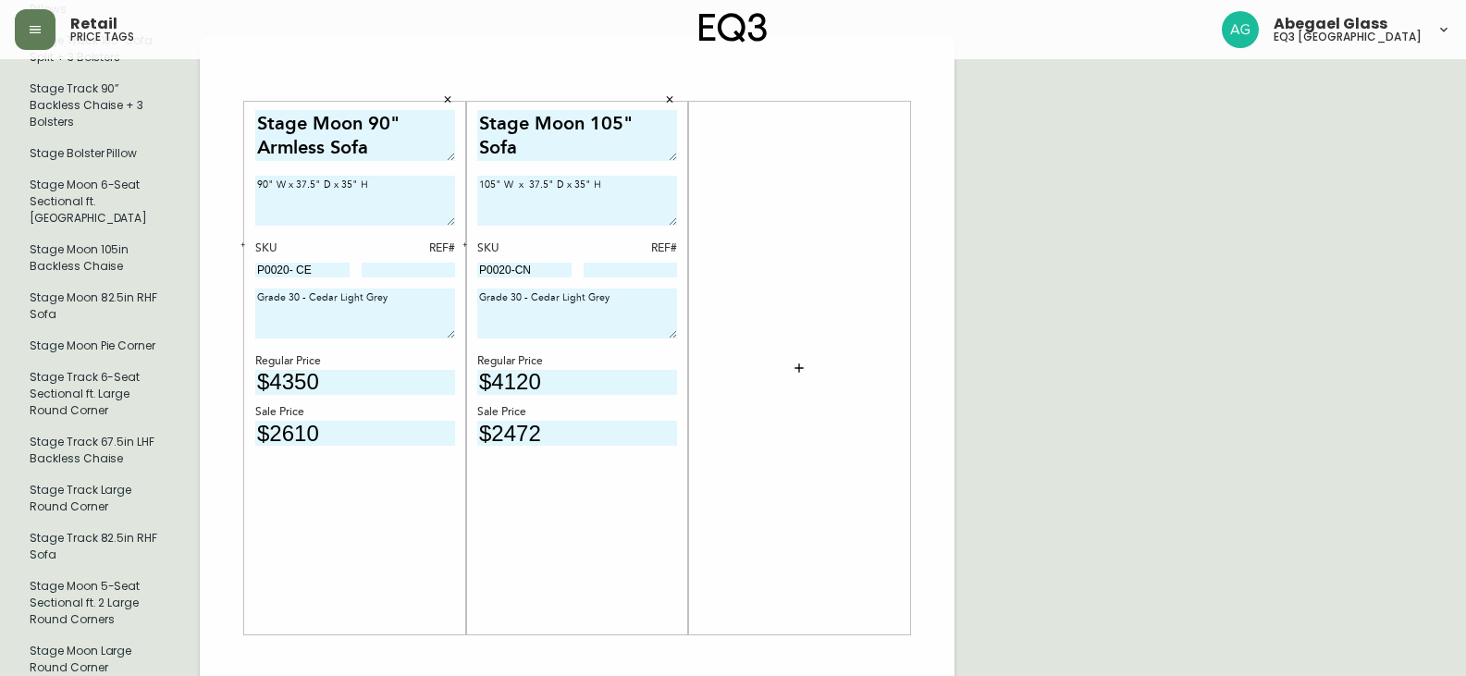
click at [814, 350] on button "button" at bounding box center [799, 368] width 37 height 37
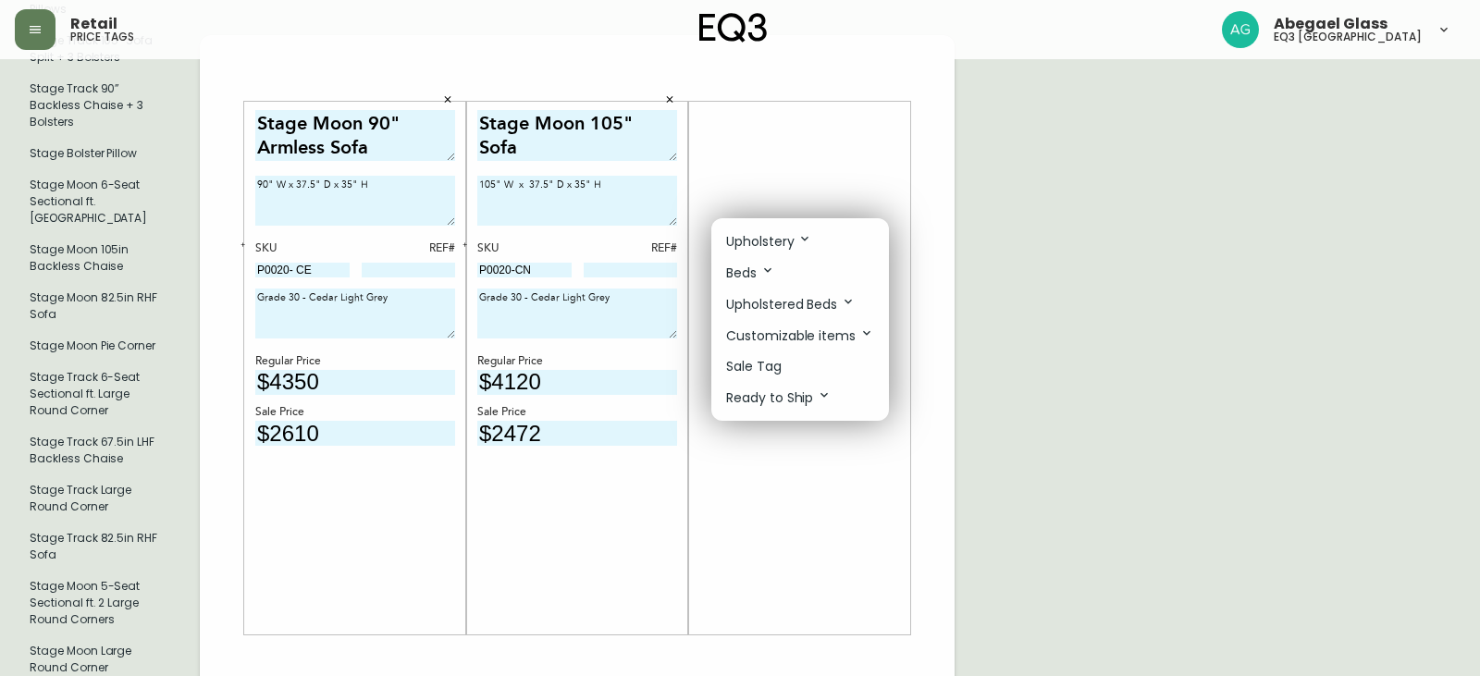
click at [783, 236] on p "Upholstery" at bounding box center [769, 241] width 86 height 20
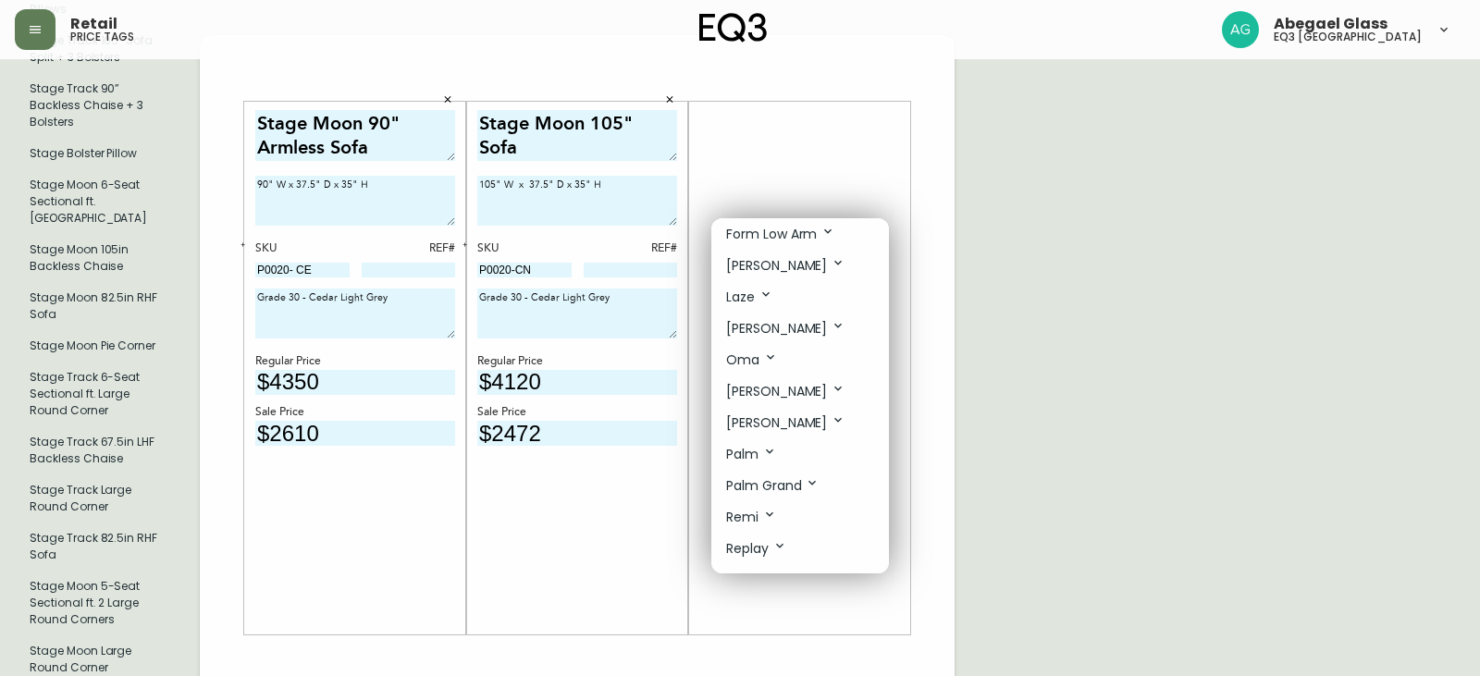
scroll to position [555, 0]
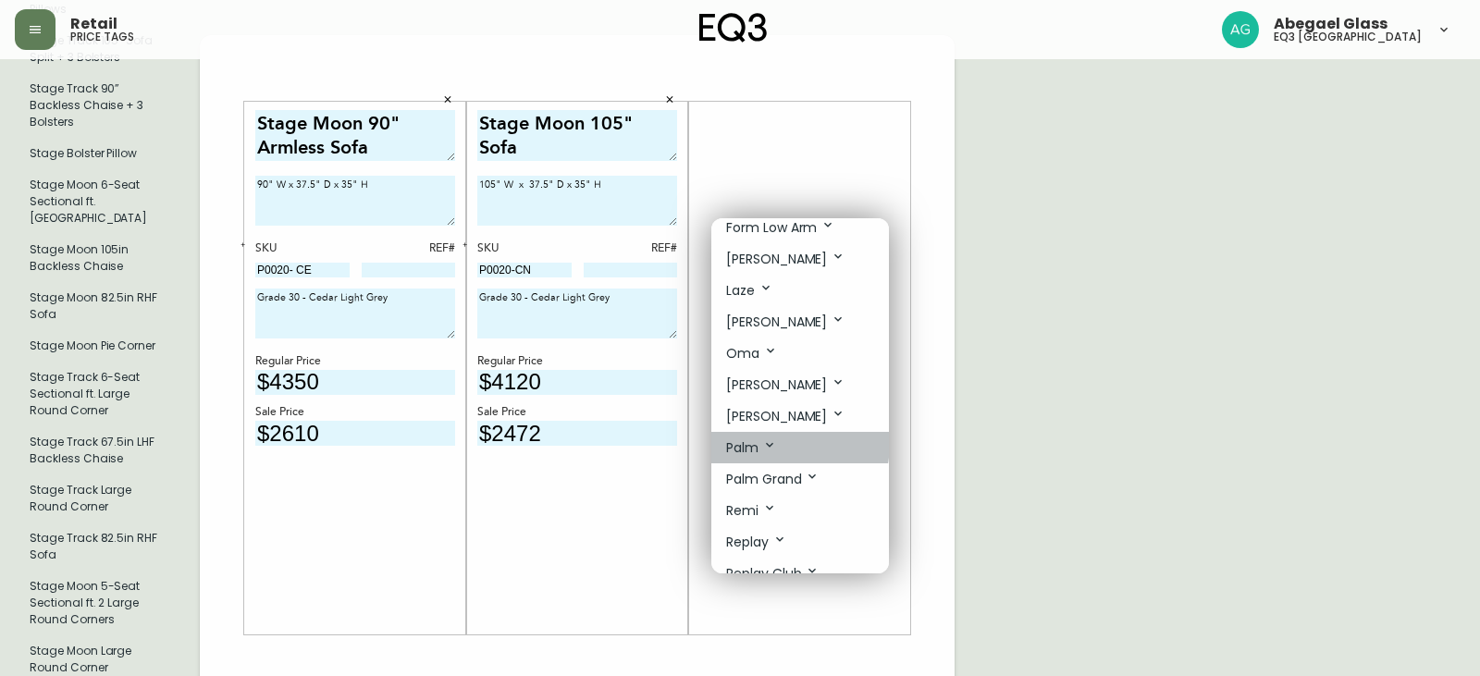
click at [744, 441] on p "Palm" at bounding box center [751, 447] width 51 height 20
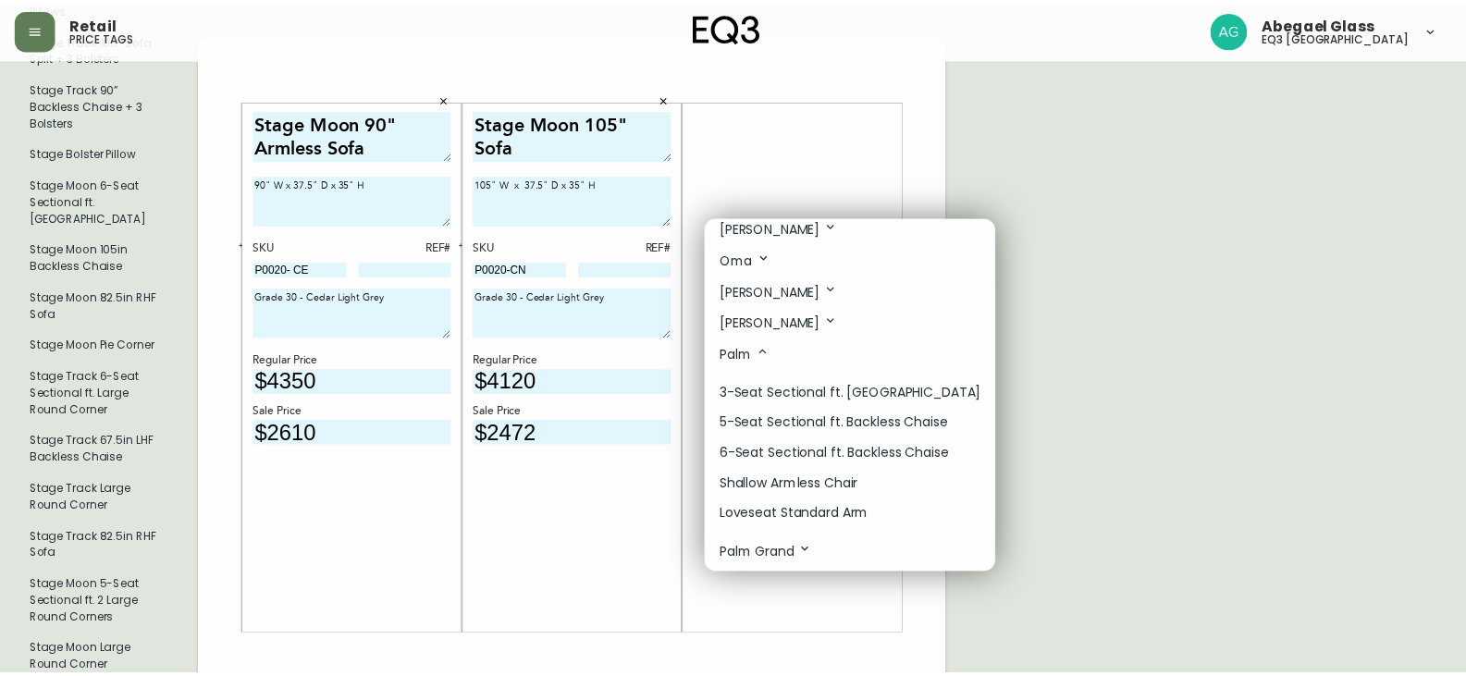
scroll to position [610, 0]
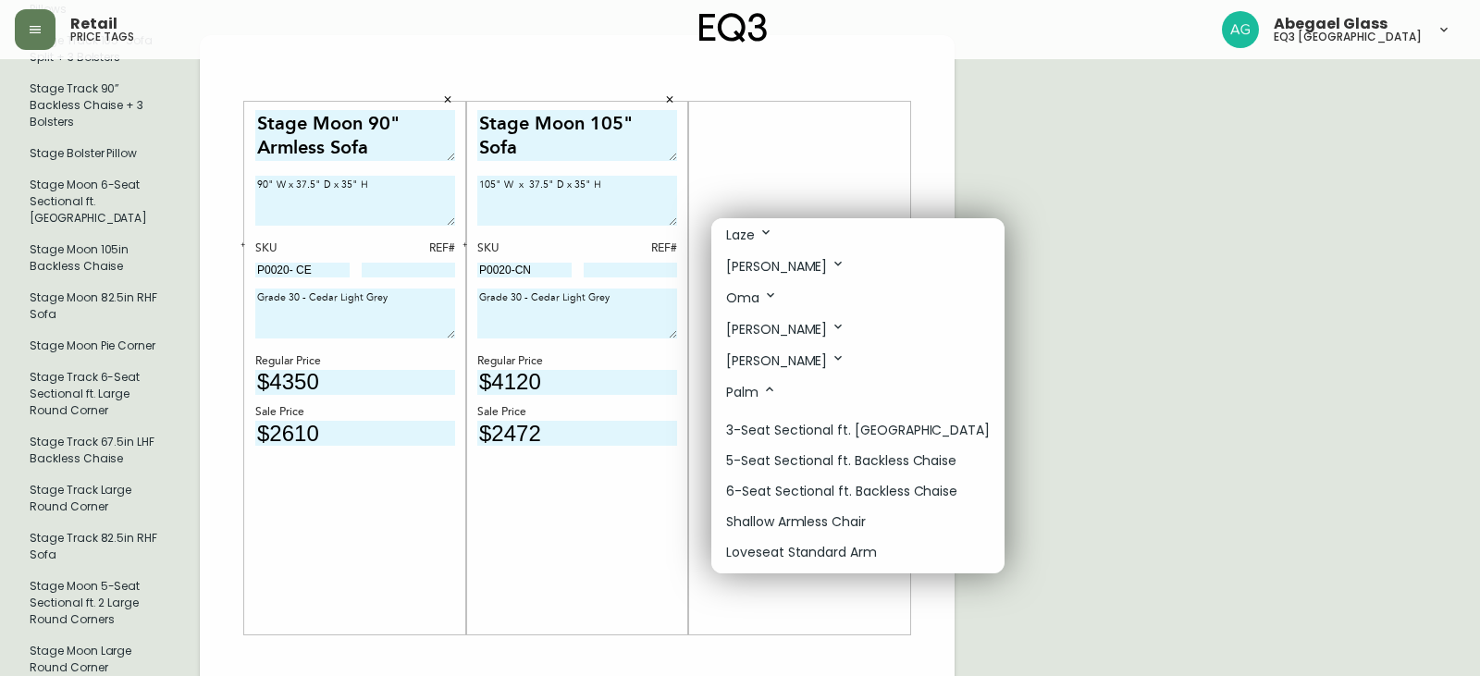
click at [1097, 254] on div at bounding box center [740, 338] width 1480 height 676
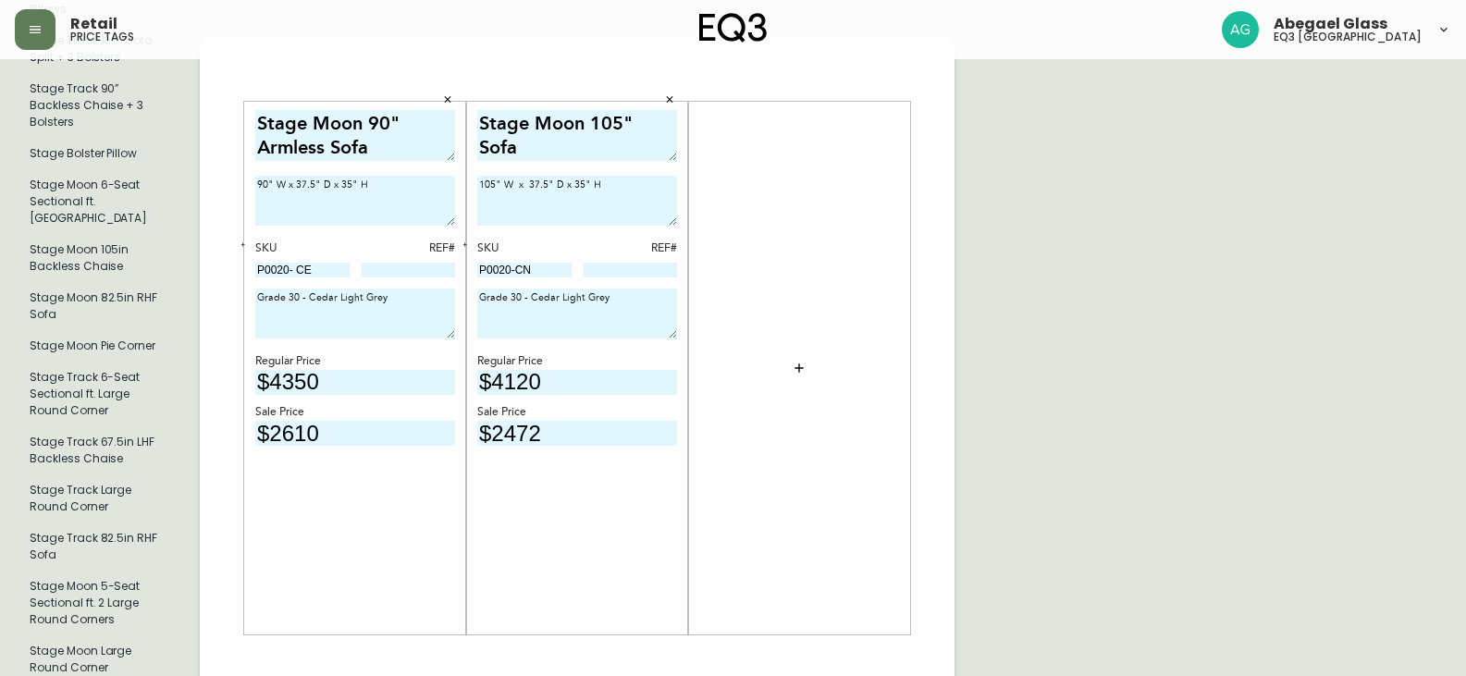
click at [806, 350] on button "button" at bounding box center [799, 368] width 37 height 37
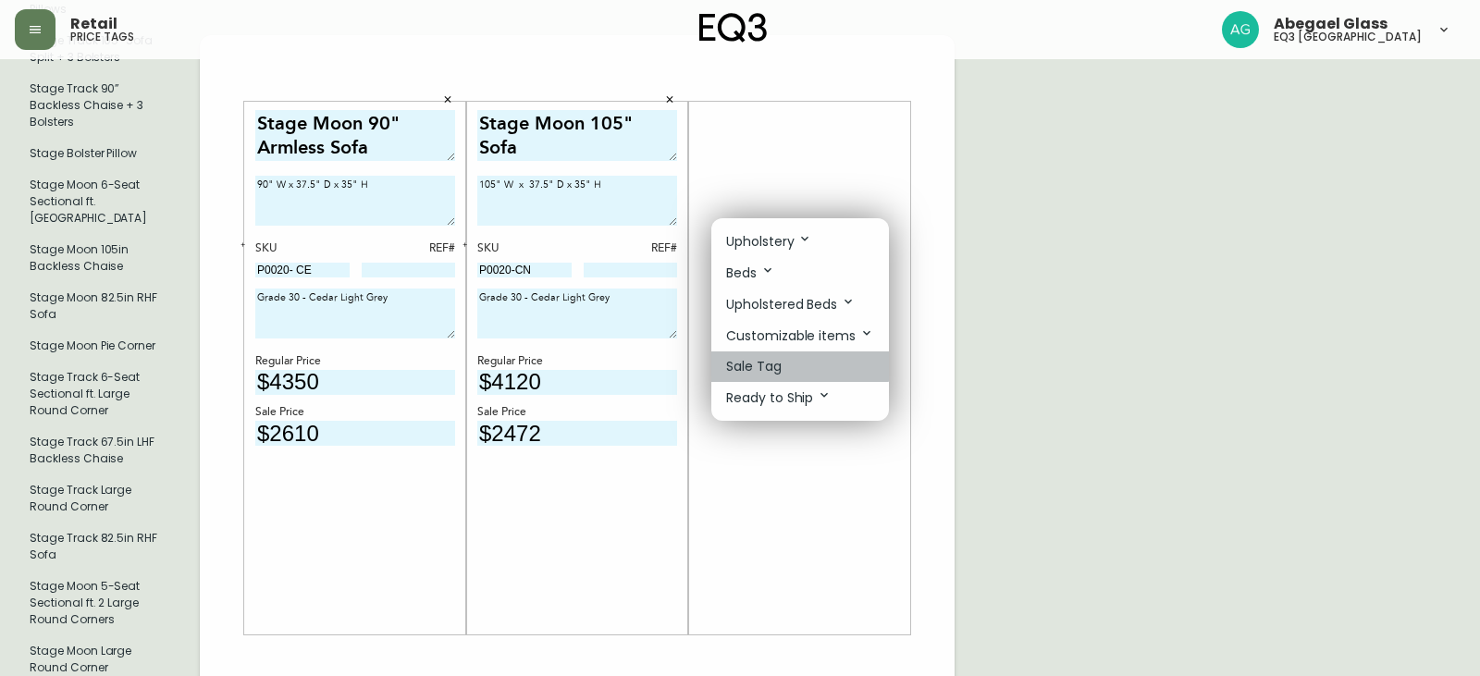
click at [798, 358] on li "Sale Tag" at bounding box center [800, 366] width 178 height 31
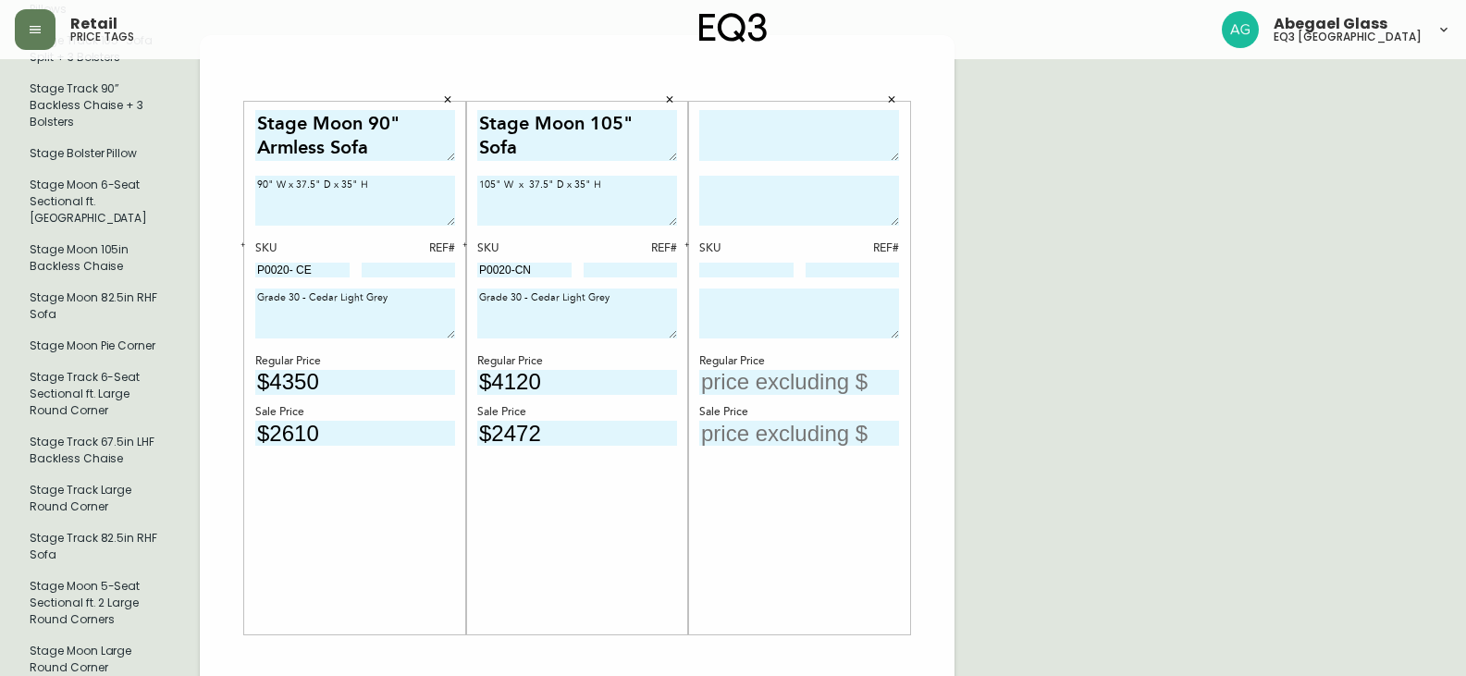
click at [765, 110] on textarea at bounding box center [799, 135] width 200 height 51
type textarea "p"
paste textarea "2-Piece Sectional Sofa with Chaise"
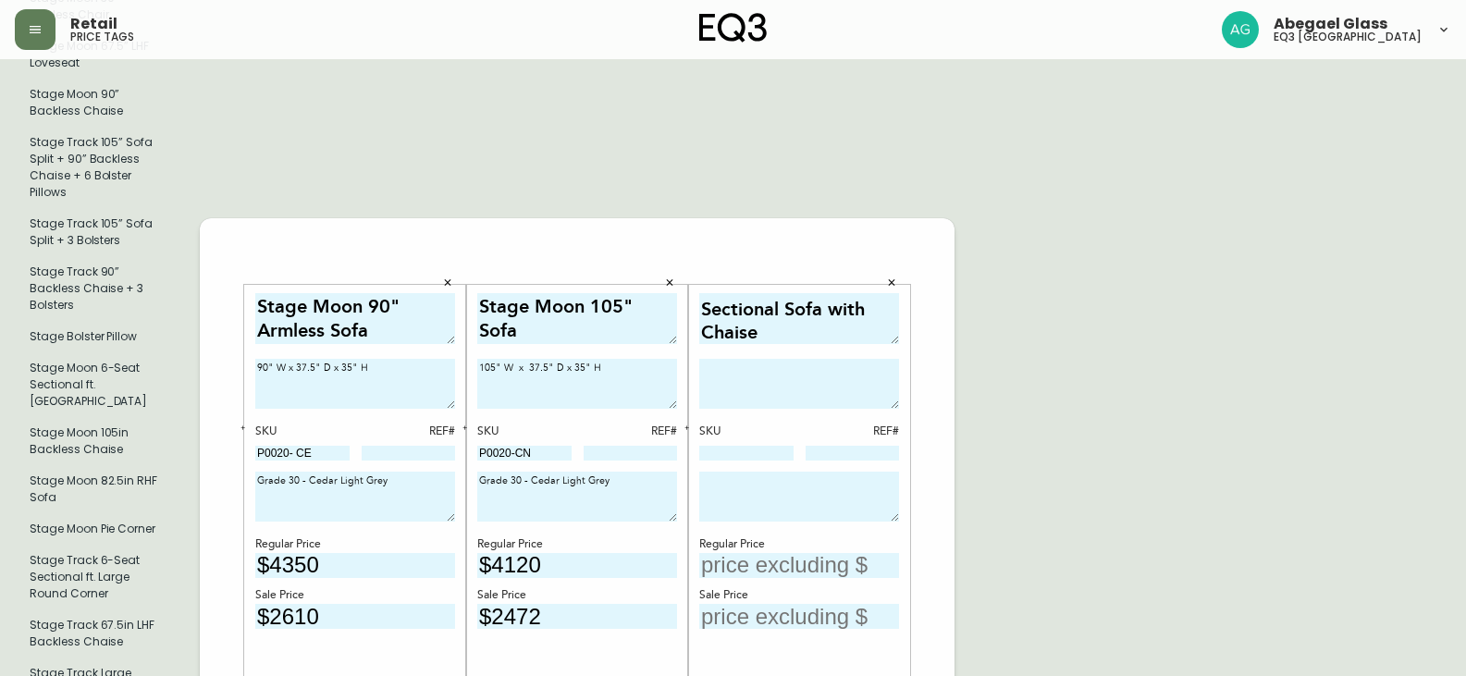
scroll to position [597, 0]
click at [705, 295] on textarea "Palm 2-Piece Sectional Sofa with Chaise" at bounding box center [799, 320] width 200 height 51
type textarea "Palm 2-Piece Sectional Sofa with Chaise"
click at [770, 361] on textarea at bounding box center [799, 386] width 200 height 50
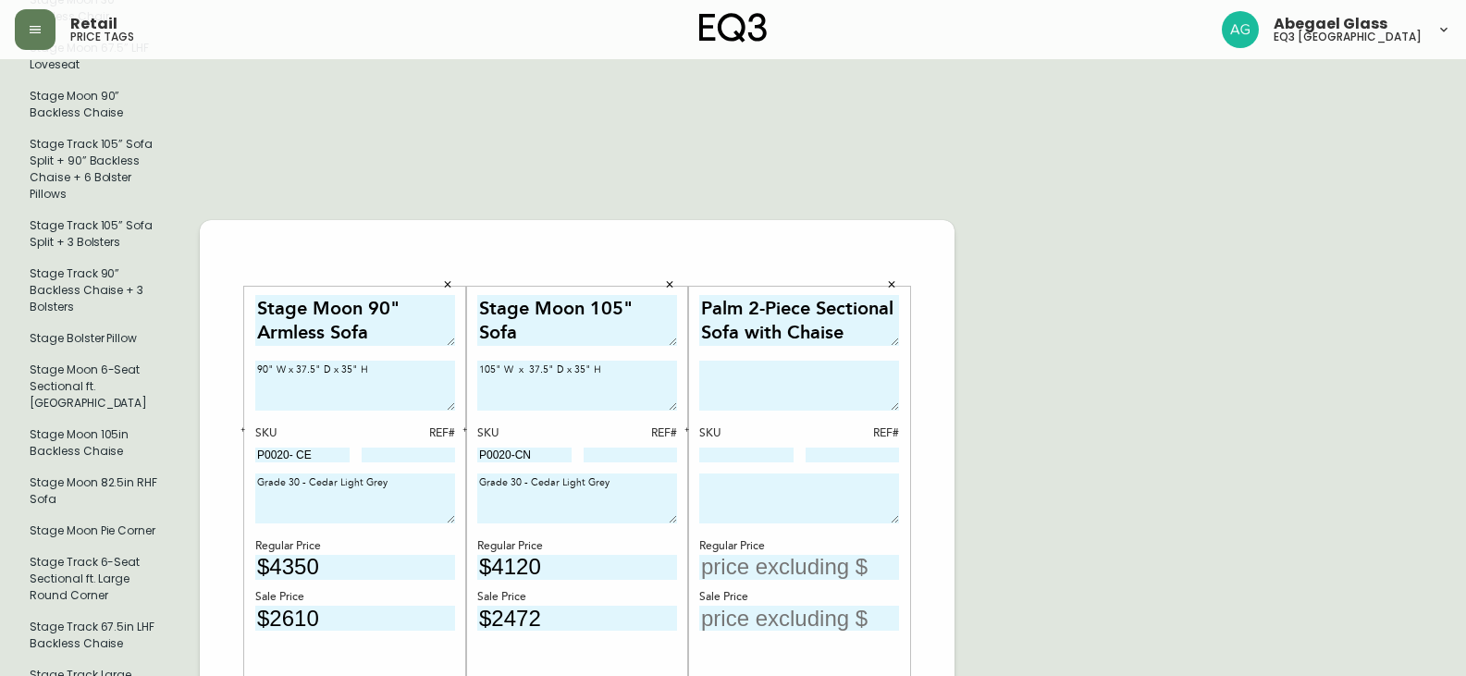
paste textarea "117″w × 64″d × 33.8″h"
type textarea "117″w × 64″d × 33.8″h"
click at [755, 448] on input at bounding box center [746, 455] width 94 height 15
paste input "30245-08"
type input "30245-08"
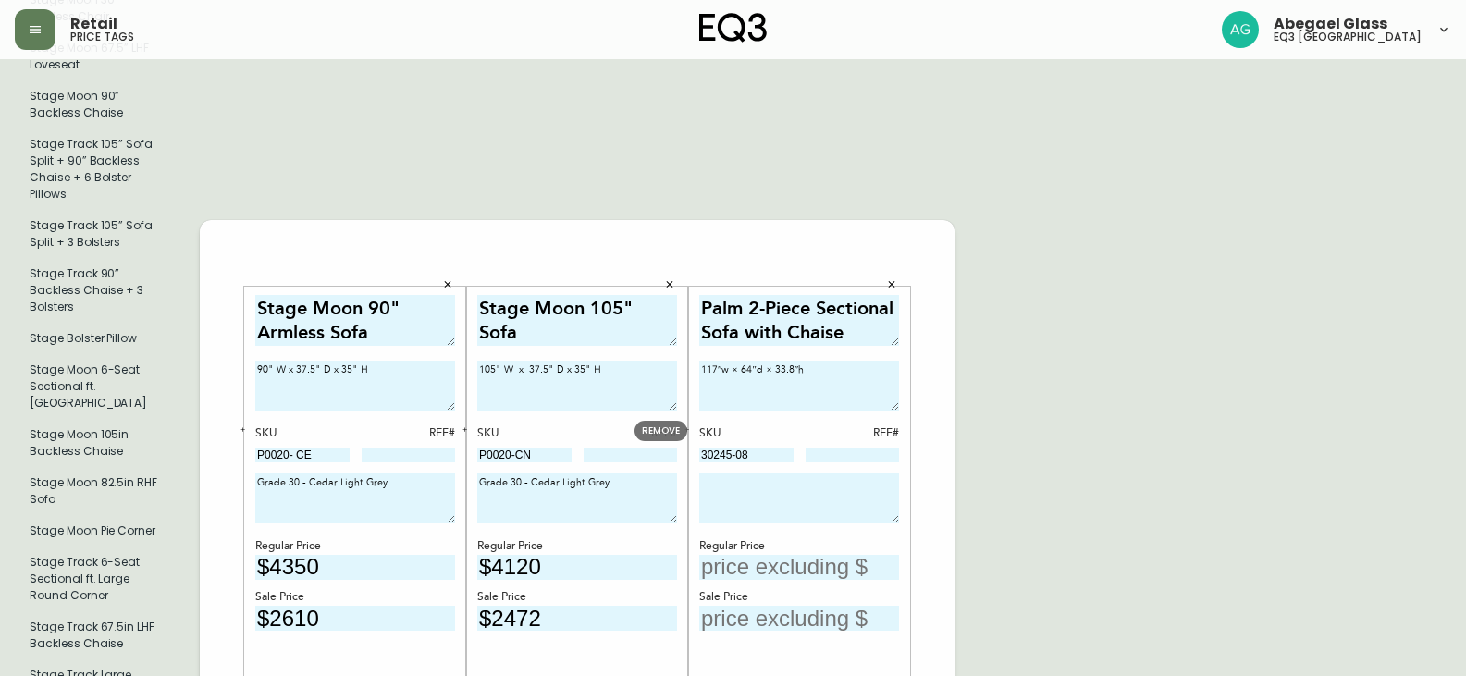
drag, startPoint x: 758, startPoint y: 425, endPoint x: 638, endPoint y: 424, distance: 120.2
click at [760, 474] on textarea at bounding box center [799, 499] width 200 height 50
paste textarea "30245-08"
type textarea "30245-08"
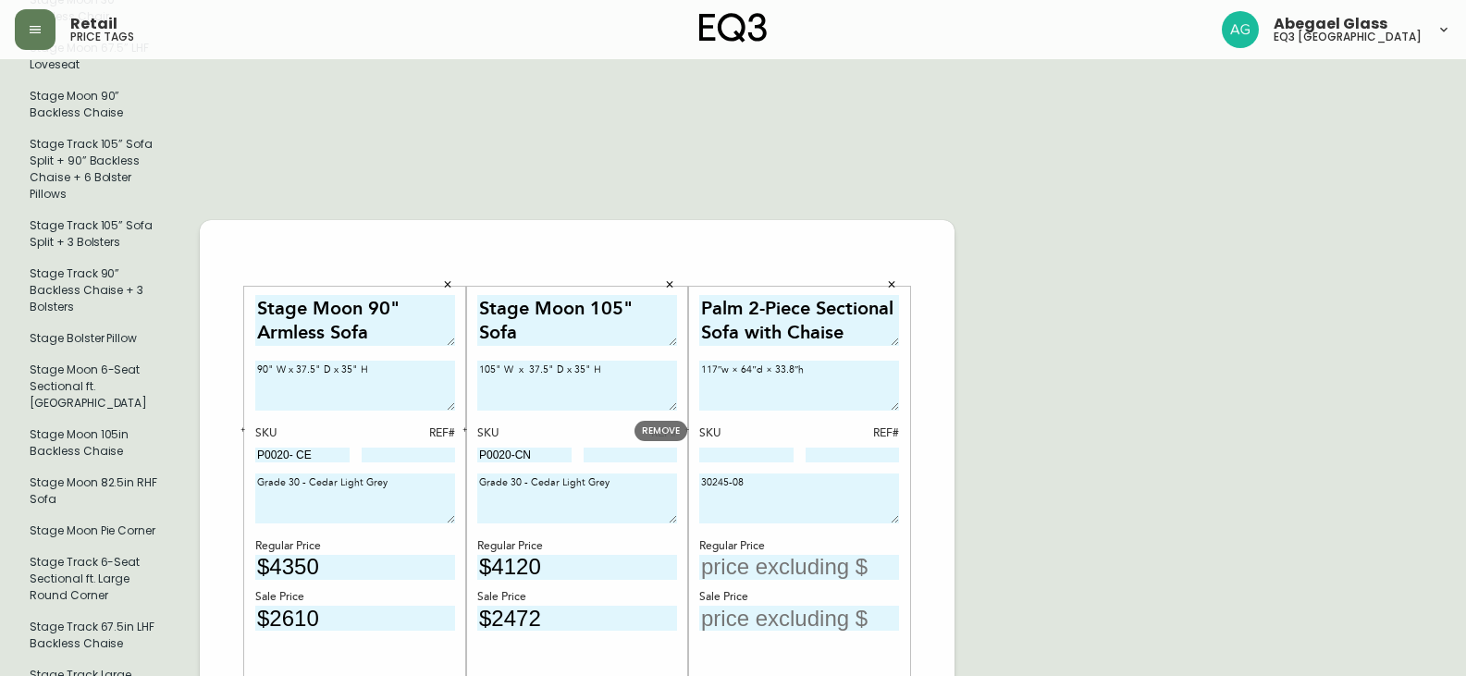
click at [708, 448] on input at bounding box center [746, 455] width 94 height 15
paste input "30245-16"
click at [759, 474] on textarea "30245-08" at bounding box center [799, 499] width 200 height 50
click at [760, 448] on input "30245-16" at bounding box center [746, 455] width 94 height 15
type input "30245-16 / 08"
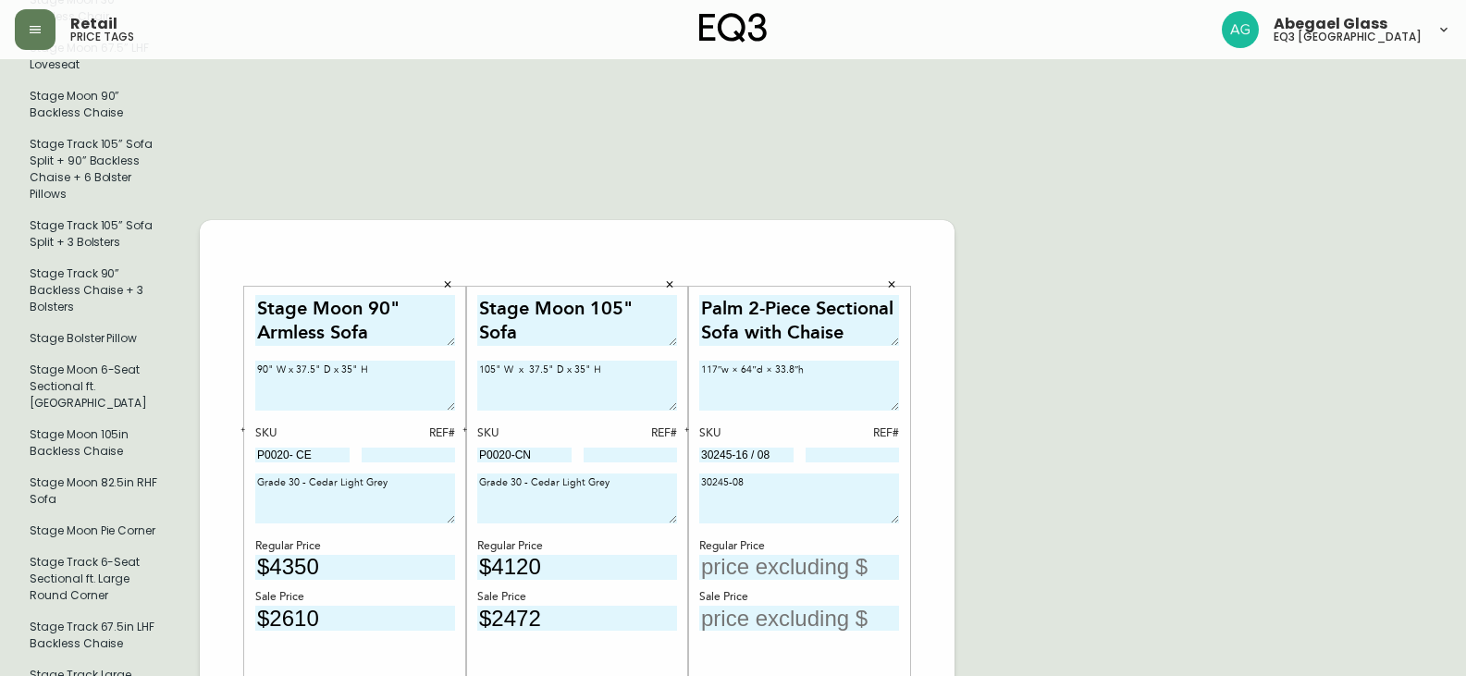
drag, startPoint x: 769, startPoint y: 466, endPoint x: 638, endPoint y: 486, distance: 132.8
click at [764, 555] on input "text" at bounding box center [799, 567] width 200 height 25
type input "$5599"
click at [763, 606] on input "text" at bounding box center [799, 618] width 200 height 25
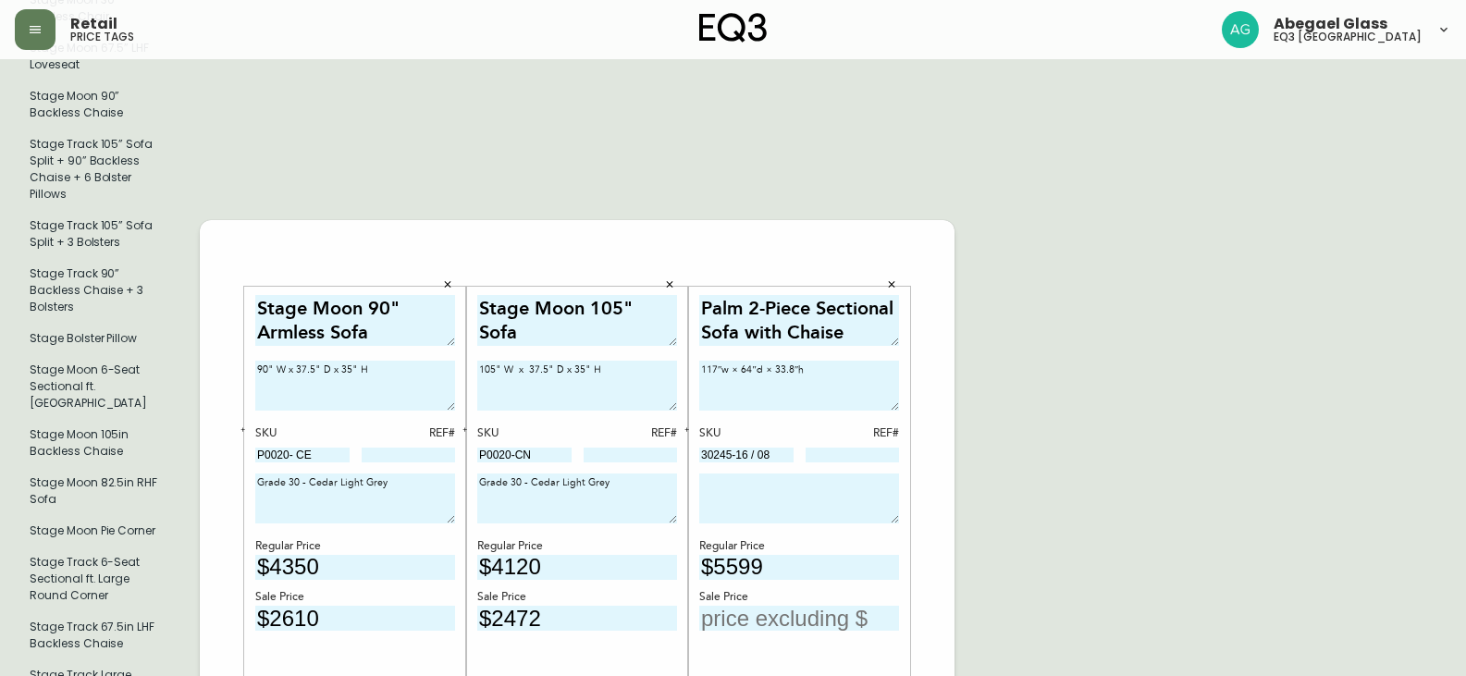
click at [751, 606] on input "text" at bounding box center [799, 618] width 200 height 25
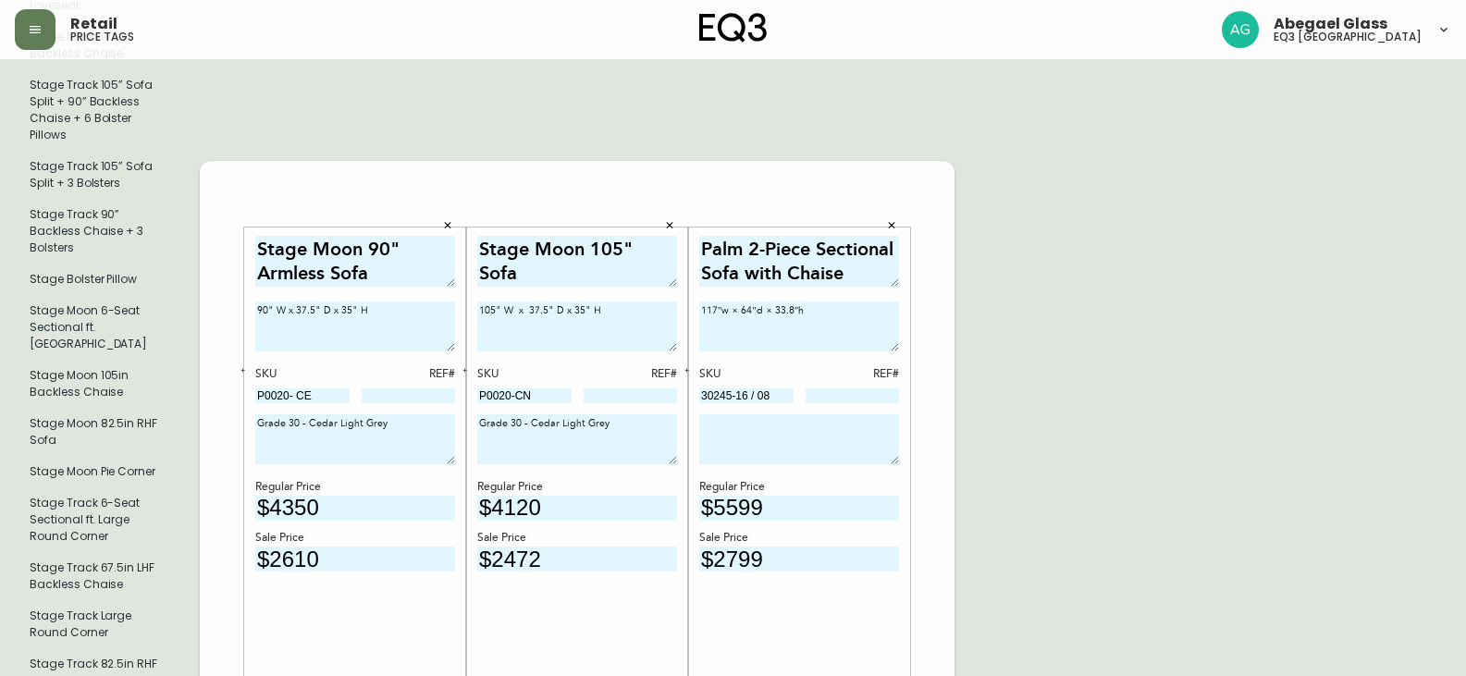
scroll to position [689, 0]
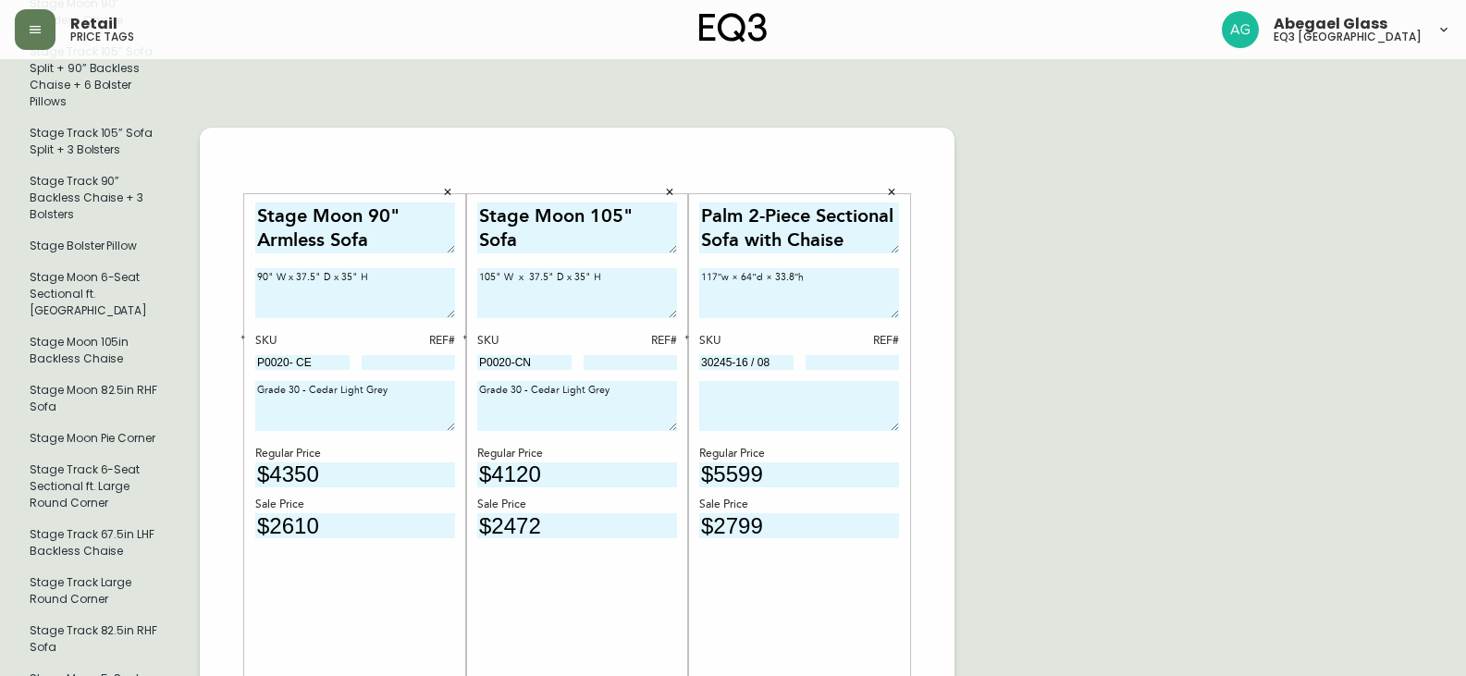
type input "$2799"
click at [744, 381] on textarea at bounding box center [799, 406] width 200 height 50
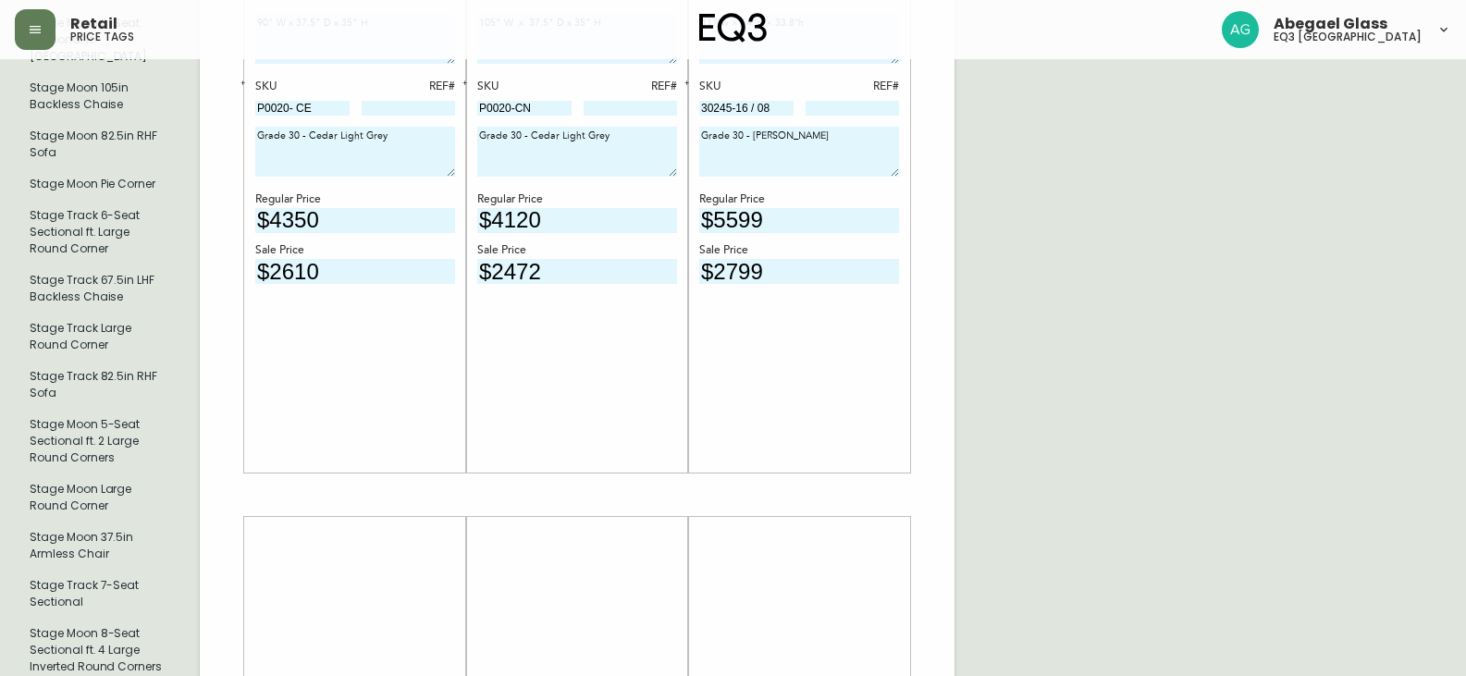
scroll to position [1059, 0]
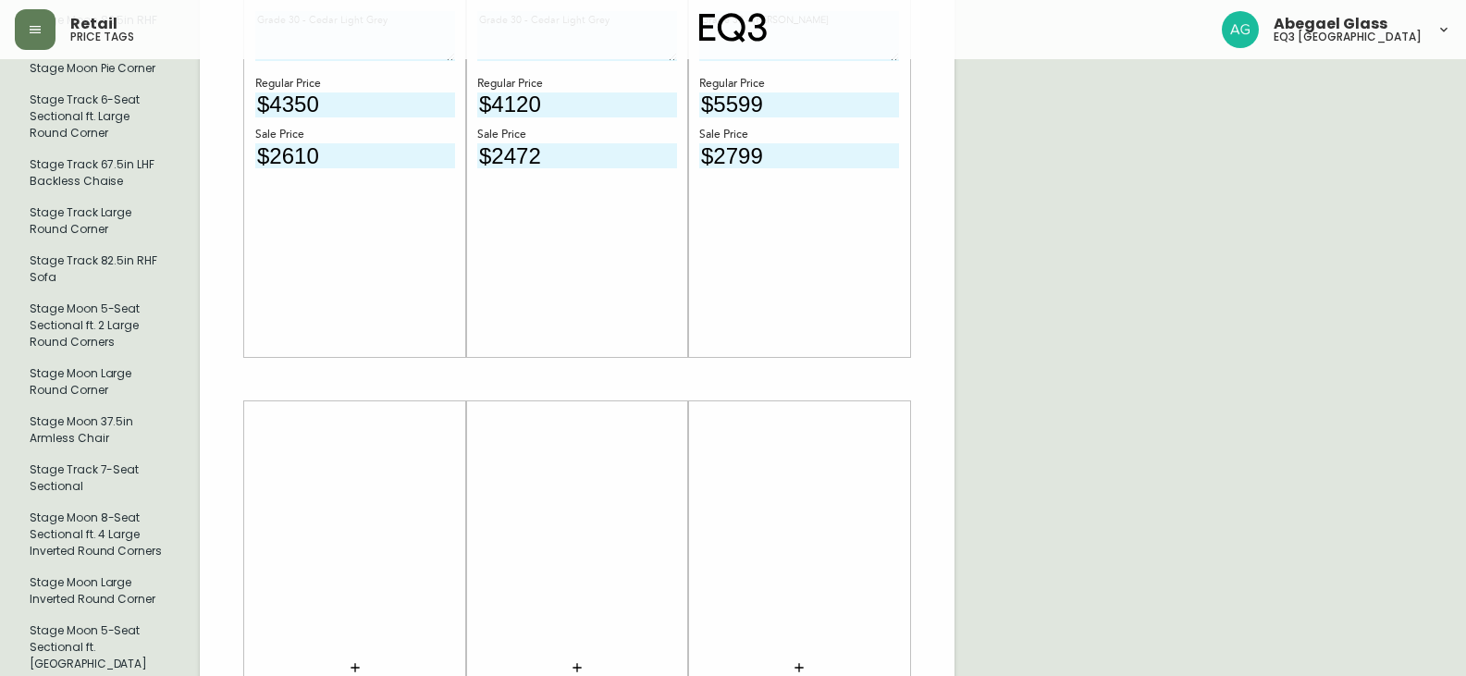
type textarea "Grade 30 - Ola Sand"
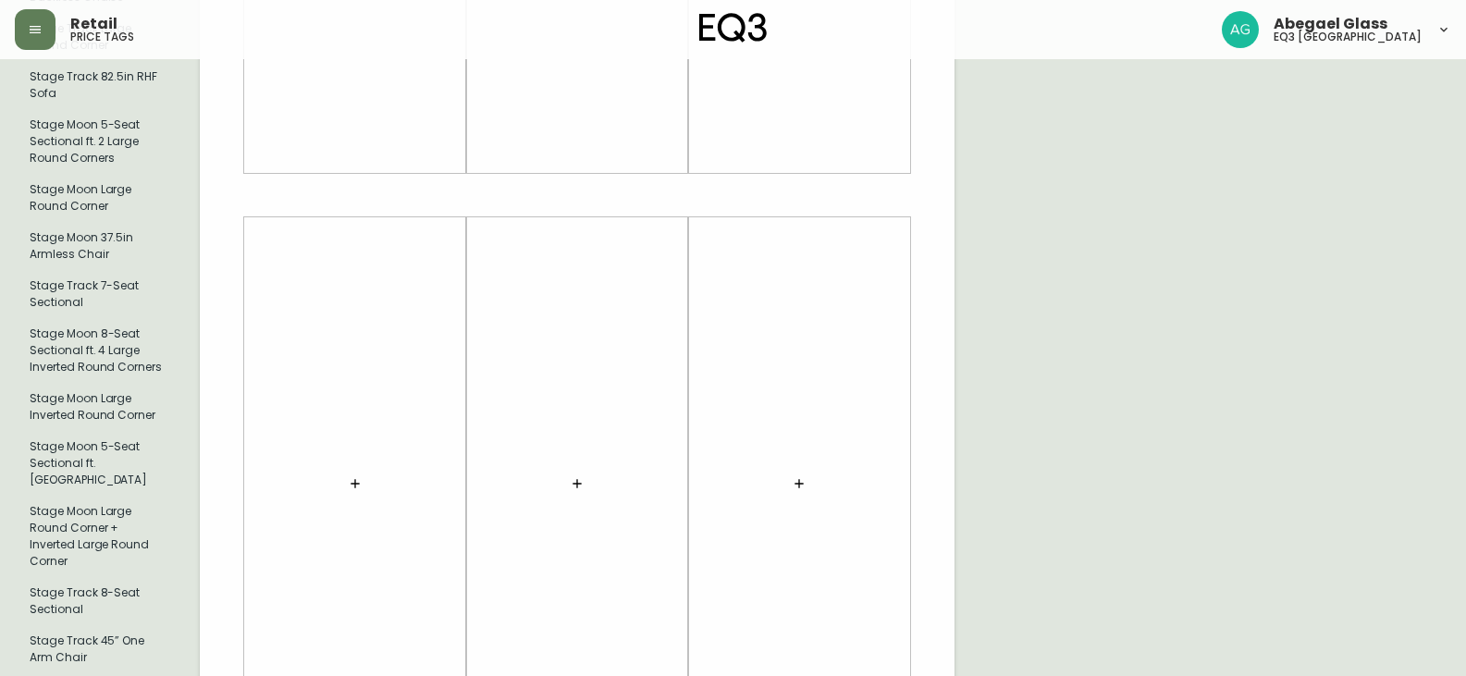
scroll to position [1244, 0]
click at [362, 475] on icon "button" at bounding box center [355, 482] width 15 height 15
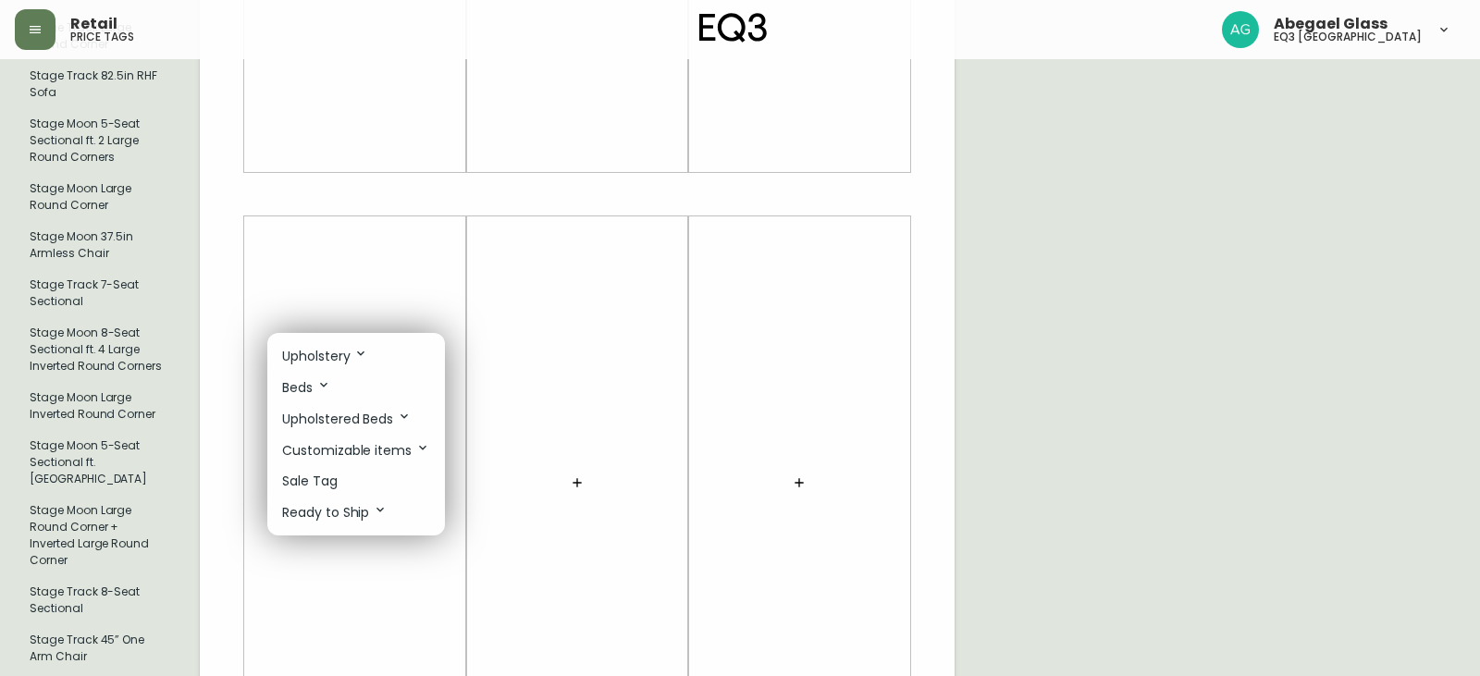
click at [354, 348] on icon at bounding box center [360, 353] width 15 height 15
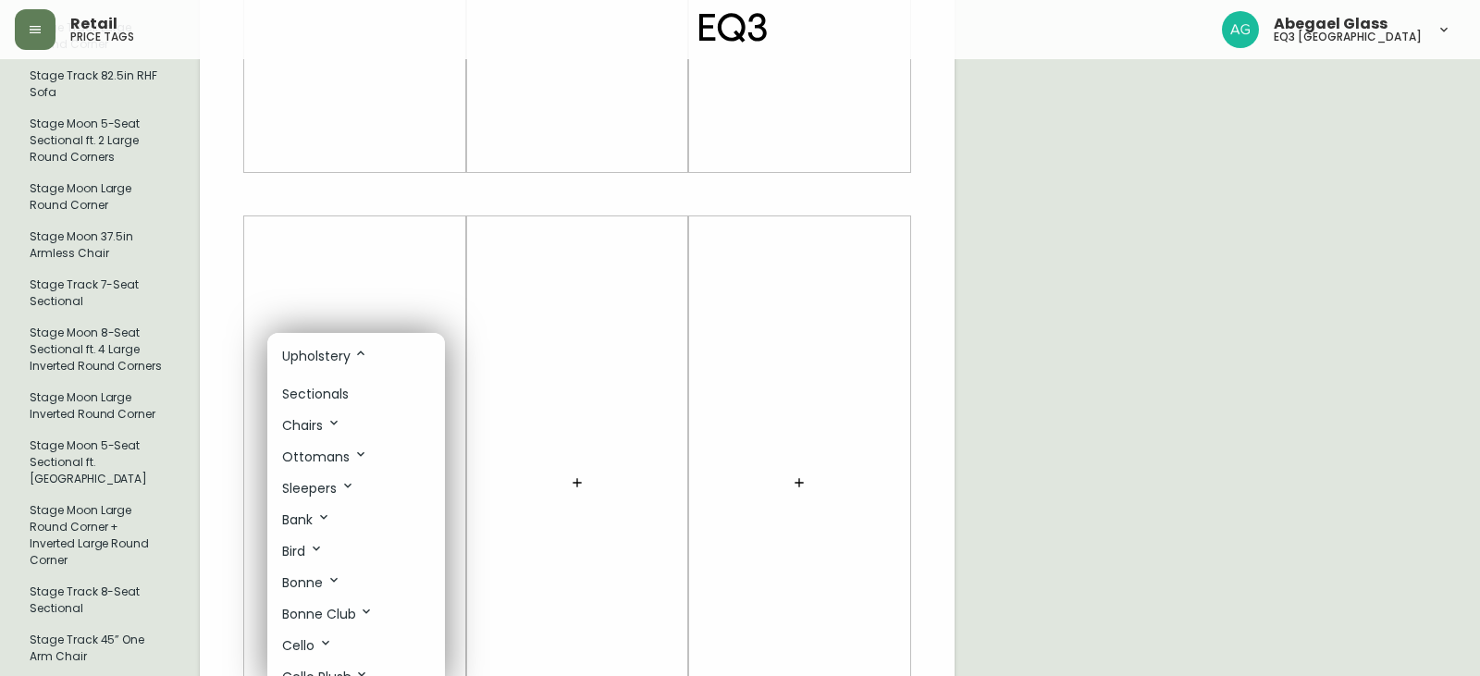
click at [354, 325] on div at bounding box center [740, 338] width 1480 height 676
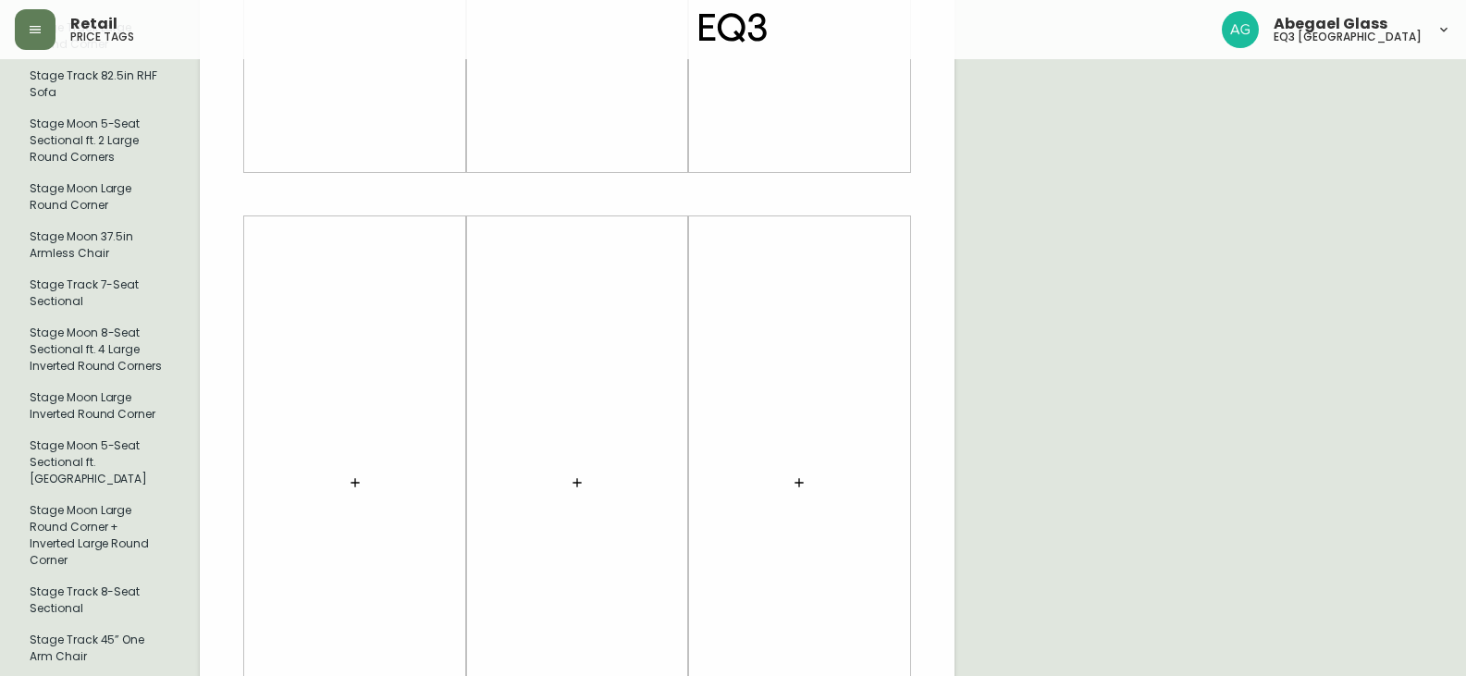
click at [360, 464] on button "button" at bounding box center [355, 482] width 37 height 37
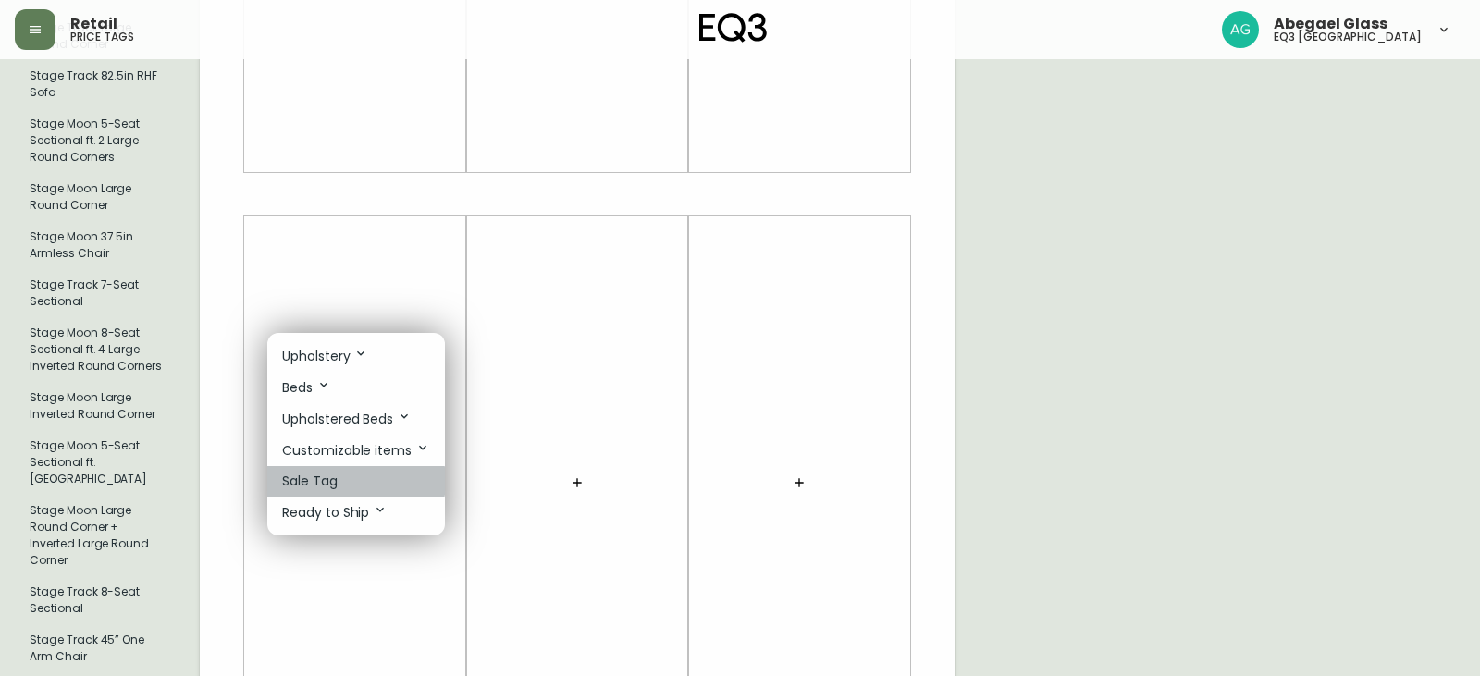
click at [352, 481] on li "Sale Tag" at bounding box center [356, 481] width 178 height 31
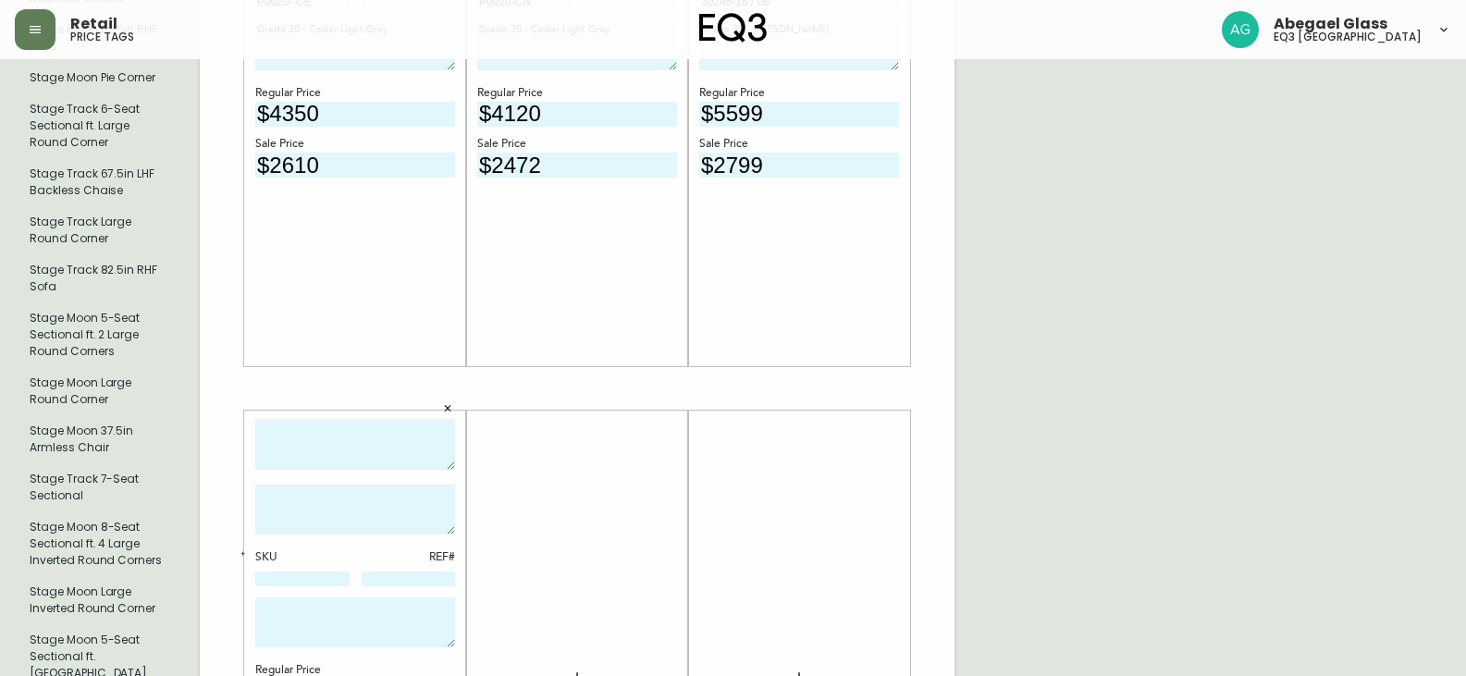
scroll to position [1059, 0]
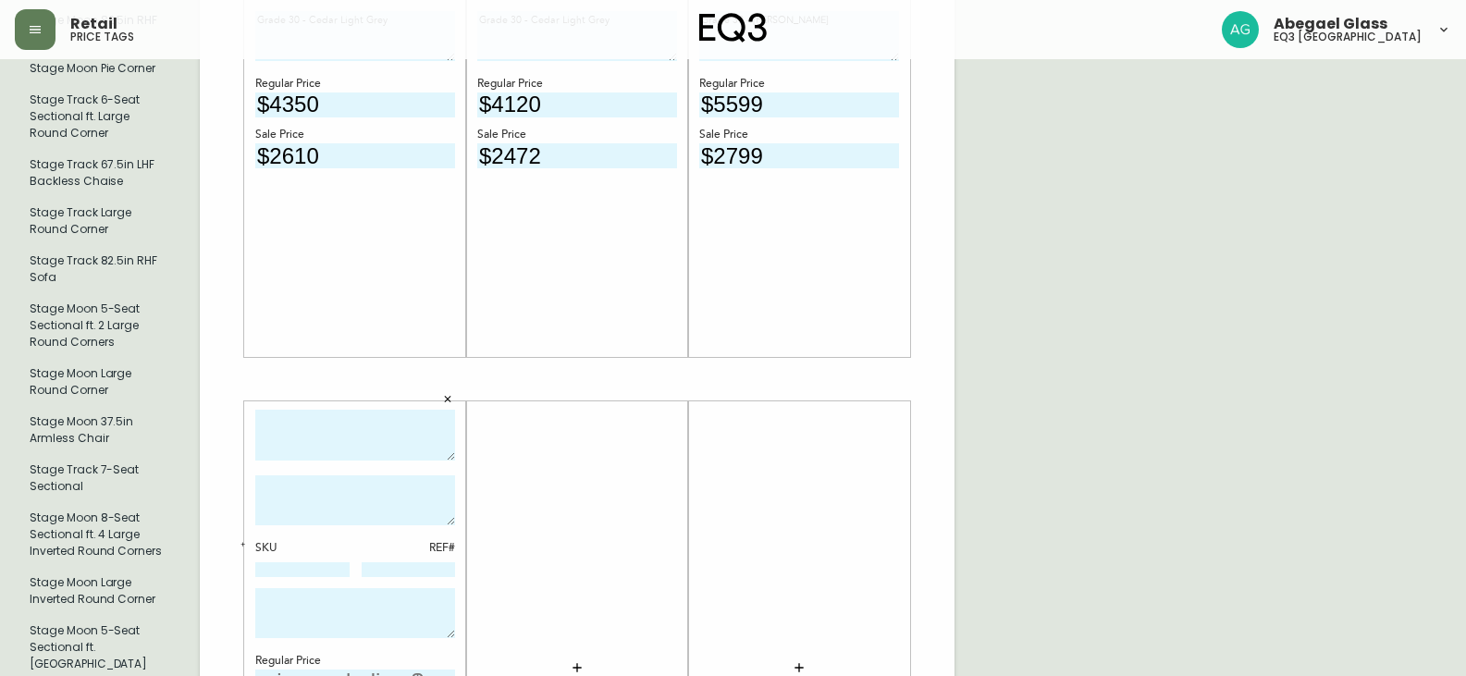
click at [277, 410] on textarea at bounding box center [355, 435] width 200 height 51
type textarea "Palm Armless Chair"
click at [297, 475] on textarea at bounding box center [355, 500] width 200 height 50
paste textarea "37.25" W x 41.25" D x 33.75" H"
type textarea "37.25" W x 41.25" D x 33.75" H"
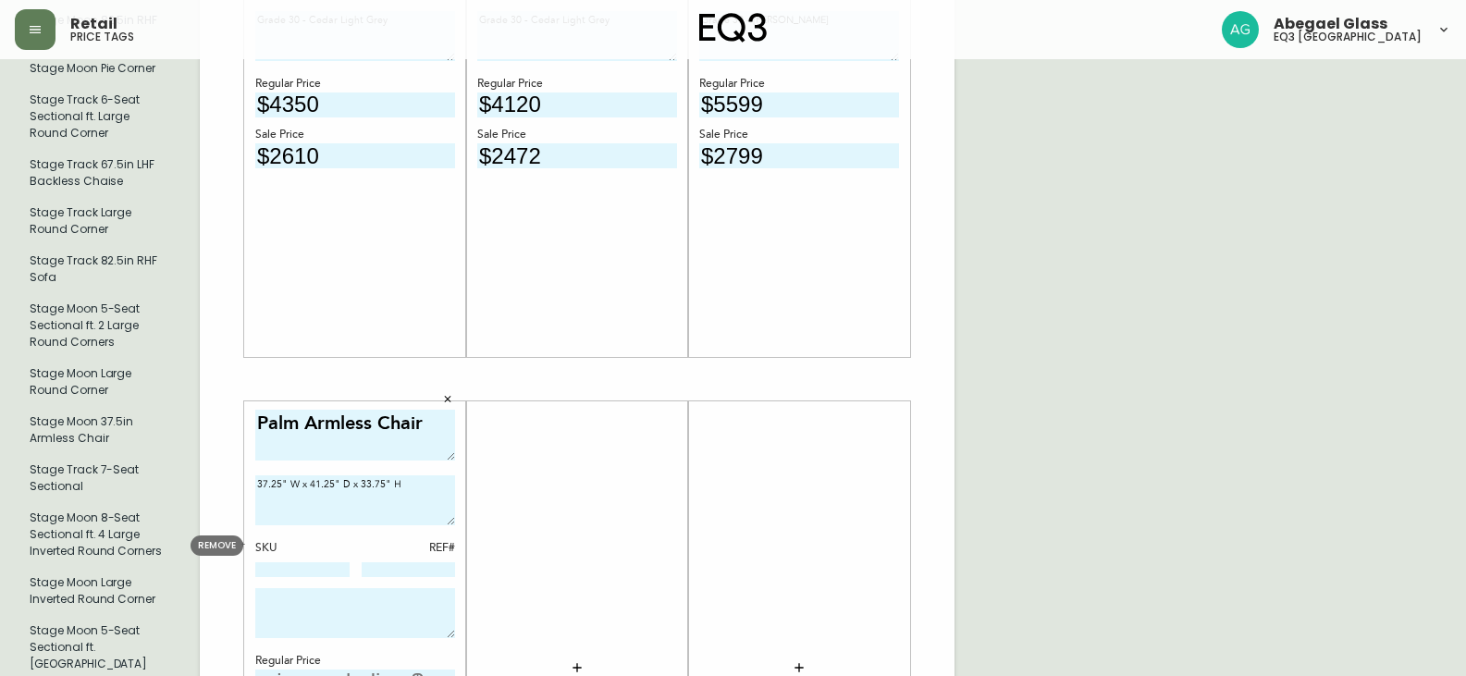
click at [333, 562] on input at bounding box center [302, 569] width 94 height 15
paste input "30246-10"
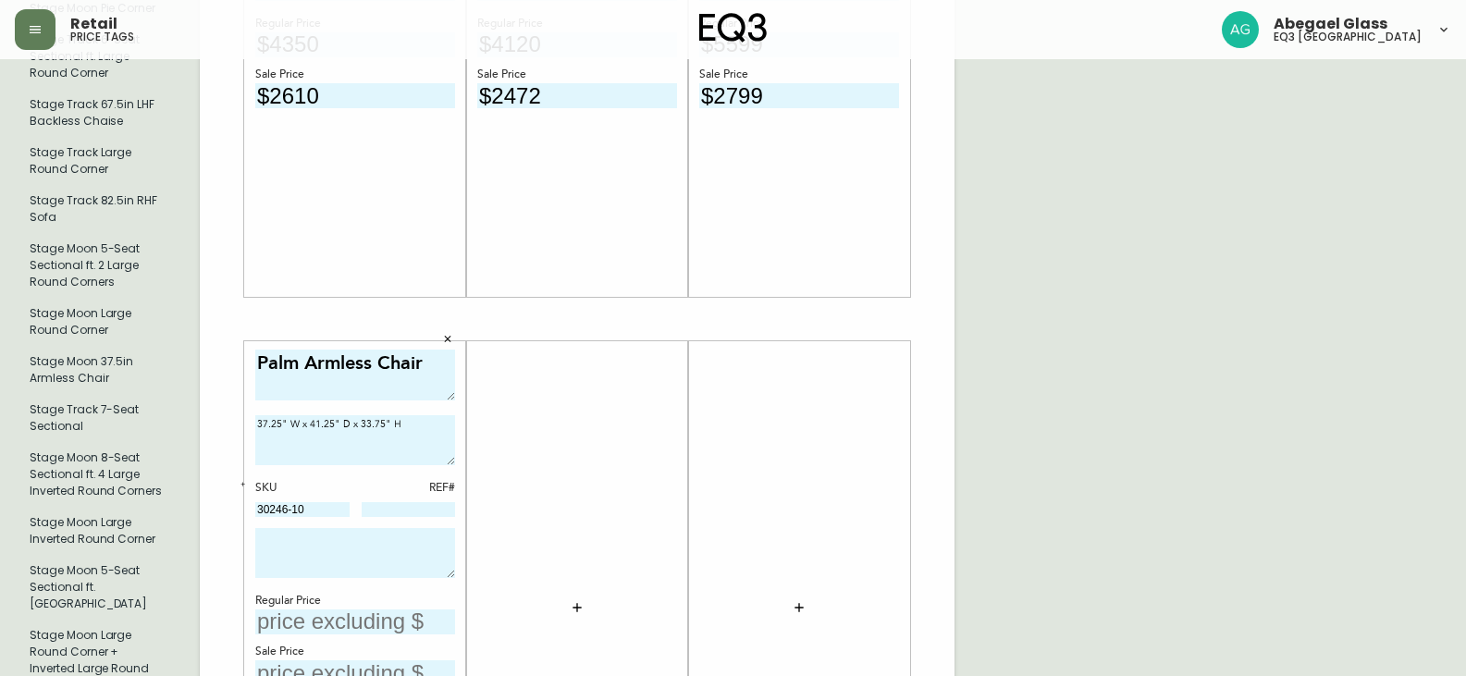
scroll to position [1151, 0]
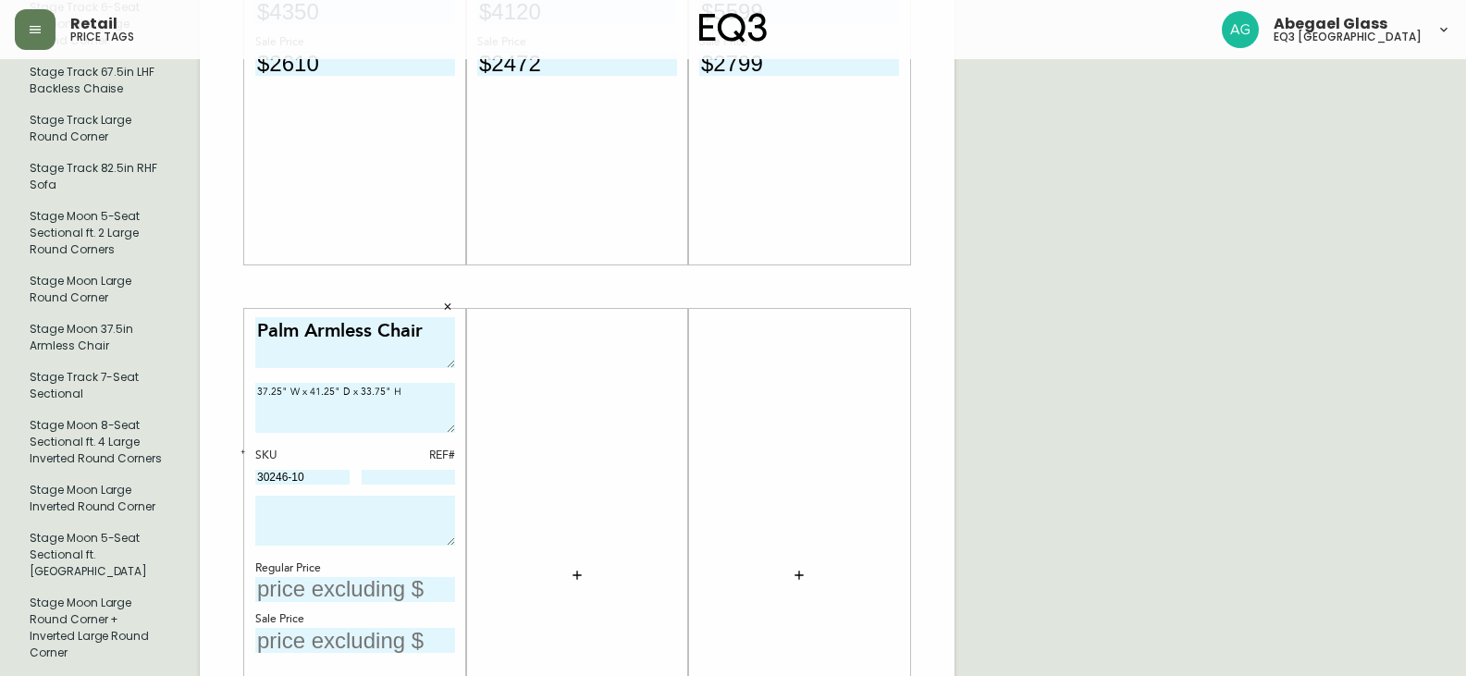
type input "30246-10"
drag, startPoint x: 304, startPoint y: 456, endPoint x: 340, endPoint y: 450, distance: 36.5
click at [222, 469] on div "Stage Moon 90" Armless Sofa 90" W x 37.5" D x 35" H SKU REF# P0020- CE Grade 30…" at bounding box center [577, 286] width 755 height 1243
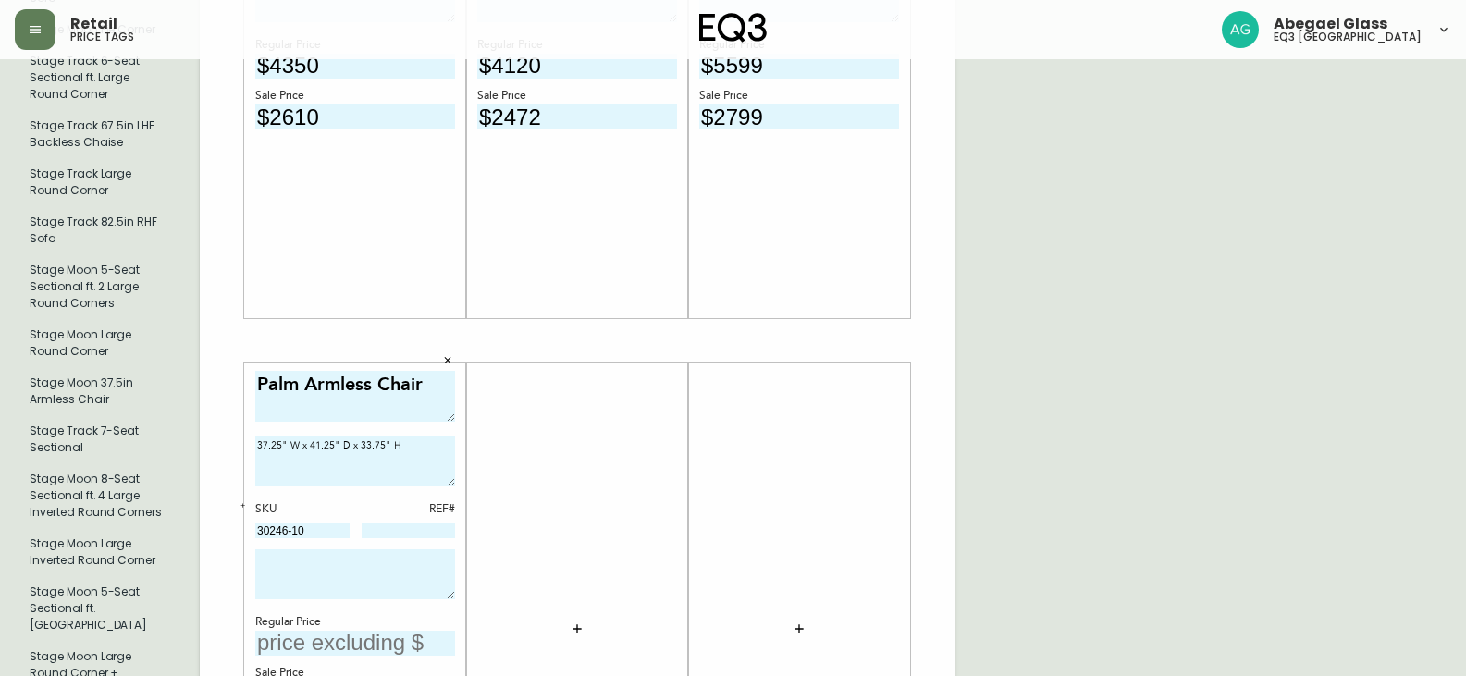
scroll to position [1244, 0]
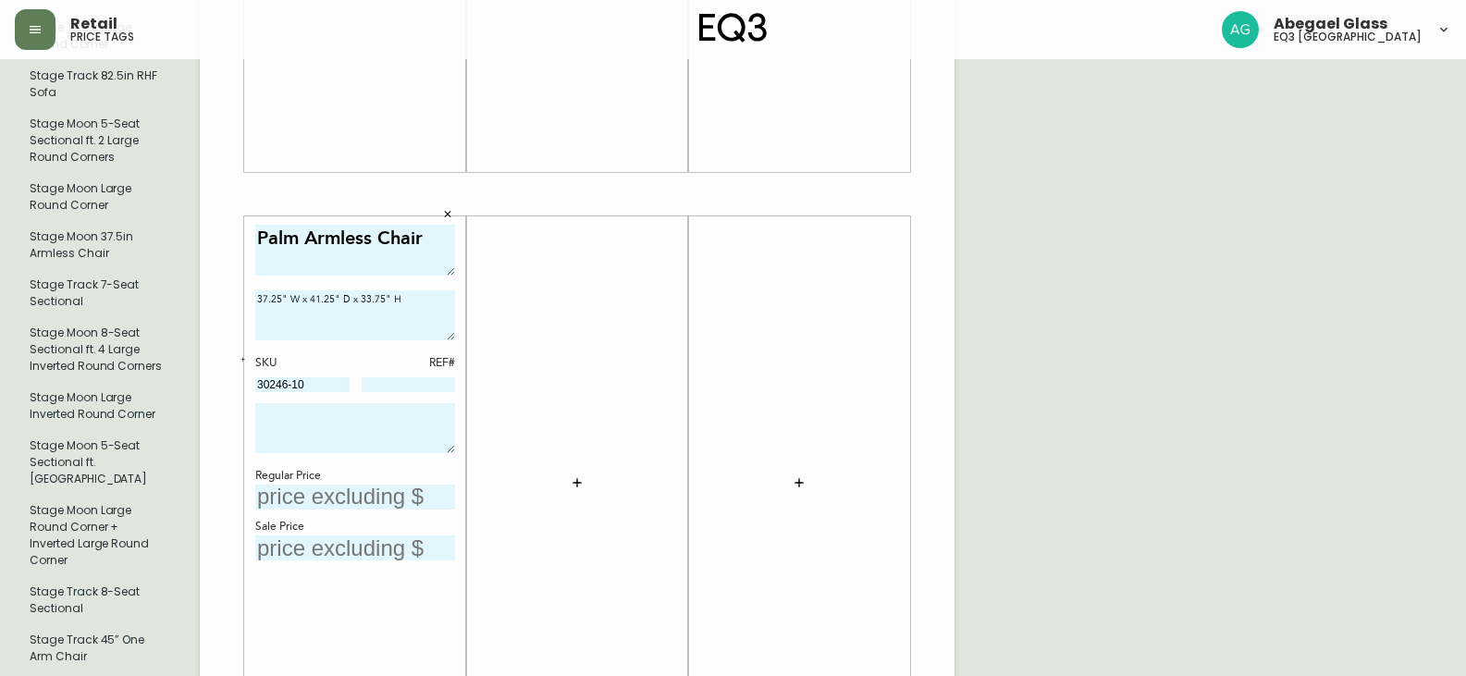
drag, startPoint x: 816, startPoint y: 394, endPoint x: 813, endPoint y: 385, distance: 9.7
click at [813, 385] on div at bounding box center [799, 482] width 200 height 515
click at [393, 485] on input "text" at bounding box center [355, 497] width 200 height 25
type input "$2200"
click at [326, 536] on input "text" at bounding box center [355, 548] width 200 height 25
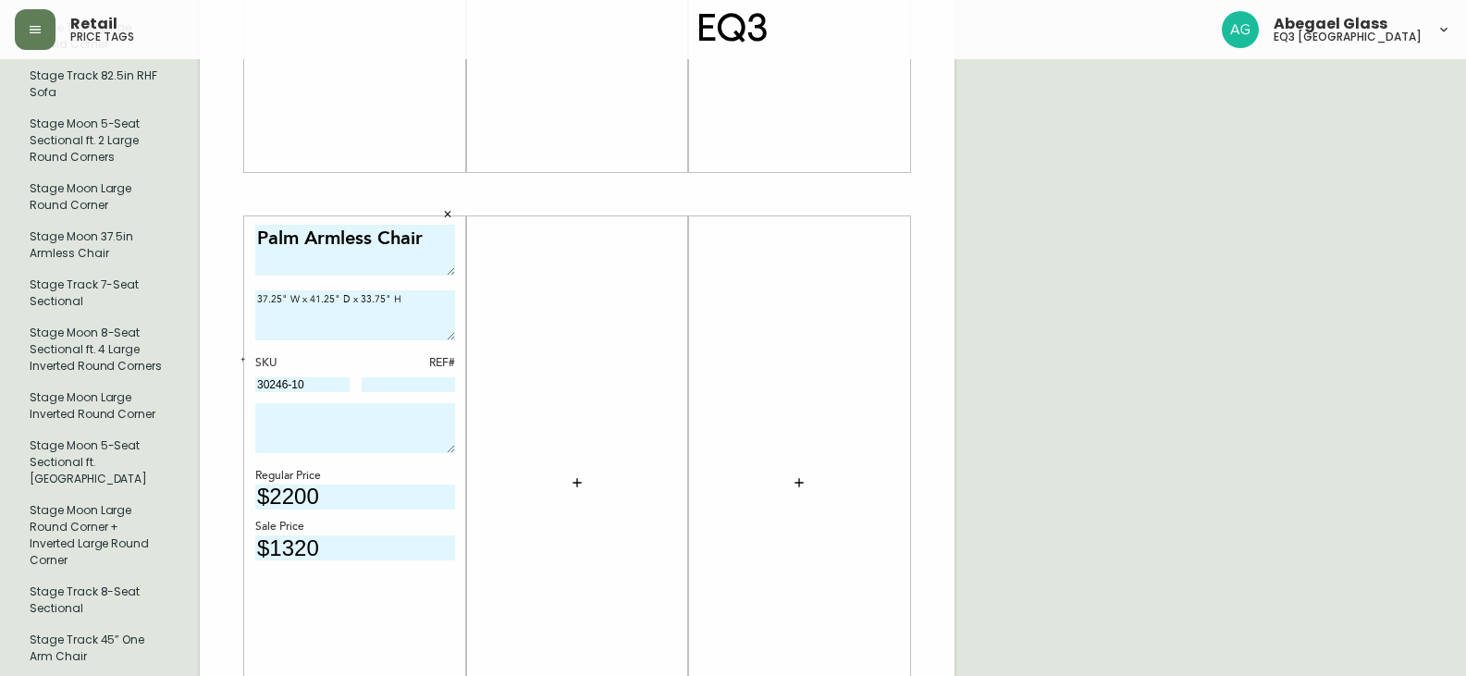
type input "$1320"
click at [434, 403] on textarea at bounding box center [355, 428] width 200 height 50
type textarea "g"
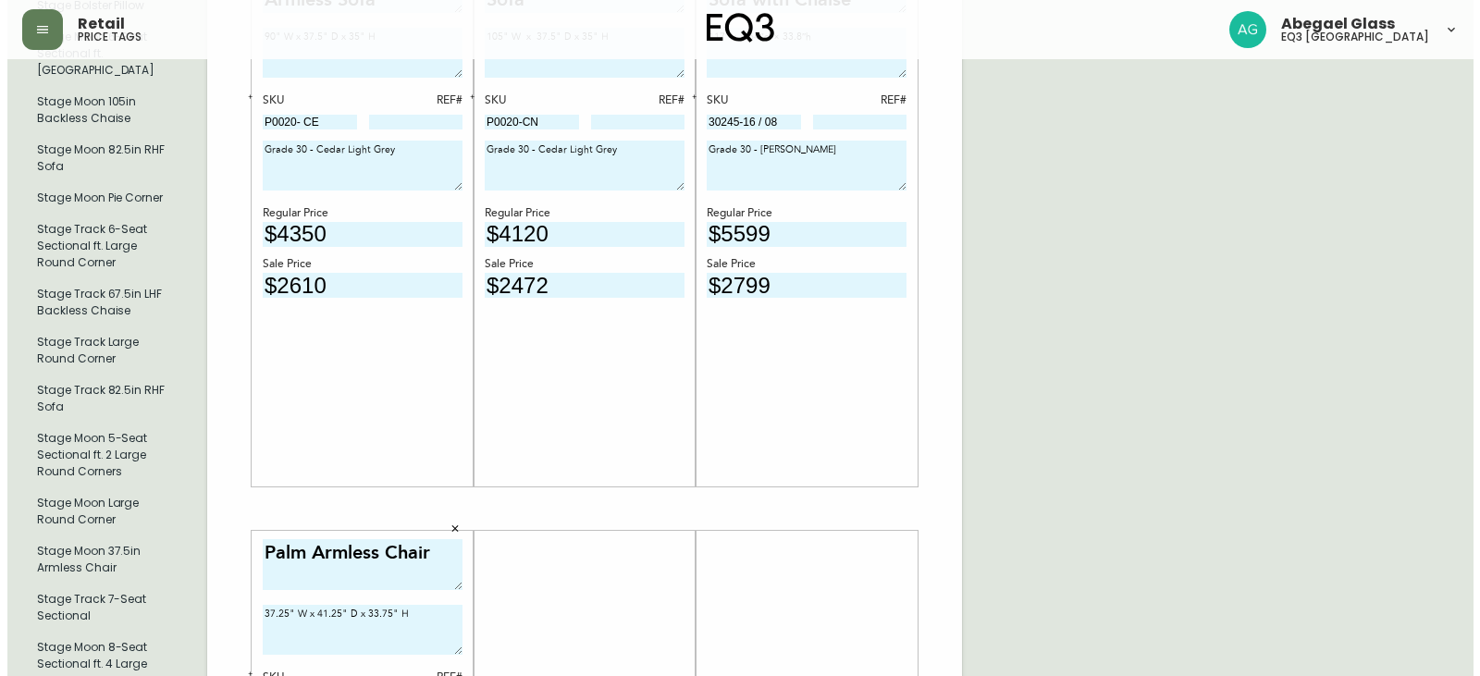
scroll to position [1059, 0]
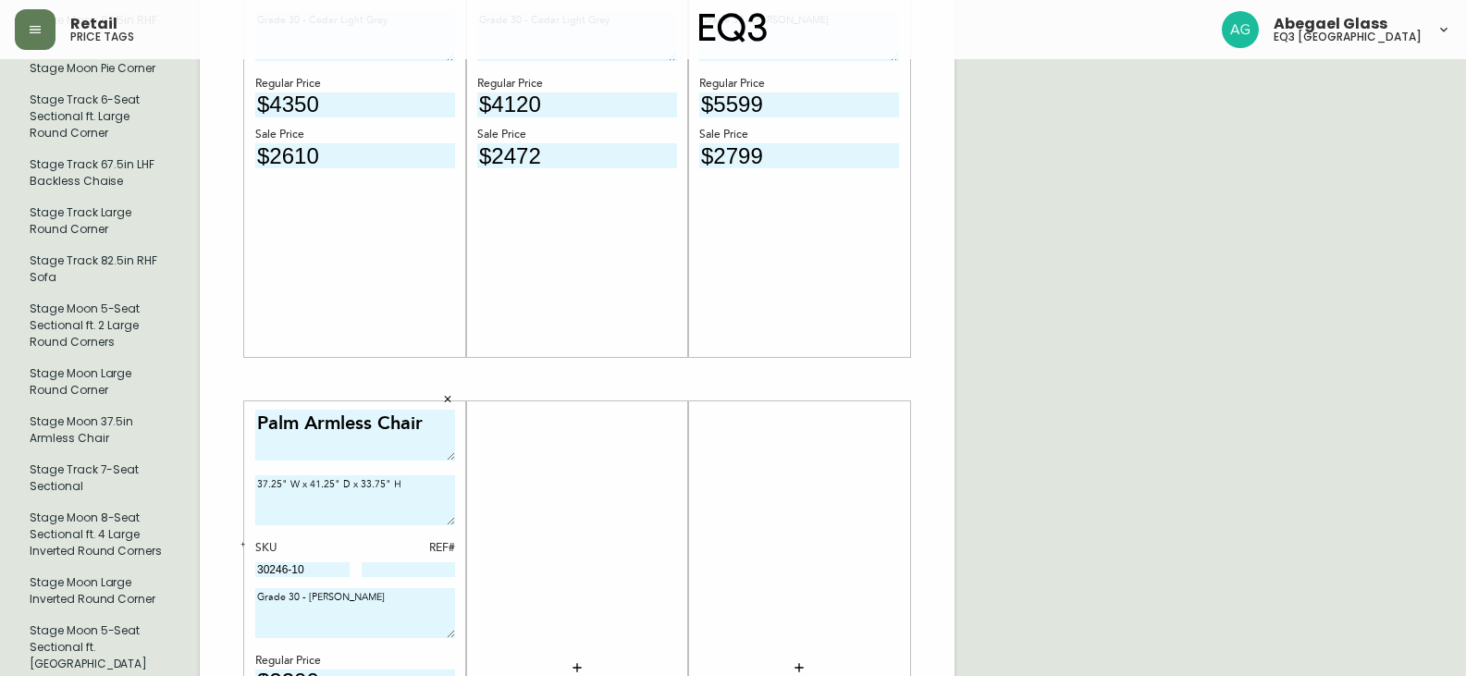
type textarea "Grade 30 - Ola Sand"
click at [587, 650] on button "button" at bounding box center [577, 667] width 37 height 37
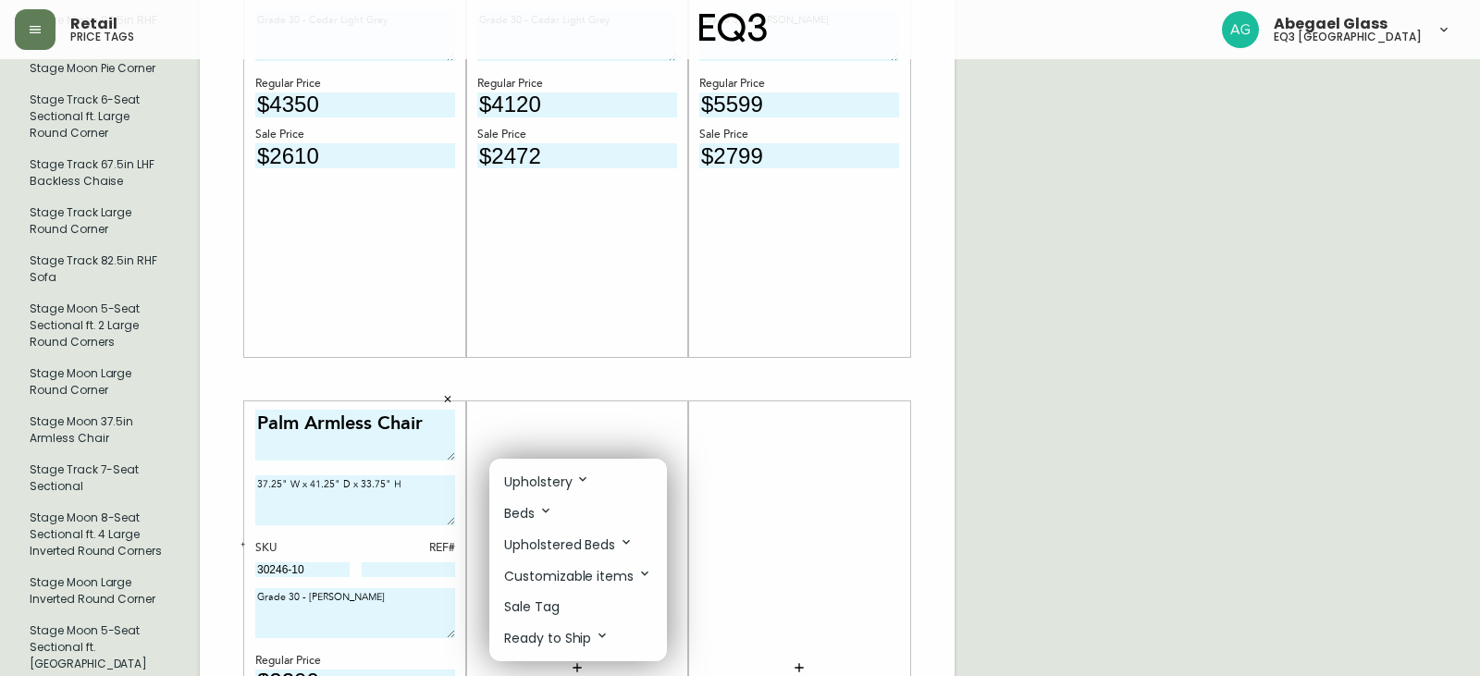
click at [520, 485] on p "Upholstery" at bounding box center [547, 482] width 86 height 20
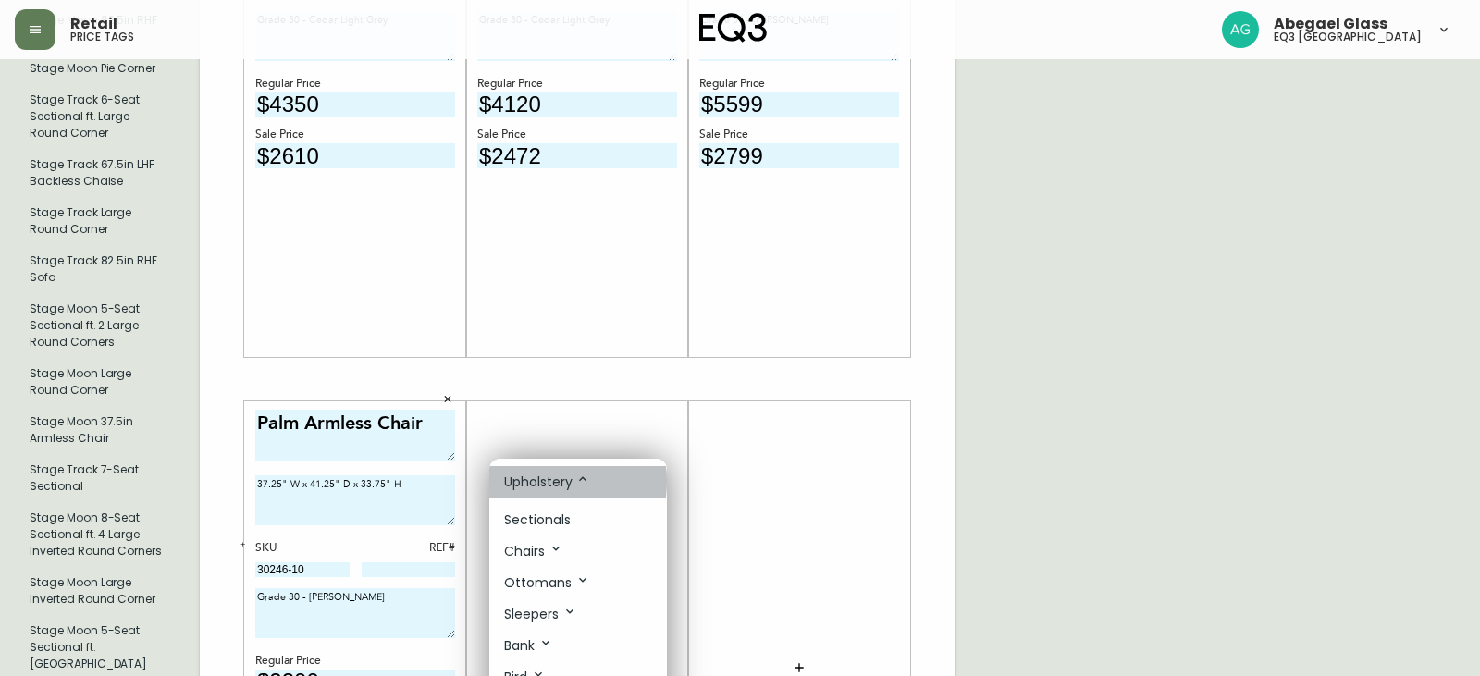
click at [524, 483] on p "Upholstery" at bounding box center [547, 482] width 86 height 20
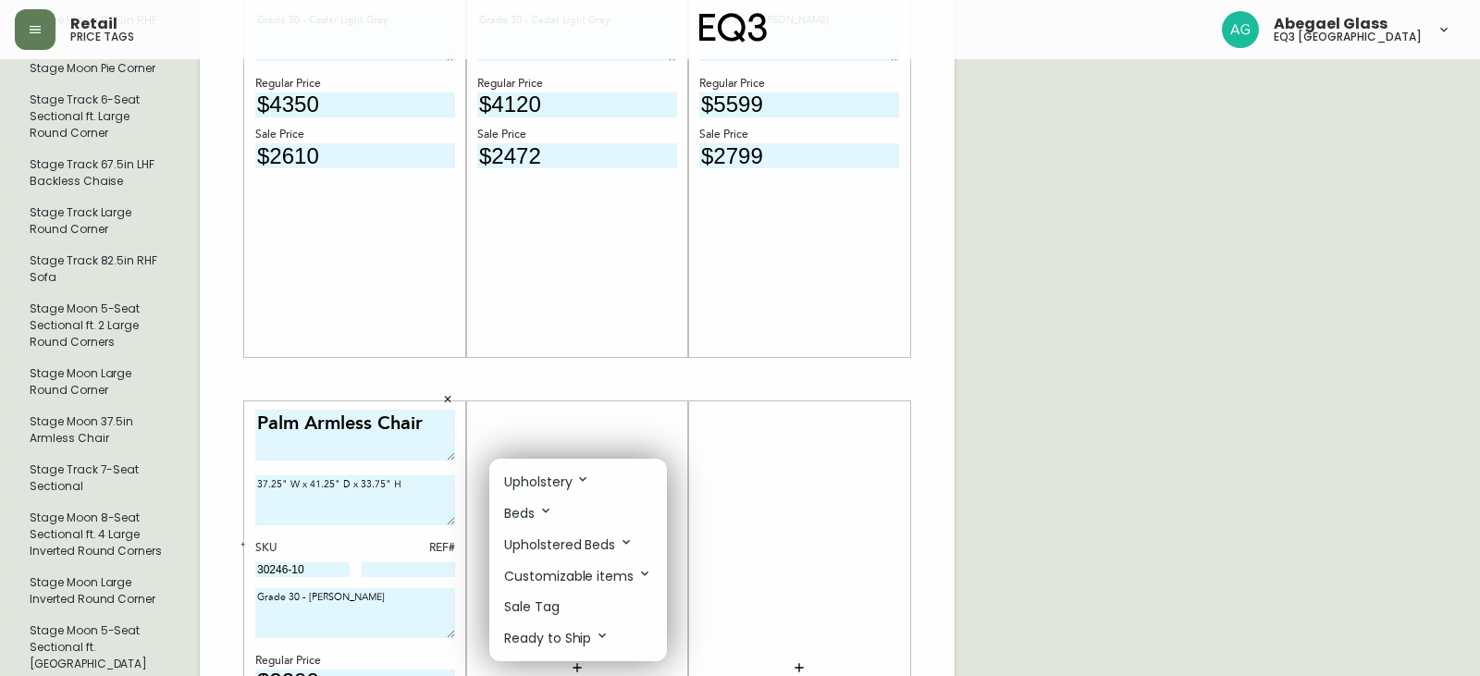
click at [527, 490] on p "Upholstery" at bounding box center [547, 482] width 86 height 20
click at [545, 557] on p "Chairs" at bounding box center [533, 551] width 59 height 20
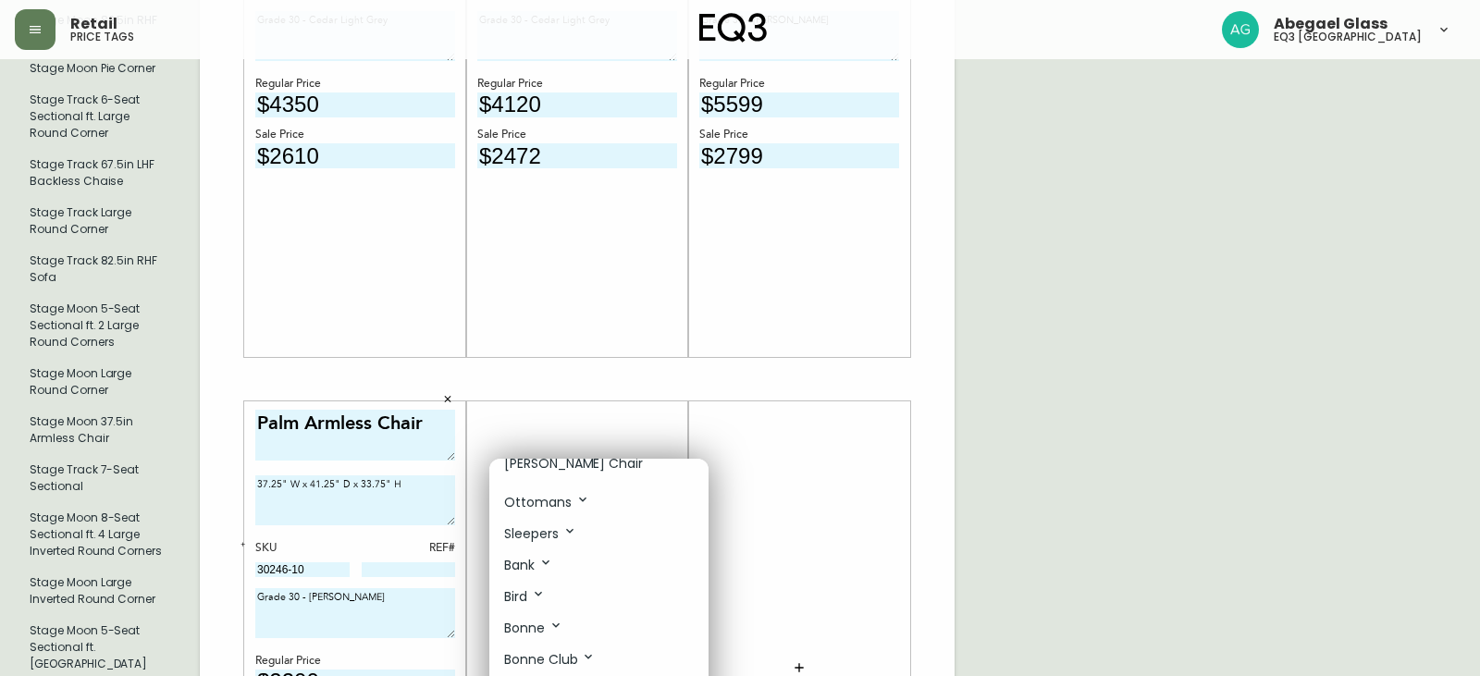
scroll to position [462, 0]
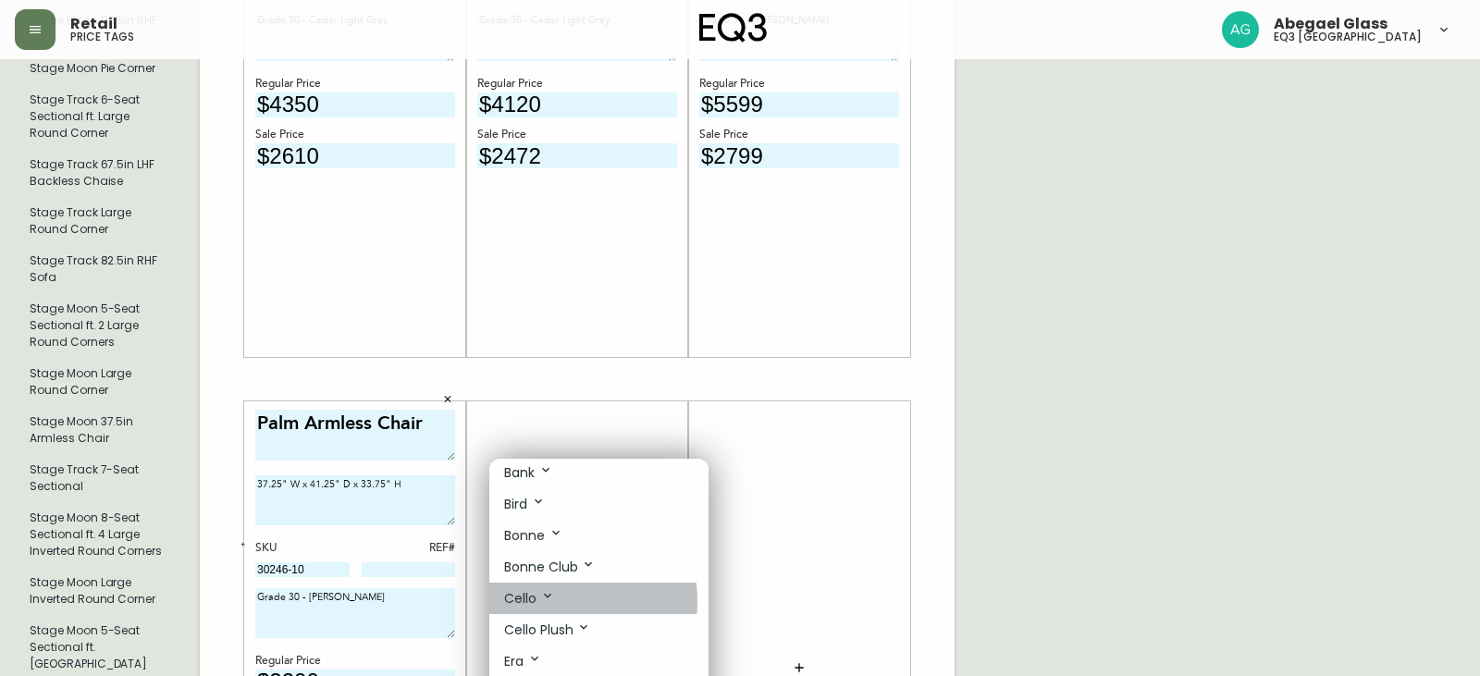
click at [544, 602] on icon at bounding box center [547, 595] width 15 height 15
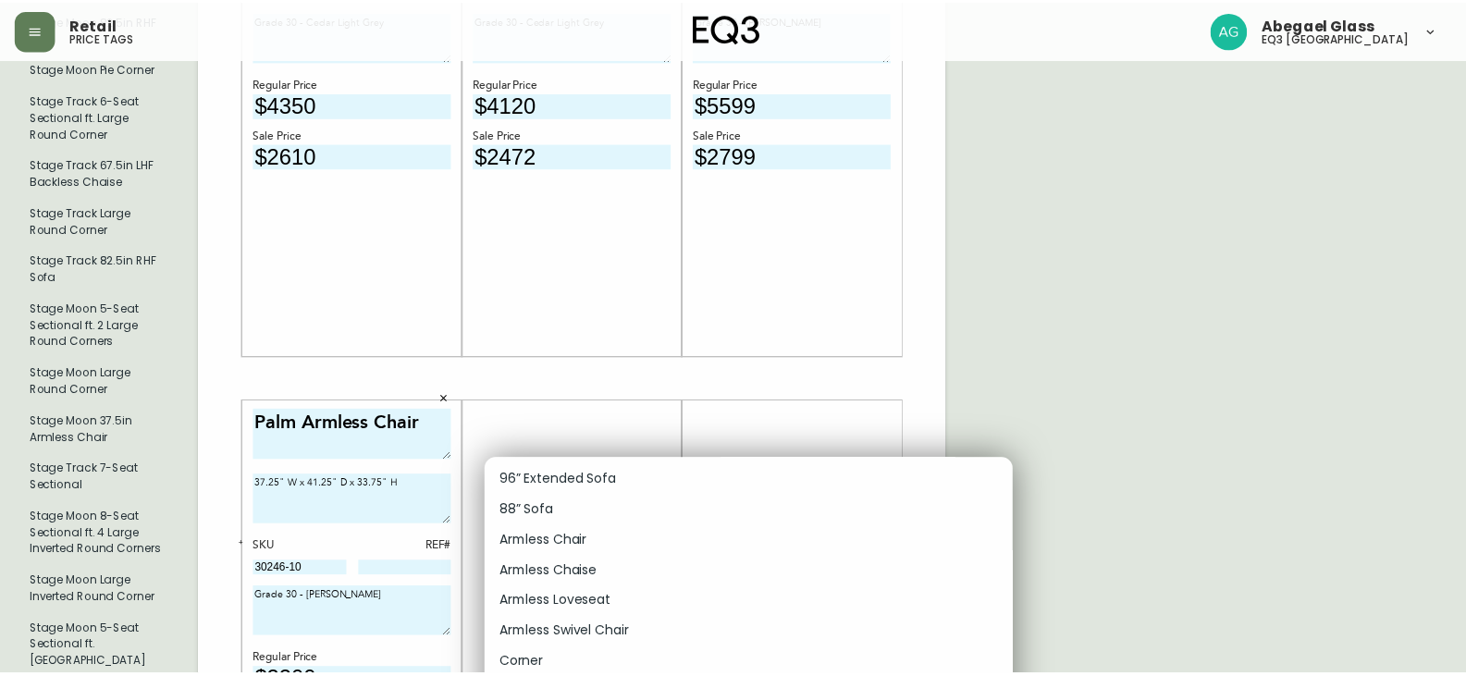
scroll to position [647, 0]
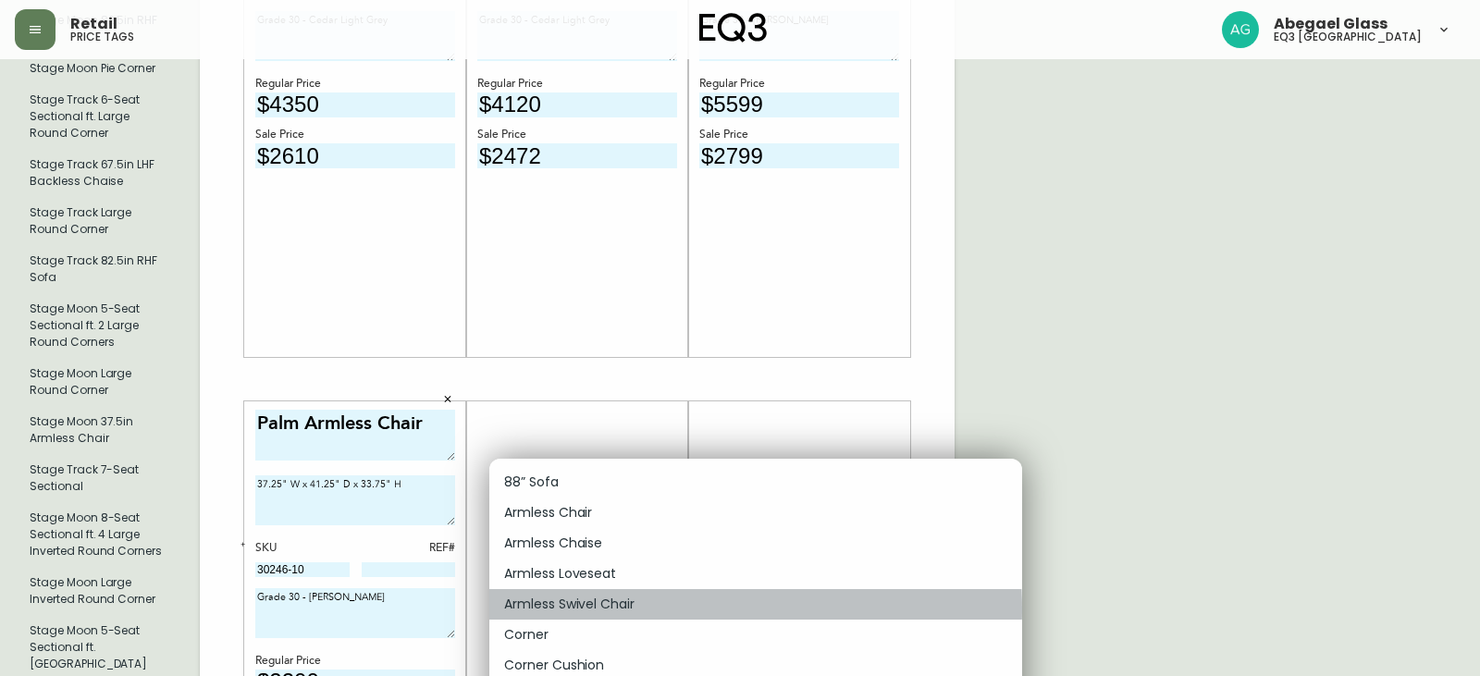
click at [618, 609] on p "Armless Swivel Chair" at bounding box center [569, 604] width 130 height 19
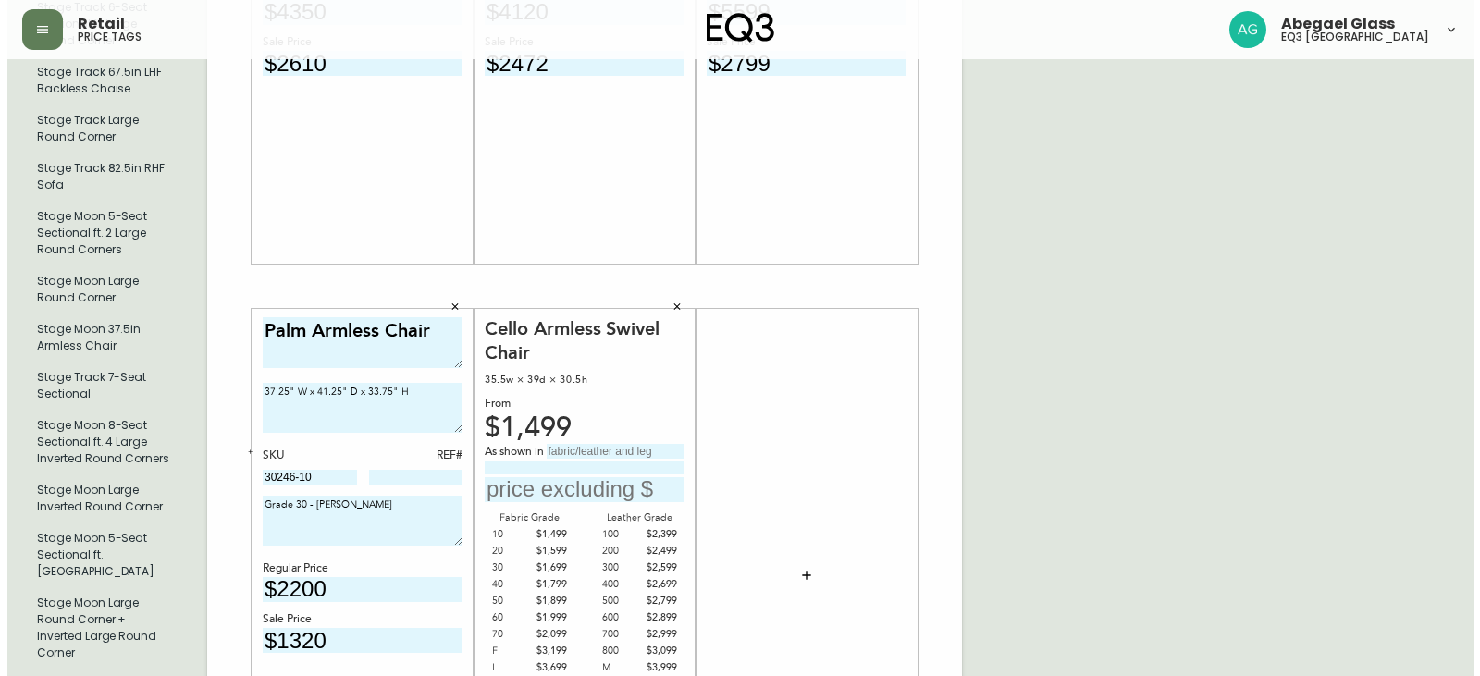
scroll to position [1244, 0]
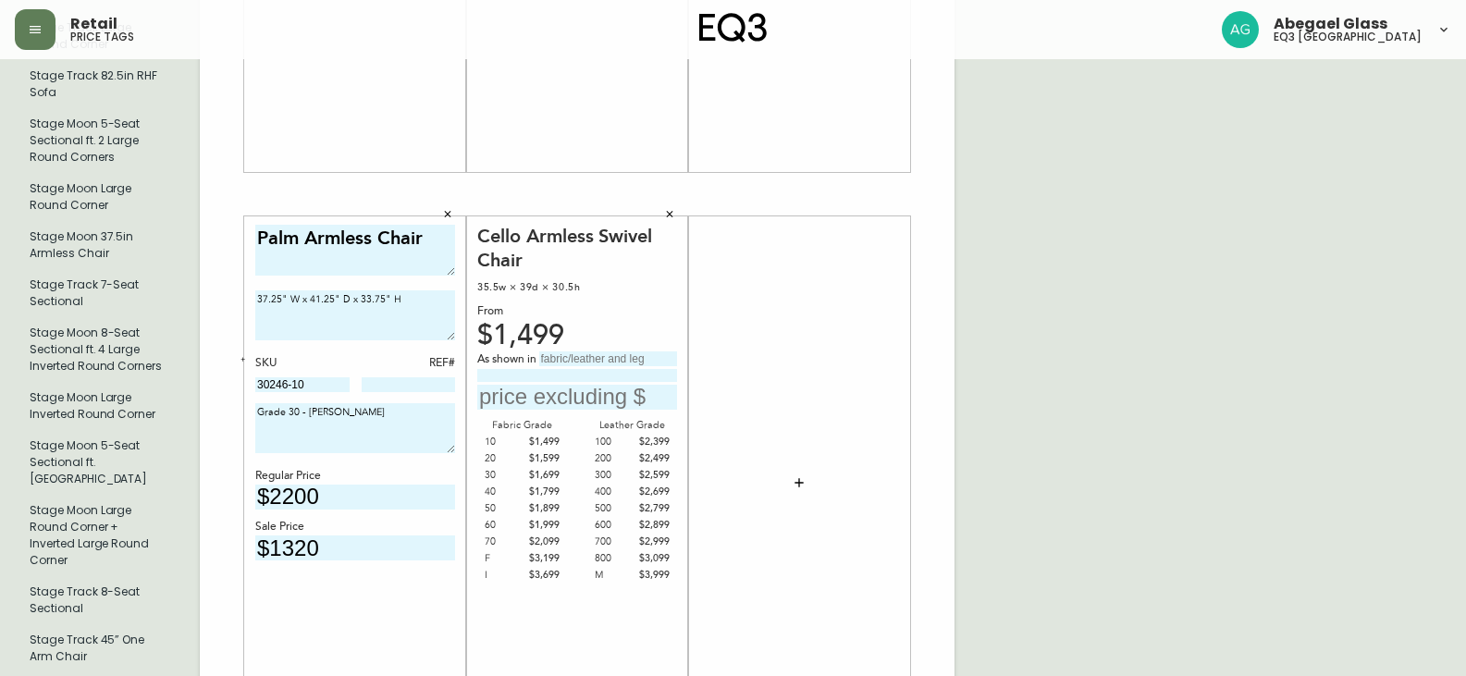
click at [594, 369] on input at bounding box center [577, 375] width 200 height 12
type input "g"
type input "Grade 300 - Petra Quartz"
click at [580, 385] on input "text" at bounding box center [577, 397] width 200 height 25
type input "$2599"
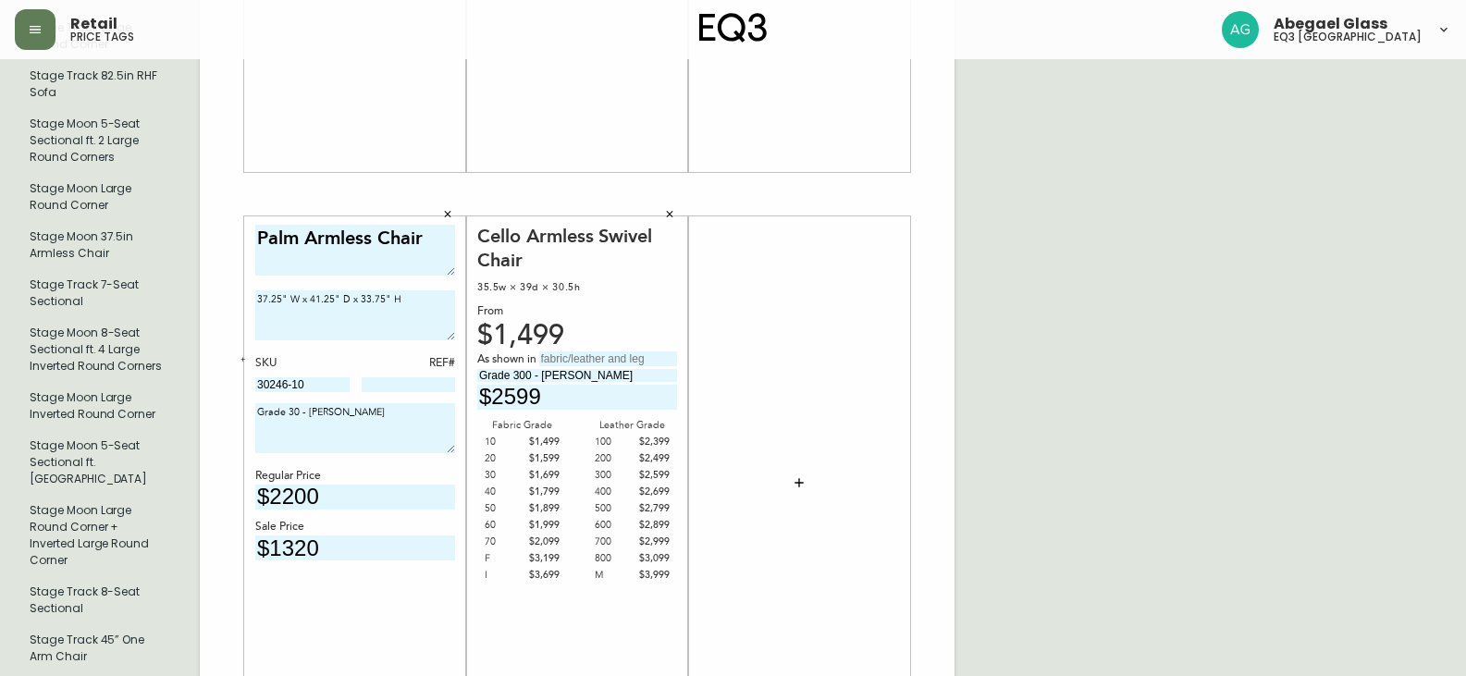
click at [819, 456] on div at bounding box center [799, 482] width 200 height 515
click at [811, 464] on button "button" at bounding box center [799, 482] width 37 height 37
